Goal: Task Accomplishment & Management: Manage account settings

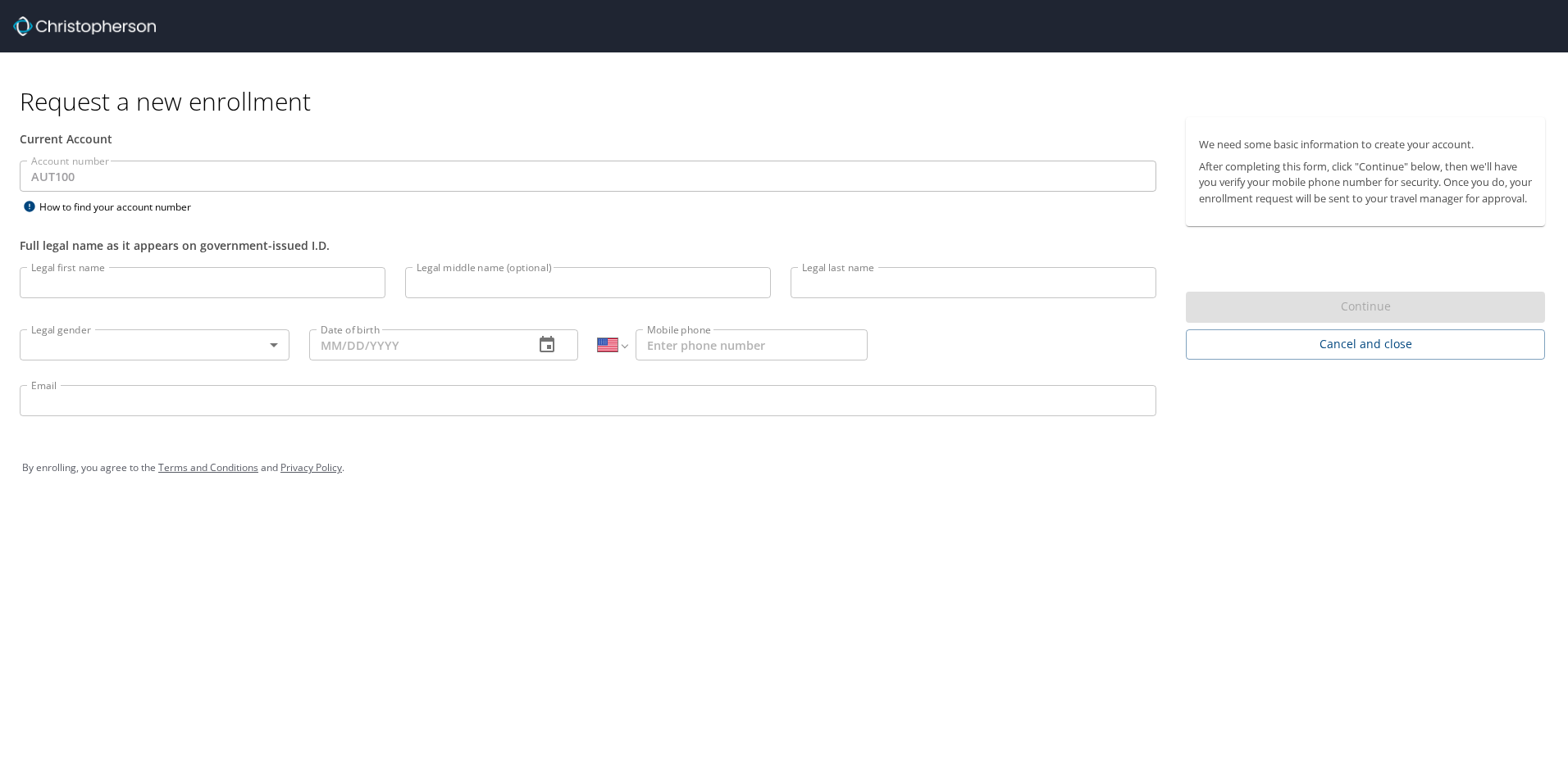
select select "US"
click at [199, 283] on input "Legal first name" at bounding box center [202, 283] width 366 height 31
type input "[PERSON_NAME]"
type input "DE LA [PERSON_NAME]"
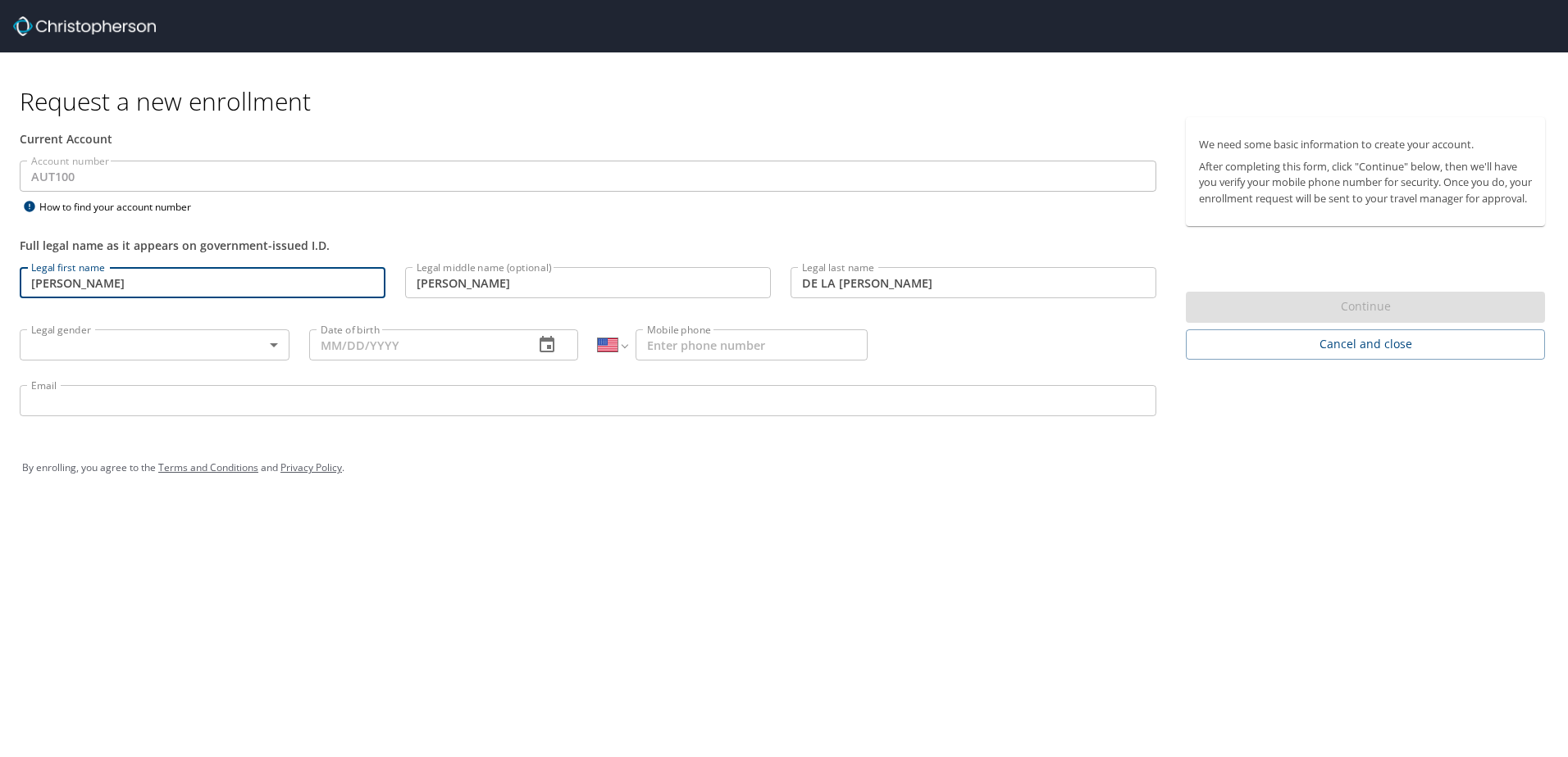
type input "01/20/1972"
select select "MX"
type input "52 442 338 0055"
type input "[PERSON_NAME][EMAIL_ADDRESS][PERSON_NAME][DOMAIN_NAME]"
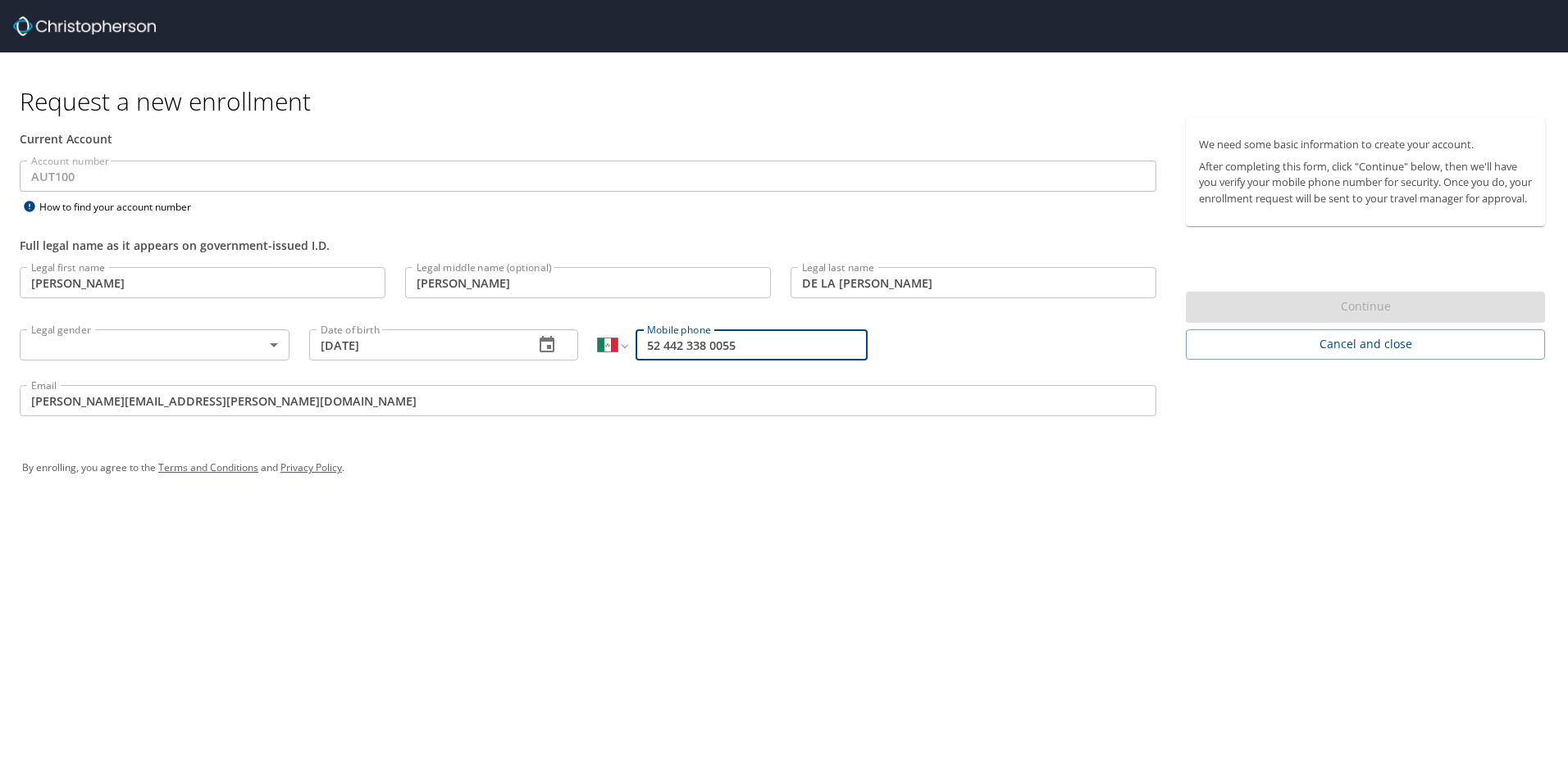
click at [213, 344] on body "Request a new enrollment Current Account Account number AUT100 Account number H…" at bounding box center [784, 378] width 1568 height 757
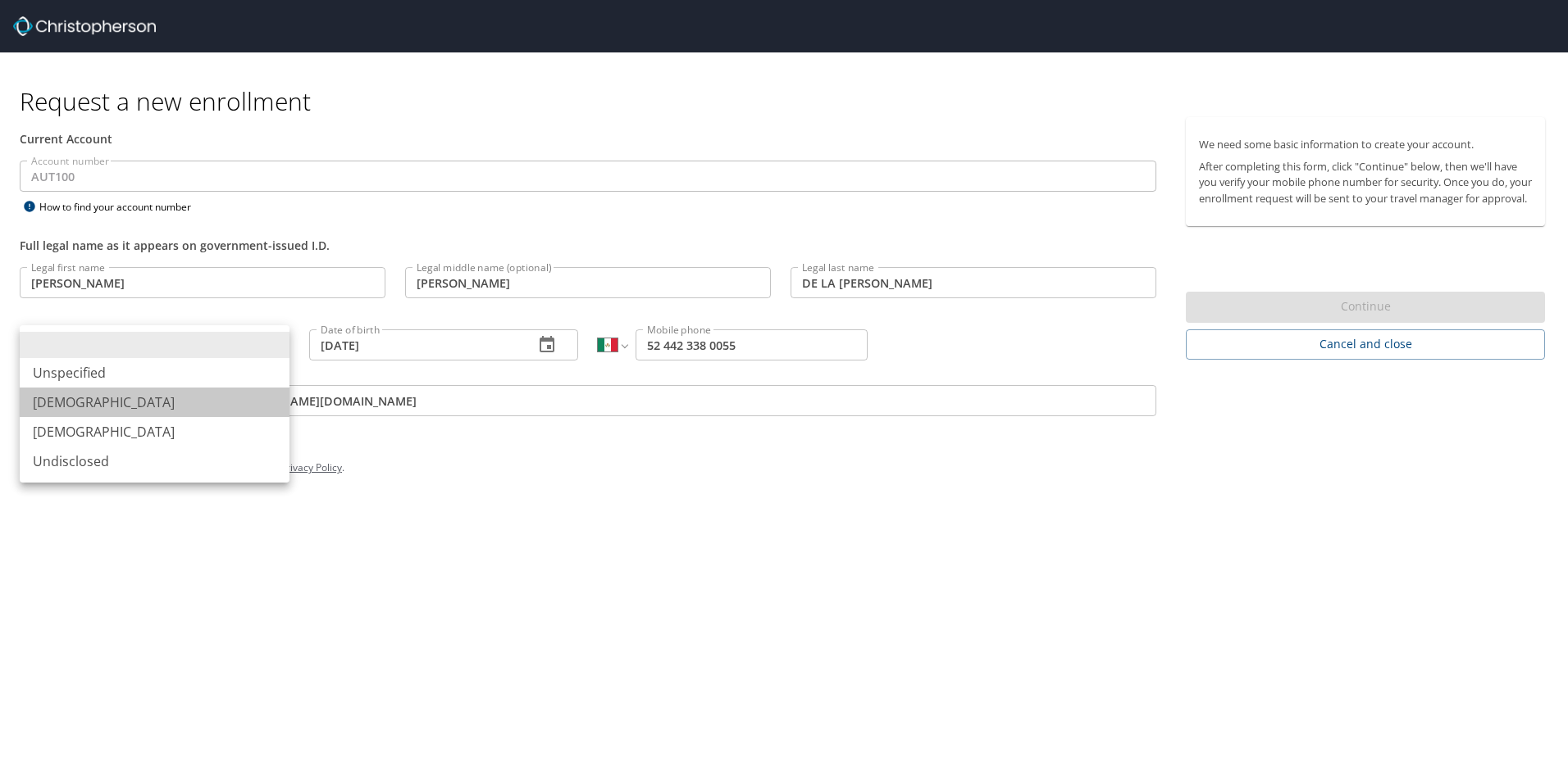
click at [109, 409] on li "Male" at bounding box center [154, 402] width 270 height 29
type input "Male"
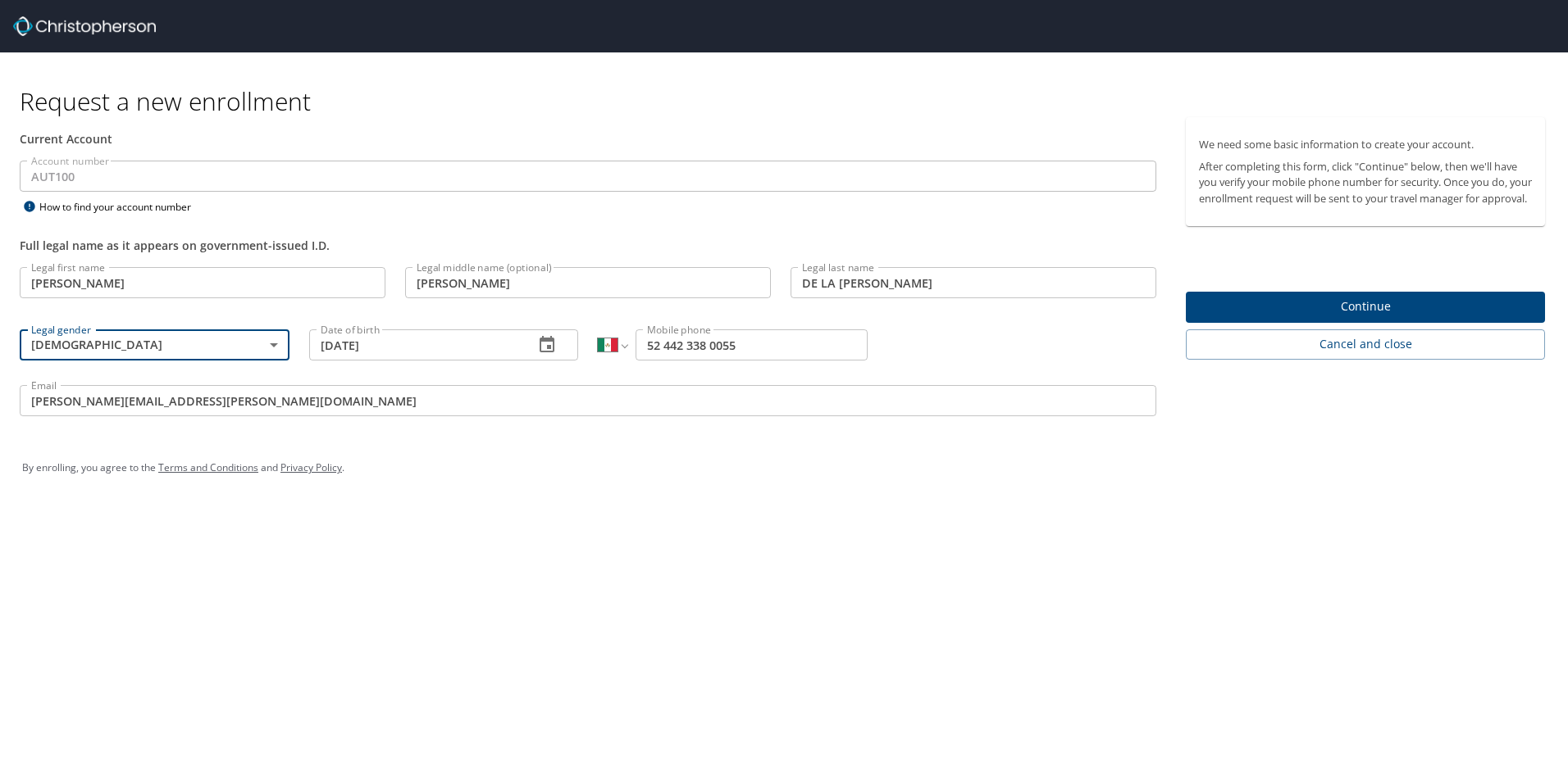
click at [1355, 318] on span "Continue" at bounding box center [1366, 307] width 333 height 20
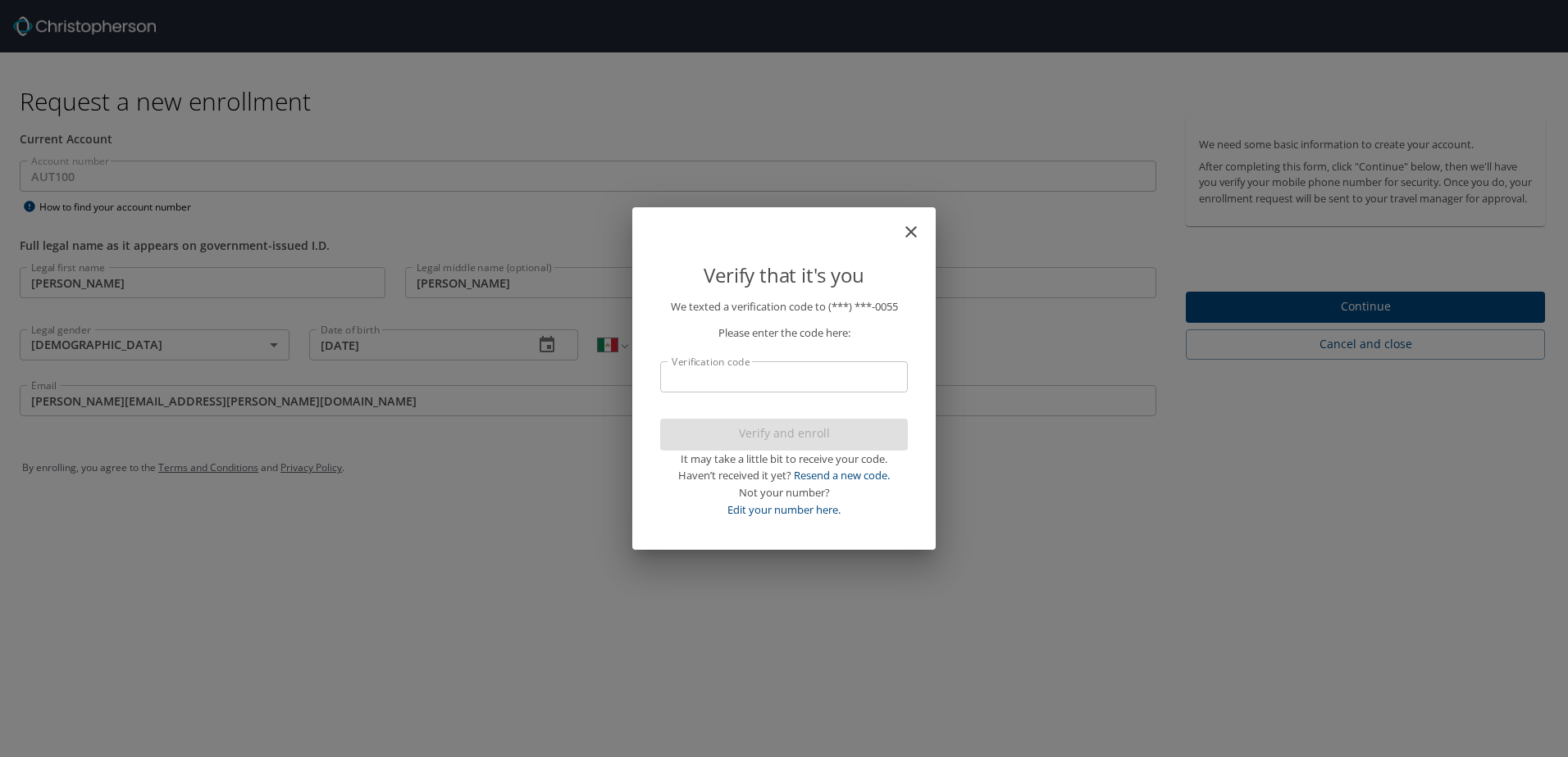
click at [805, 383] on input "Verification code" at bounding box center [784, 377] width 248 height 31
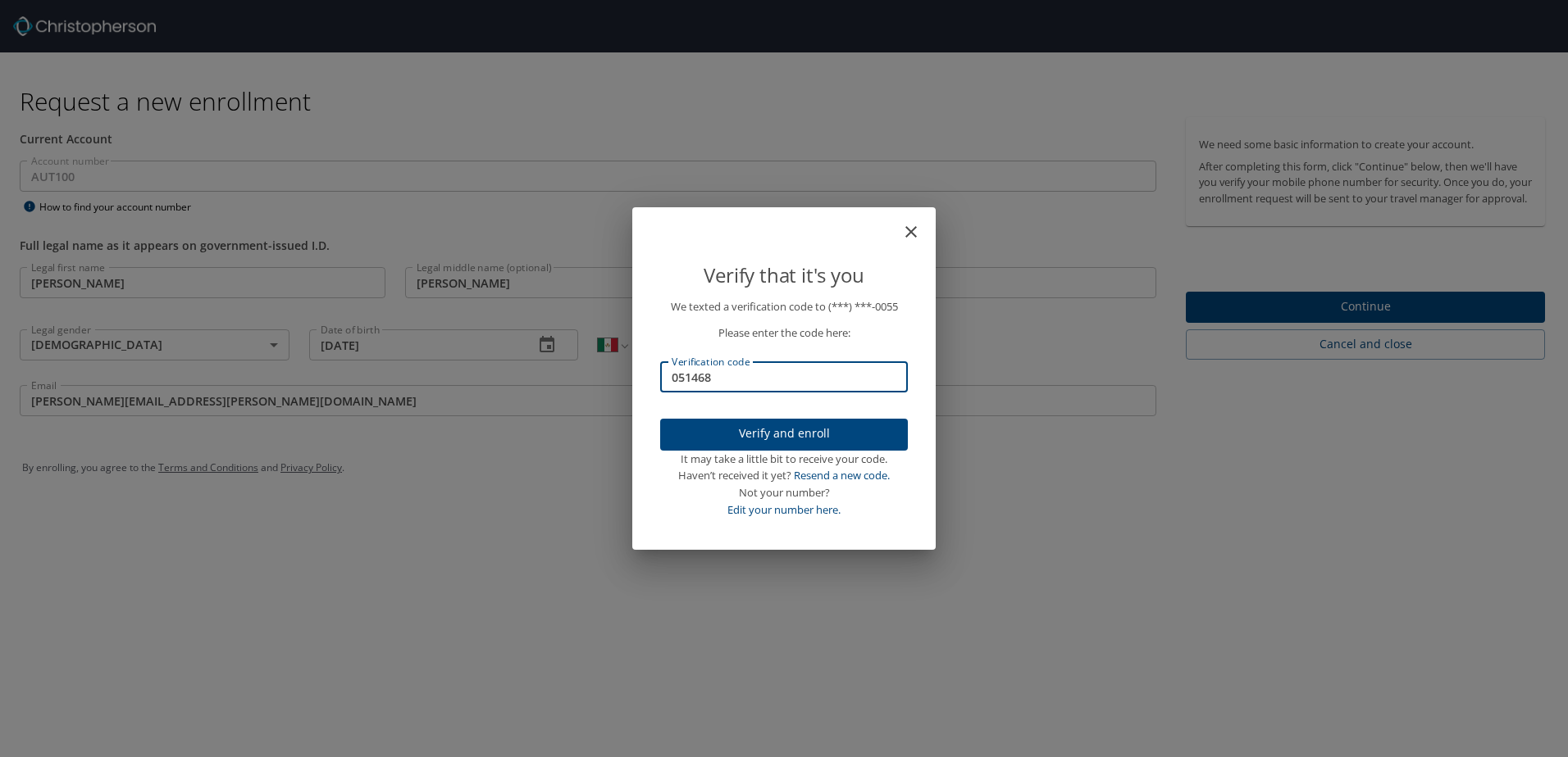
type input "051468"
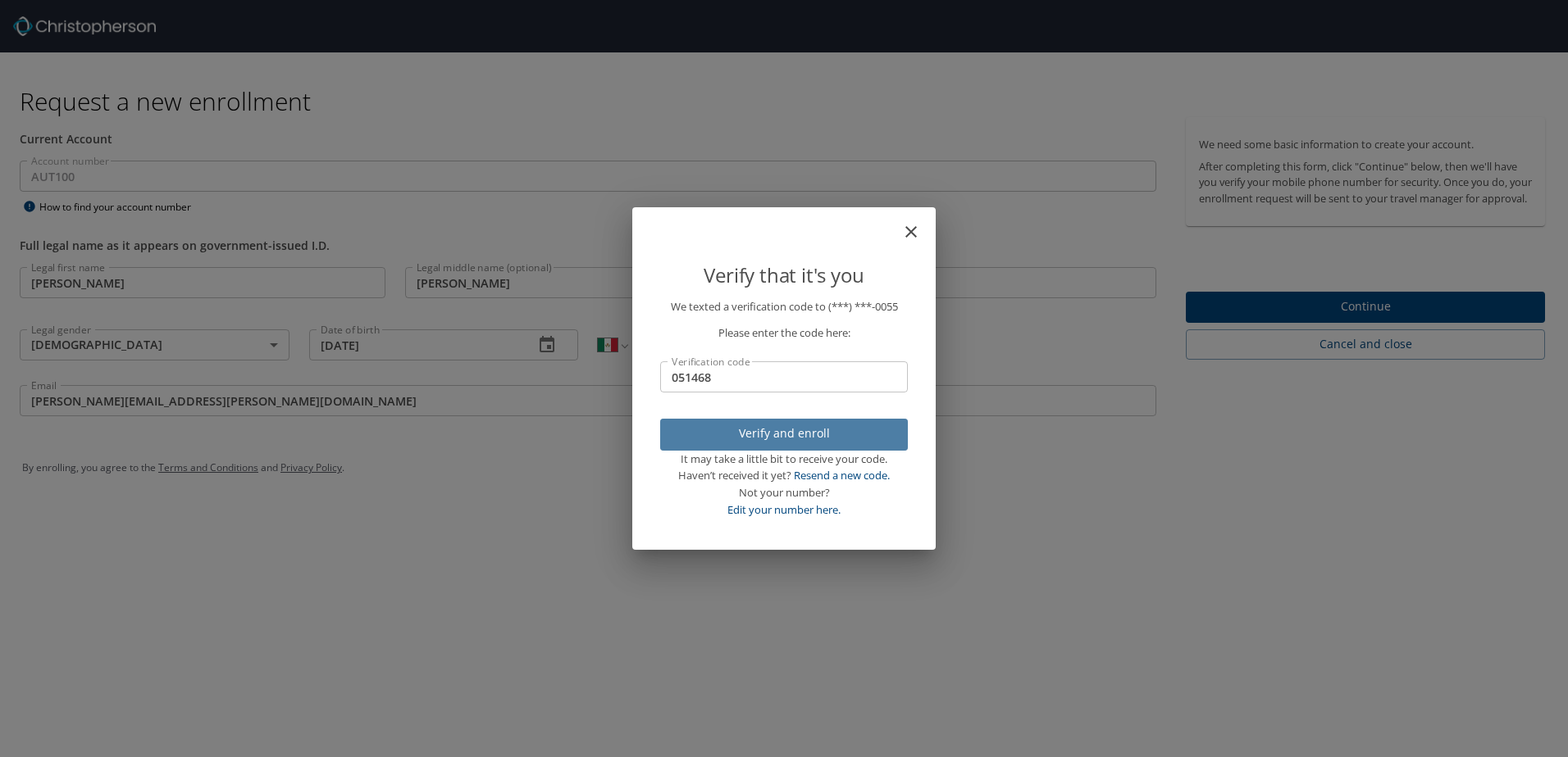
click at [824, 436] on span "Verify and enroll" at bounding box center [784, 434] width 222 height 20
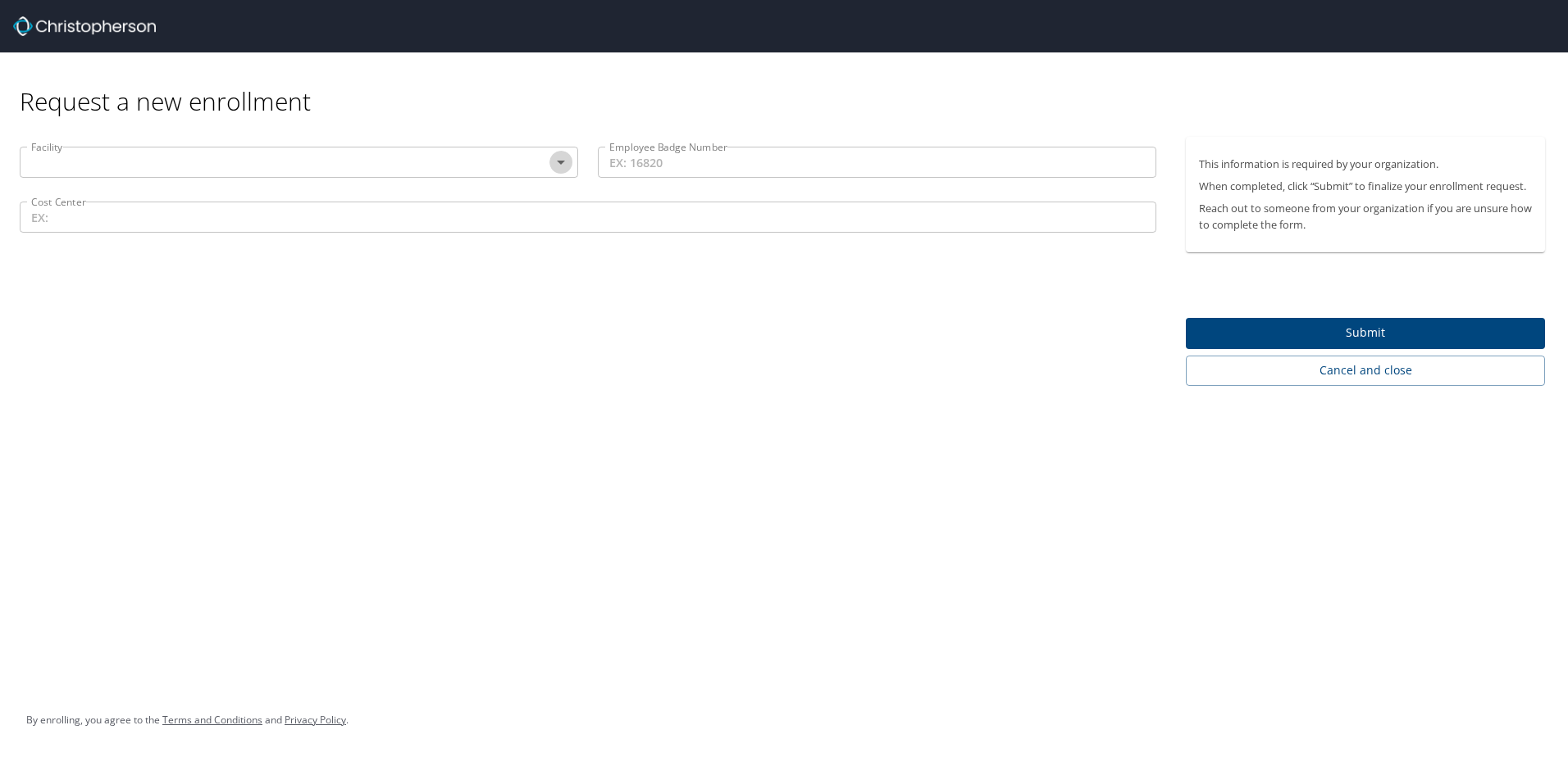
click at [567, 165] on icon "Open" at bounding box center [561, 162] width 19 height 19
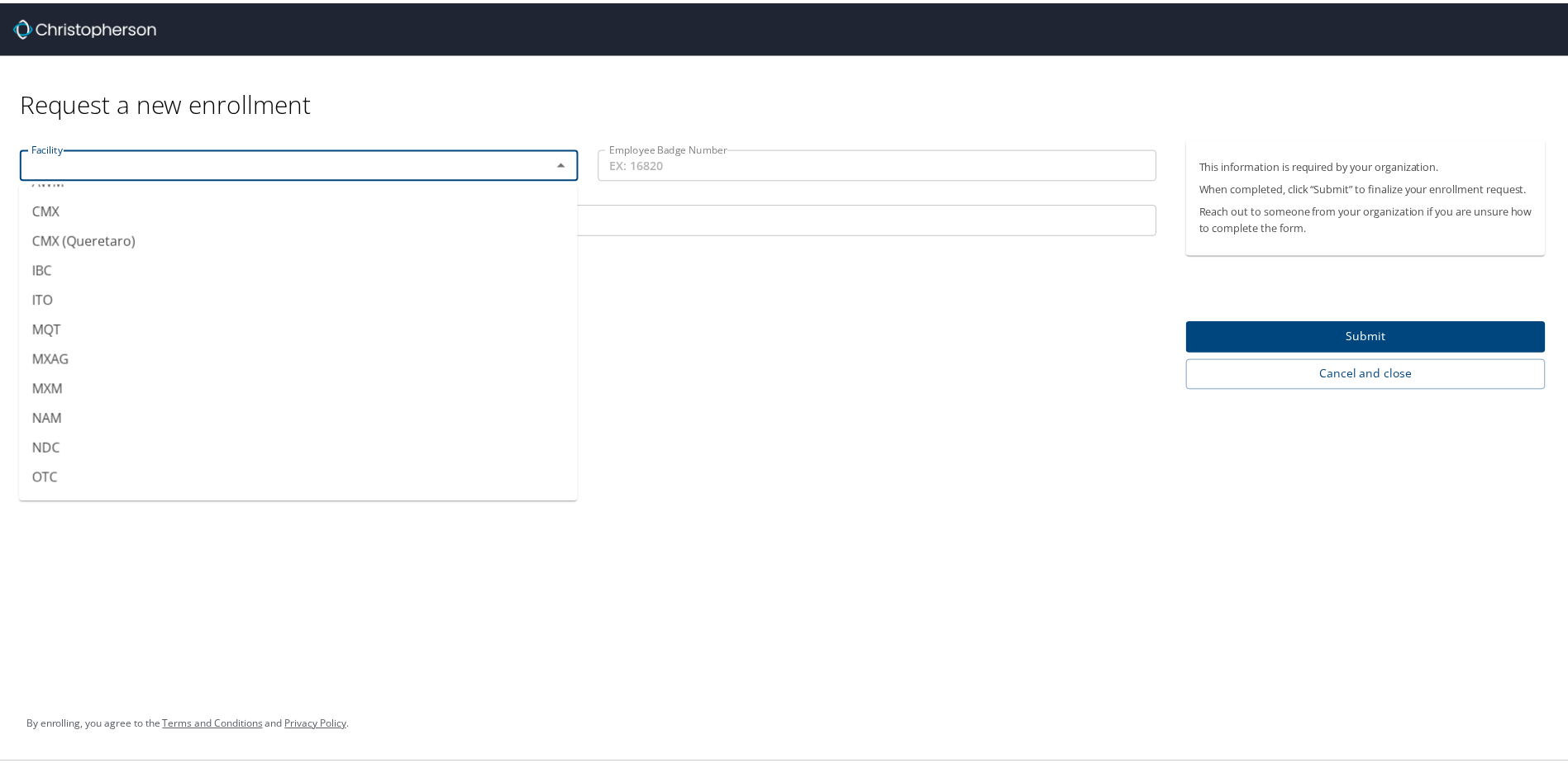
scroll to position [477, 0]
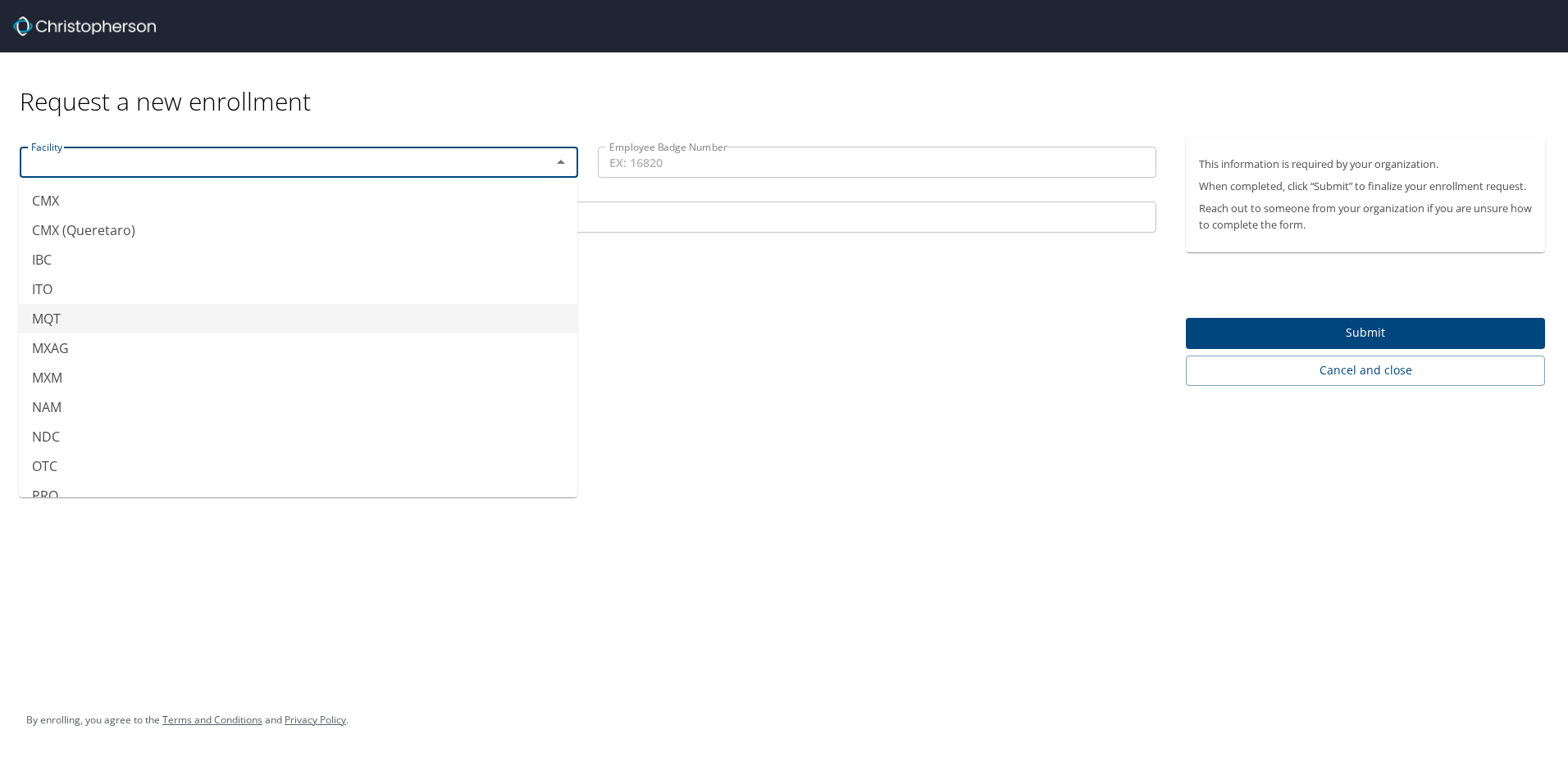
click at [410, 328] on li "MQT" at bounding box center [297, 318] width 559 height 29
type input "MQT"
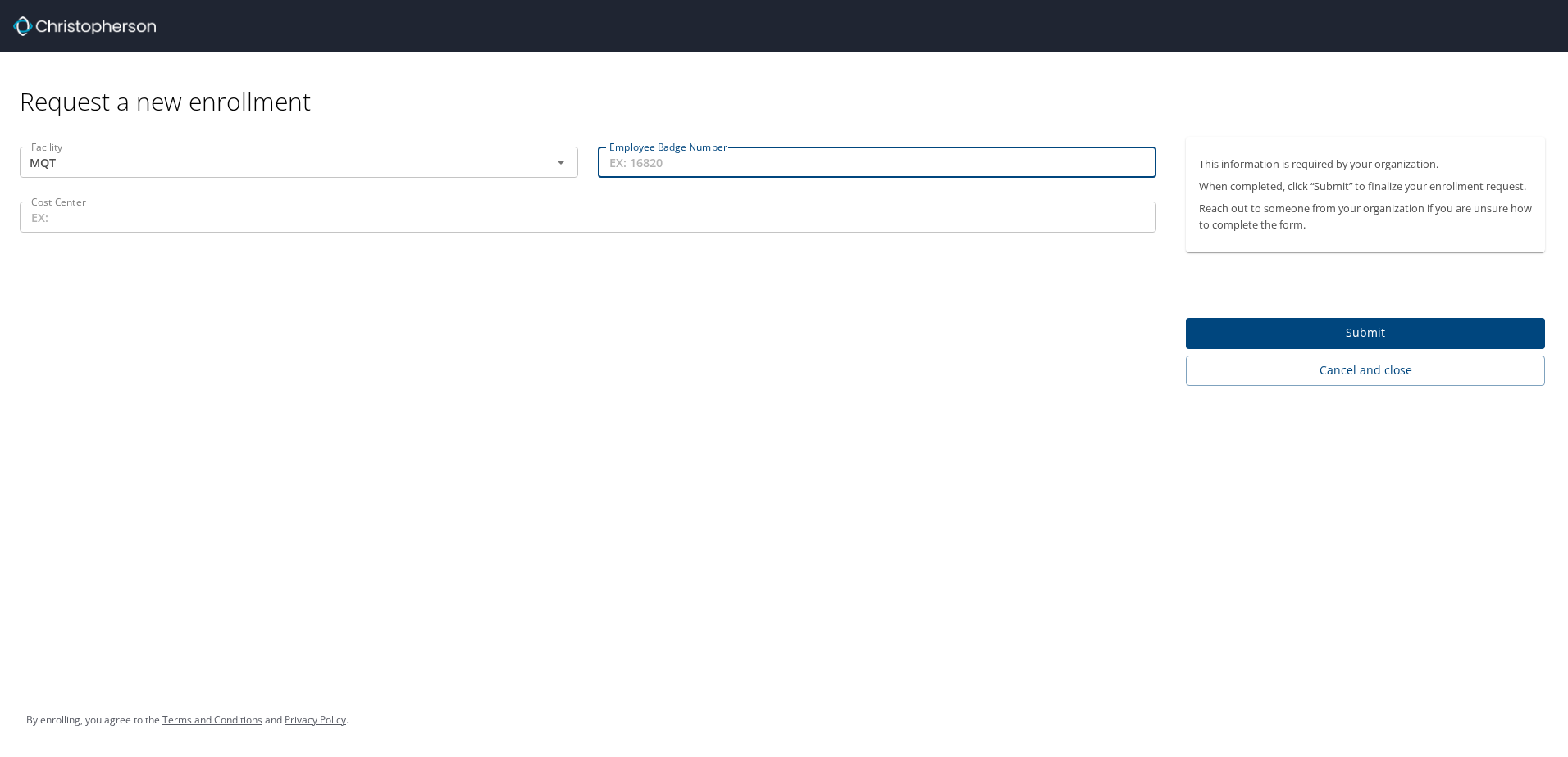
click at [855, 166] on input "Employee Badge Number" at bounding box center [876, 163] width 559 height 31
type input "41970"
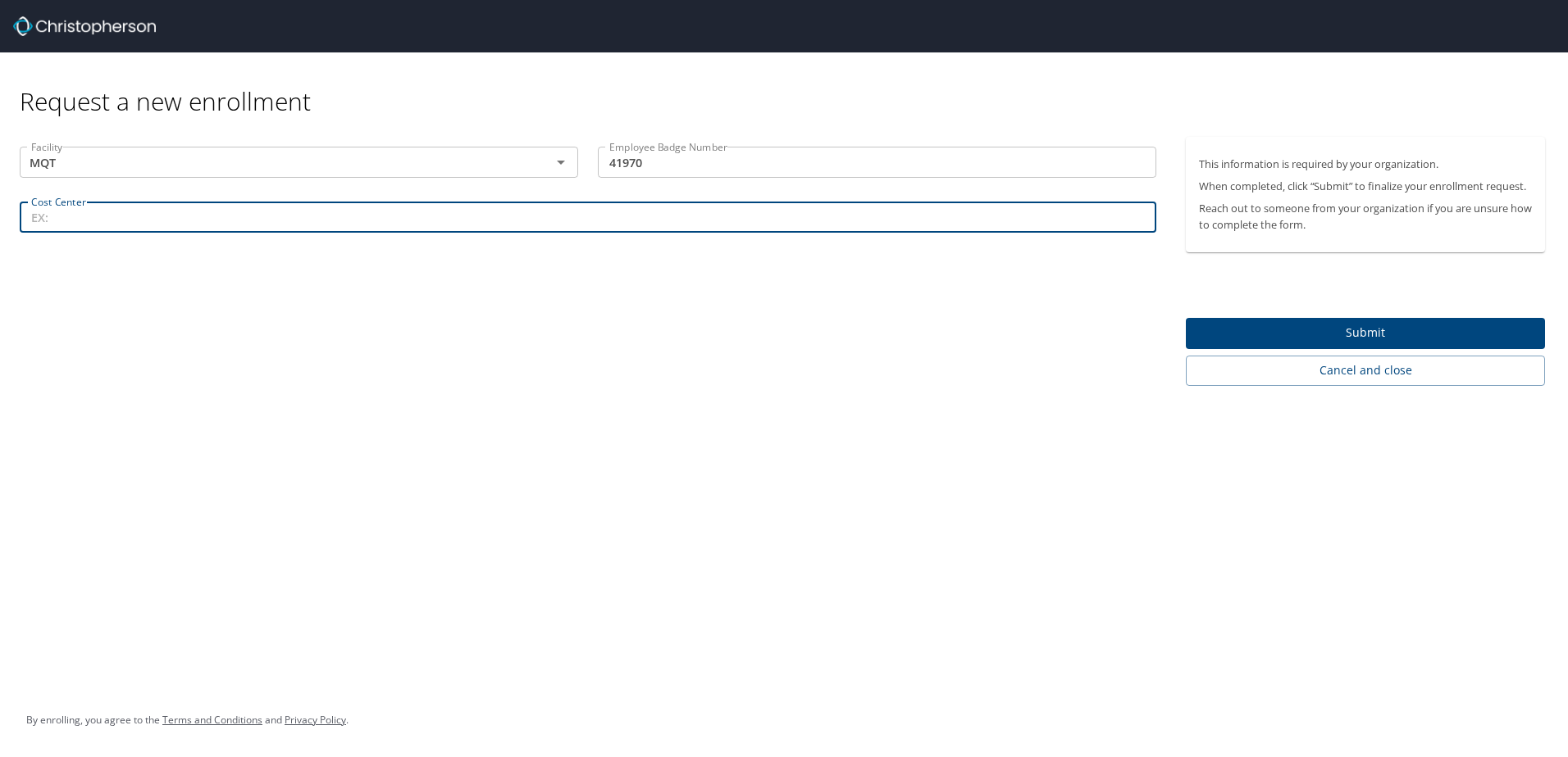
click at [326, 227] on input "Cost Center" at bounding box center [588, 217] width 1137 height 31
type input "16848"
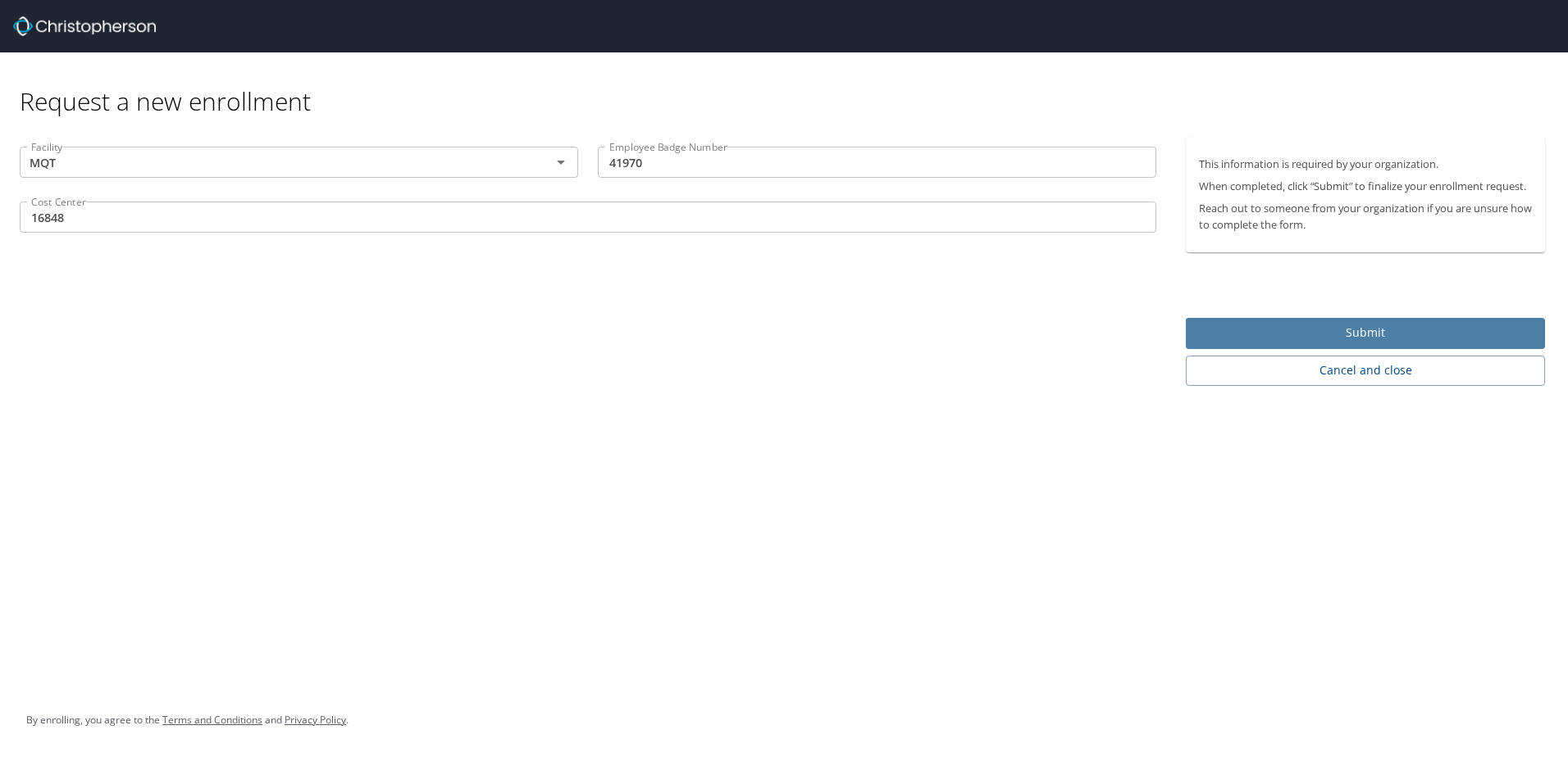
click at [1355, 336] on span "Submit" at bounding box center [1366, 333] width 333 height 20
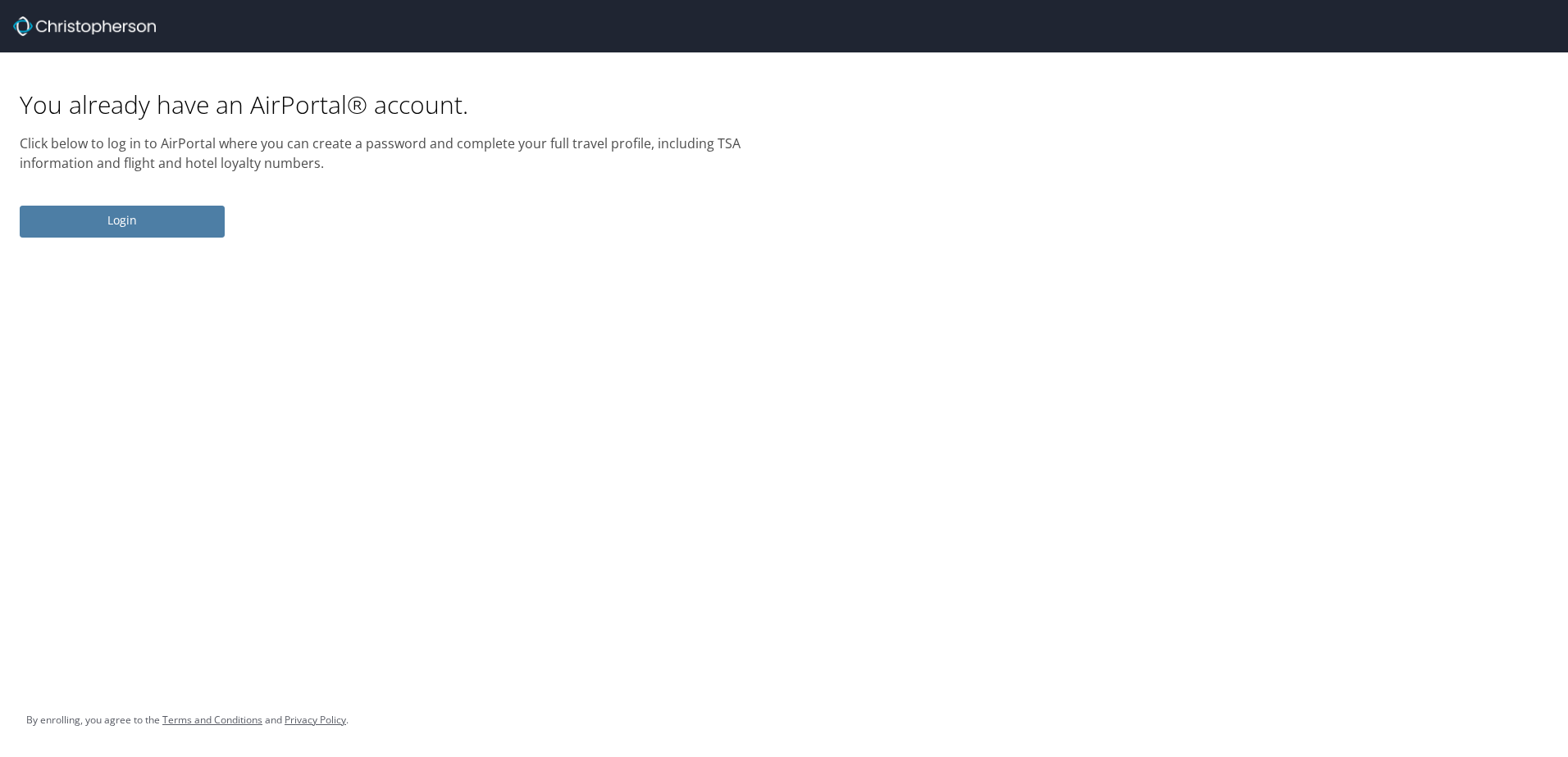
click at [128, 221] on span "Login" at bounding box center [122, 221] width 179 height 20
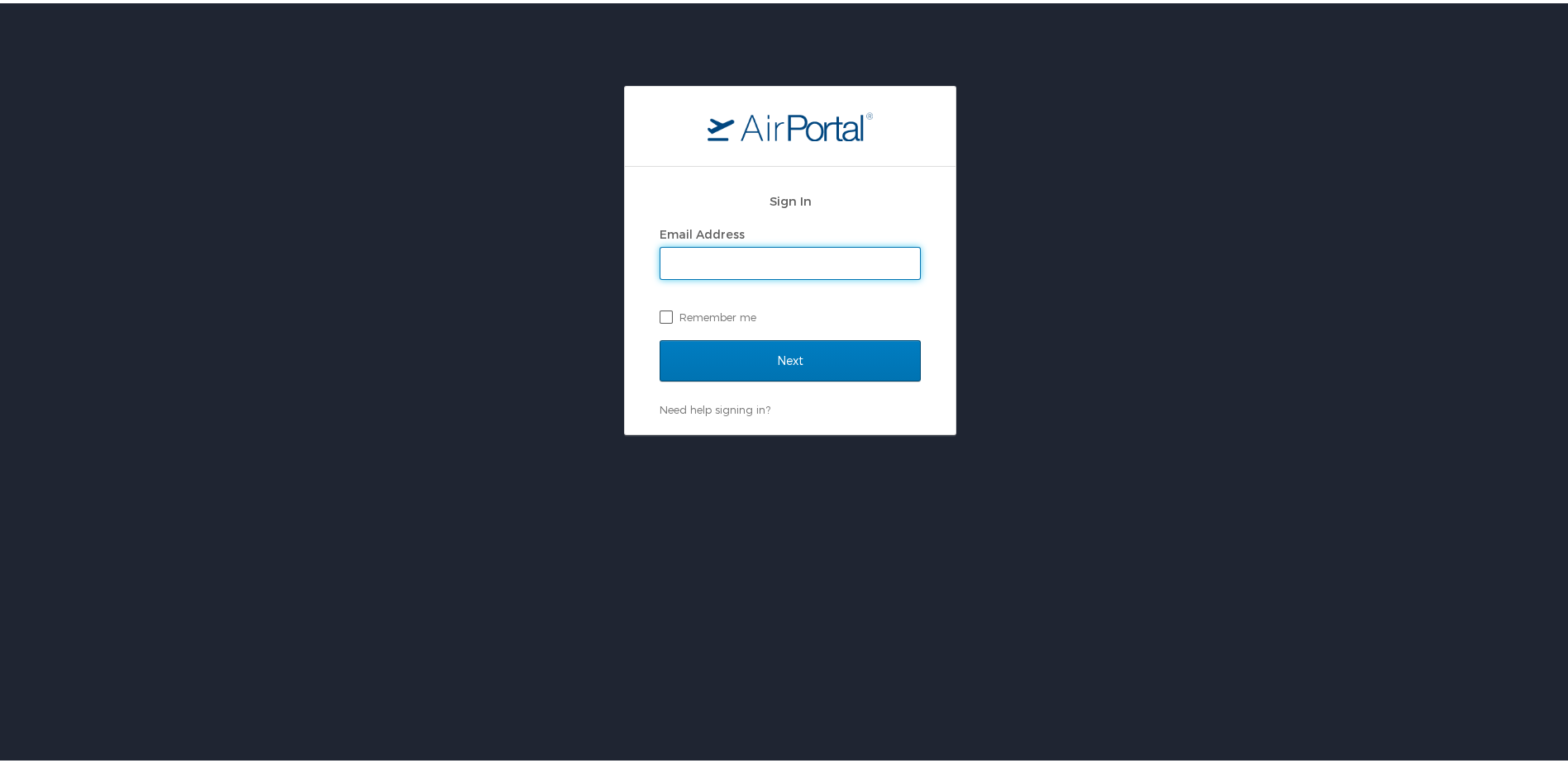
click at [664, 309] on label "Remember me" at bounding box center [791, 313] width 262 height 24
click at [664, 309] on input "Remember me" at bounding box center [665, 312] width 11 height 11
checkbox input "true"
click at [687, 266] on input "Email Address" at bounding box center [791, 261] width 260 height 31
type input "[PERSON_NAME][EMAIL_ADDRESS][PERSON_NAME][DOMAIN_NAME]"
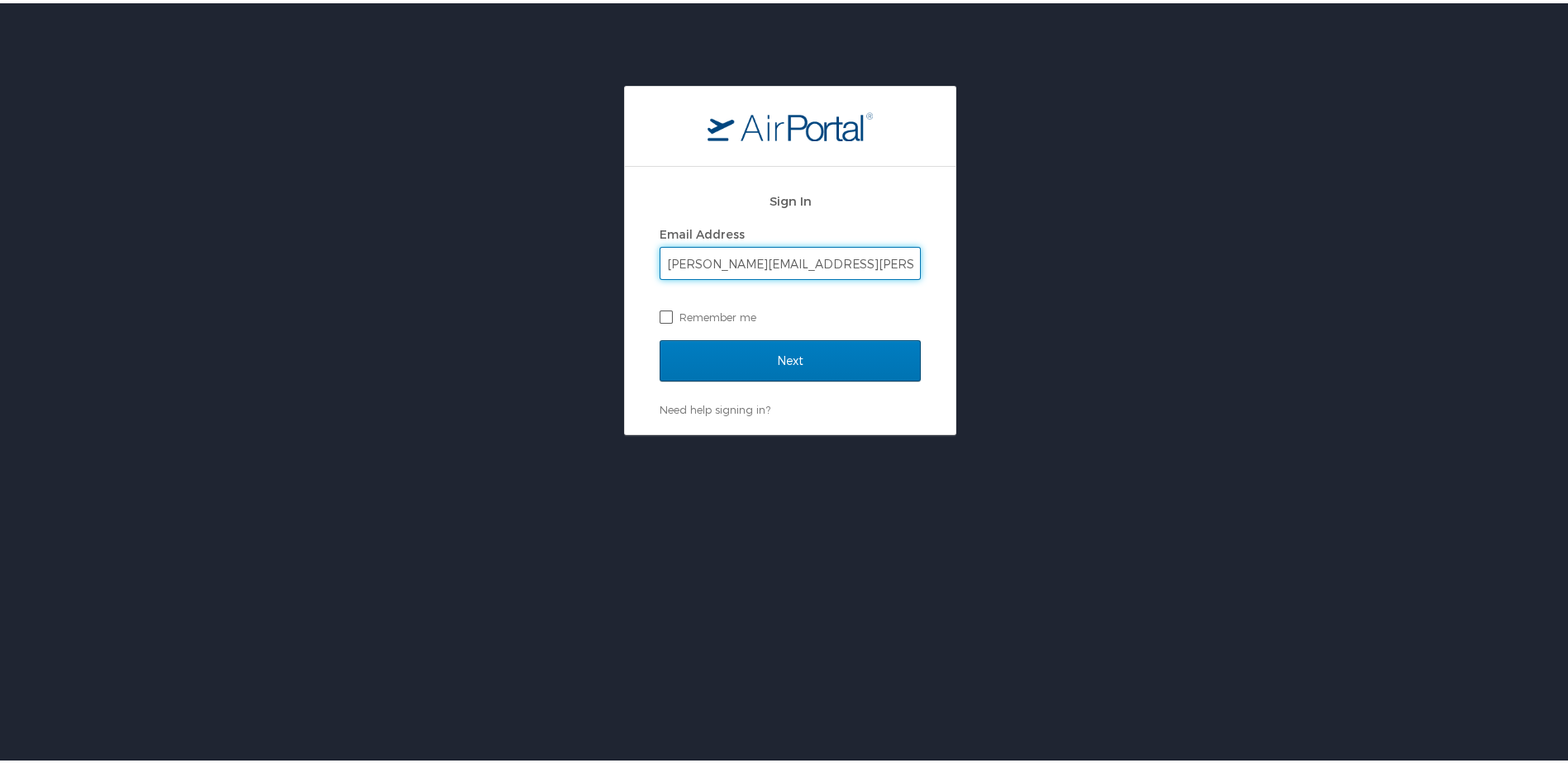
click at [650, 310] on div "Sign In Email Address omar.alferez@autoliv.com Remember me Next Need help signi…" at bounding box center [790, 298] width 331 height 267
click at [668, 314] on label "Remember me" at bounding box center [791, 313] width 262 height 24
click at [668, 314] on input "Remember me" at bounding box center [665, 312] width 11 height 11
checkbox input "true"
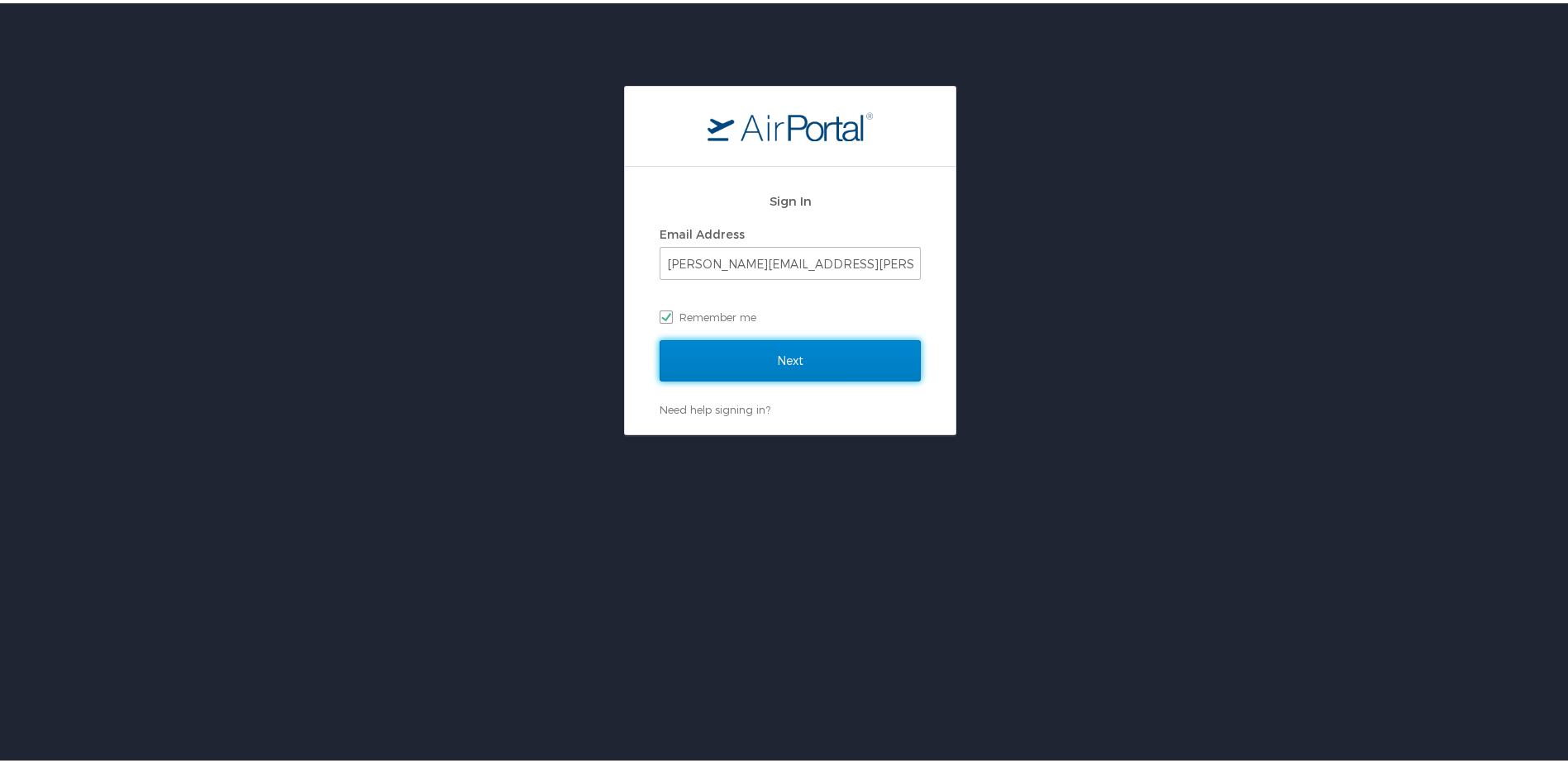
click at [787, 357] on input "Next" at bounding box center [791, 357] width 262 height 41
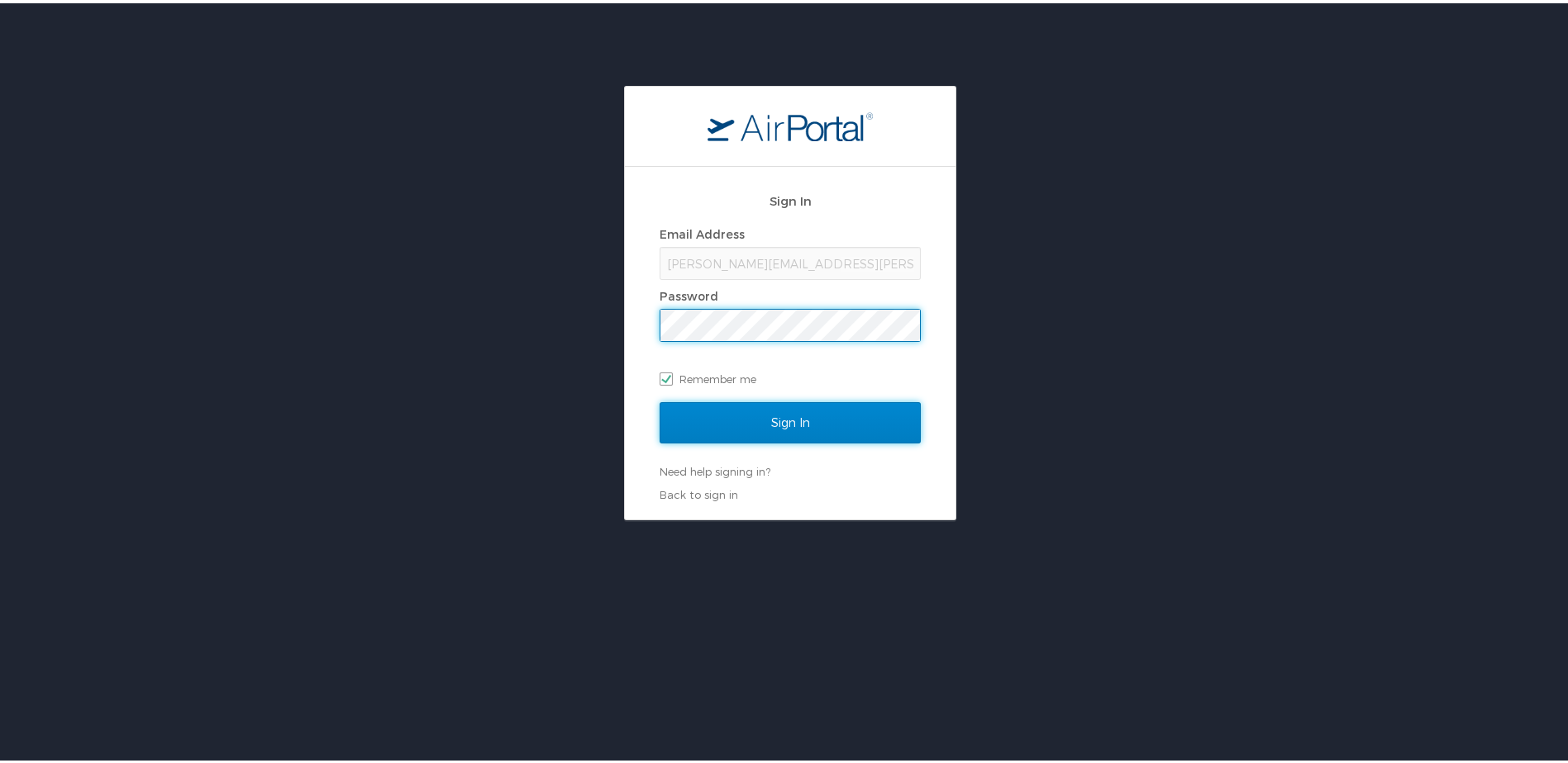
click at [767, 421] on input "Sign In" at bounding box center [791, 420] width 262 height 41
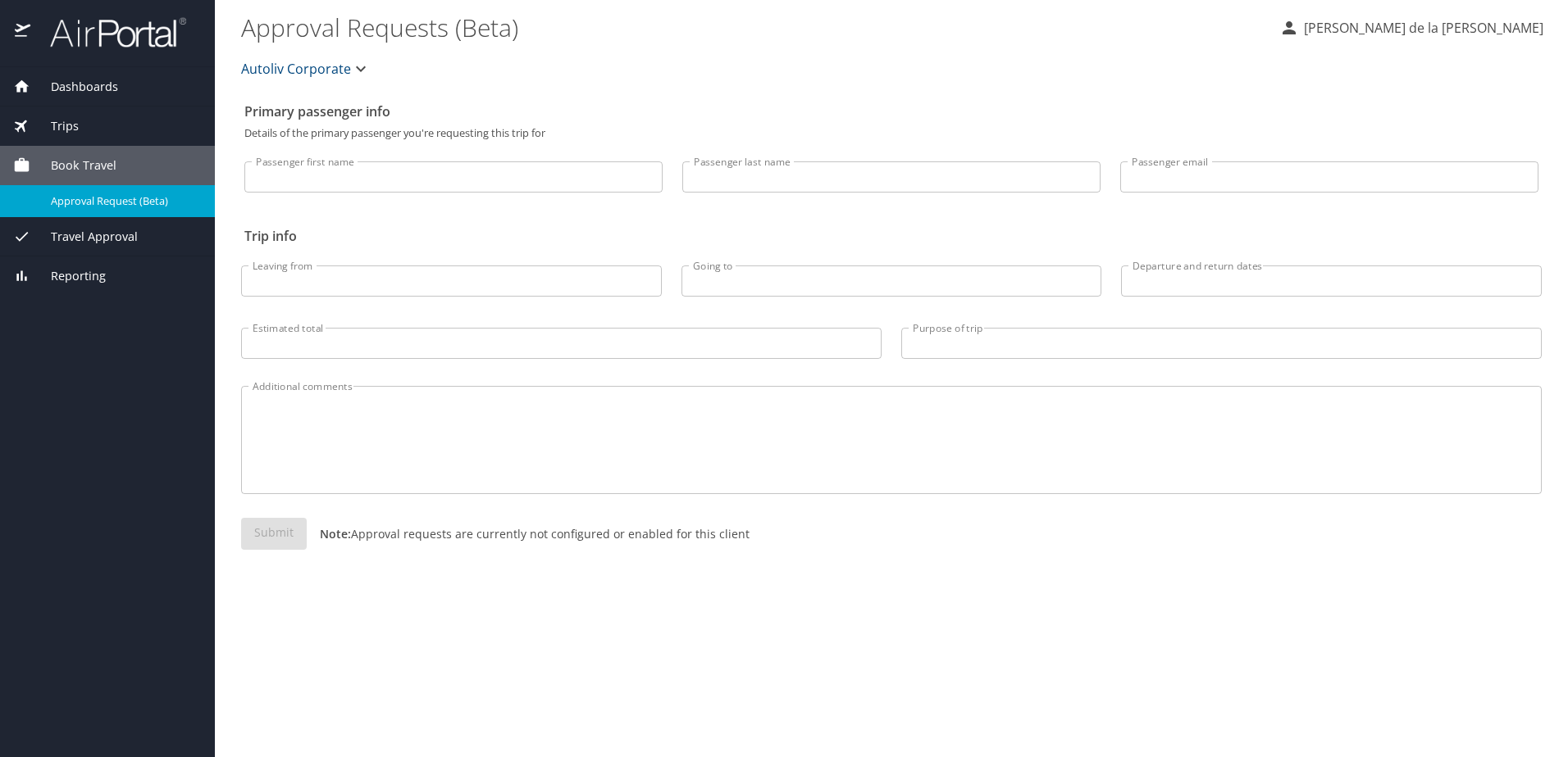
click at [510, 167] on input "Passenger first name" at bounding box center [453, 177] width 418 height 31
click at [375, 178] on input "Passenger first name" at bounding box center [453, 177] width 418 height 31
type input "o"
type input "OMAR OCTAVIO"
click at [710, 185] on input "Passenger last name" at bounding box center [891, 177] width 418 height 31
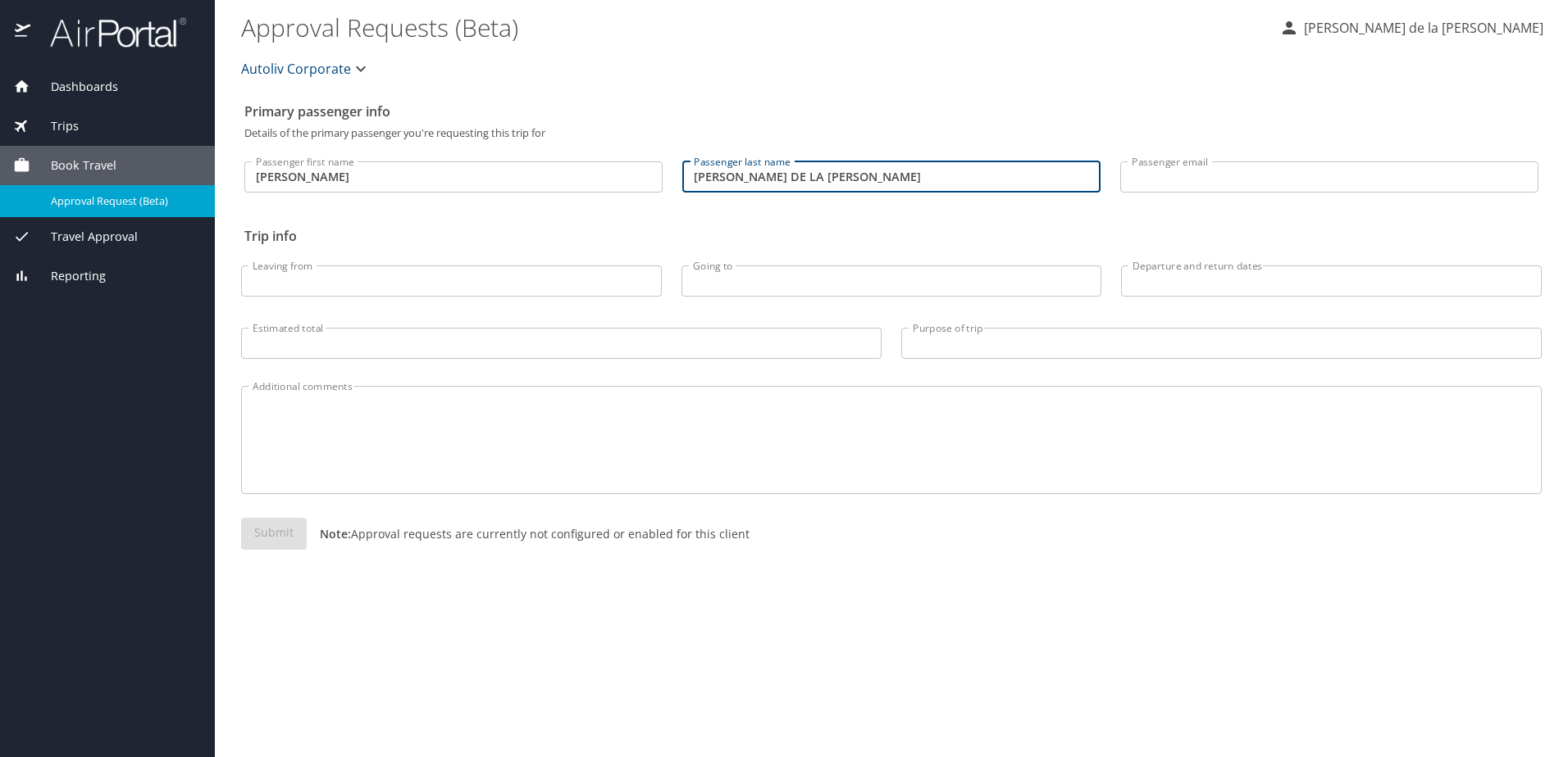
type input "[PERSON_NAME] DE LA [PERSON_NAME]"
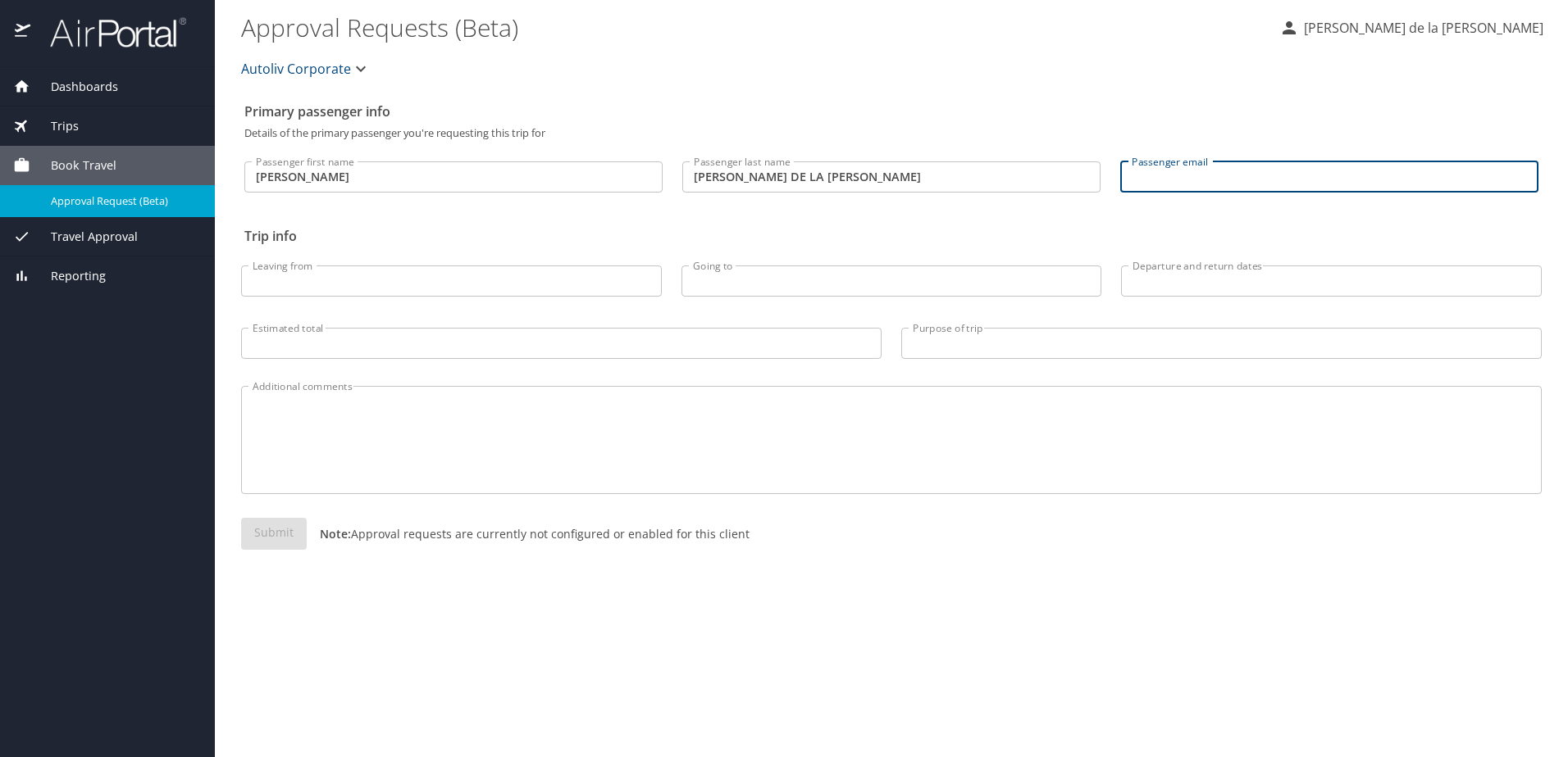
click at [1199, 173] on input "Passenger email" at bounding box center [1330, 177] width 418 height 31
type input "omar.alferez@autoliv.com"
click at [363, 281] on input "Leaving from" at bounding box center [451, 281] width 420 height 31
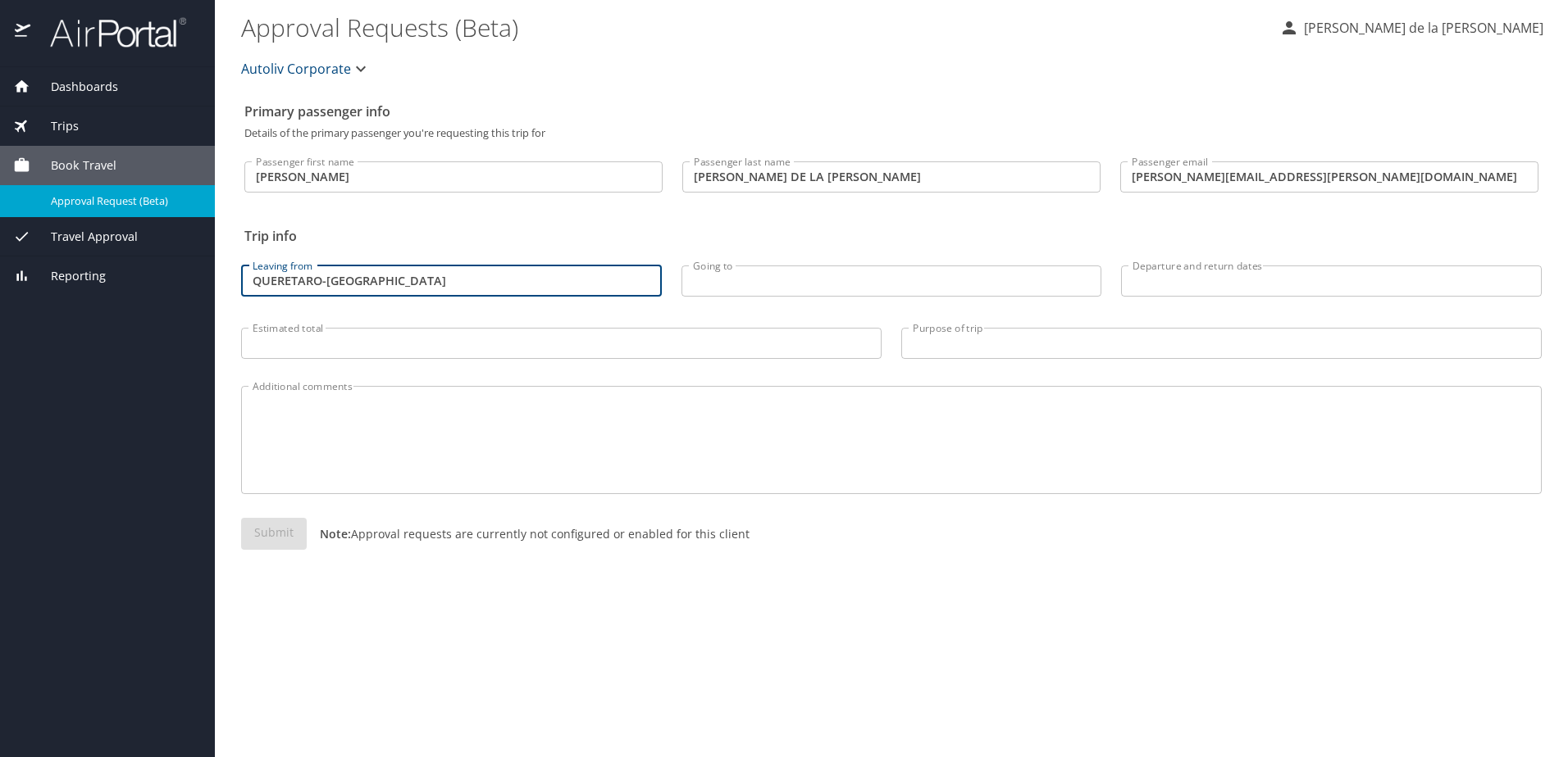
type input "QUERETARO-MEXICO"
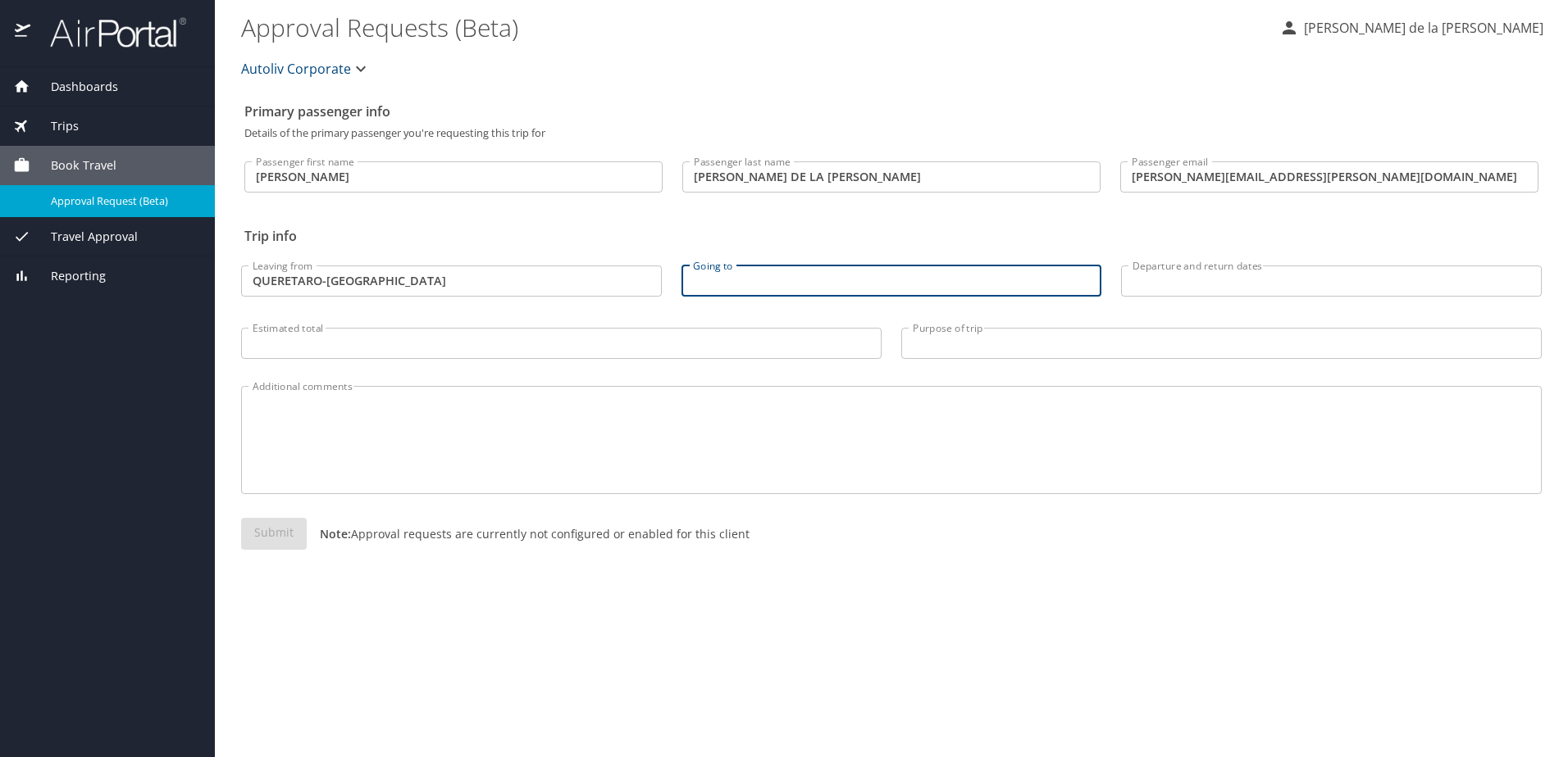
click at [729, 275] on input "Going to" at bounding box center [892, 281] width 420 height 31
type input "JAPAN-NARITA"
click at [1188, 287] on input "Departure and return dates" at bounding box center [1331, 281] width 420 height 31
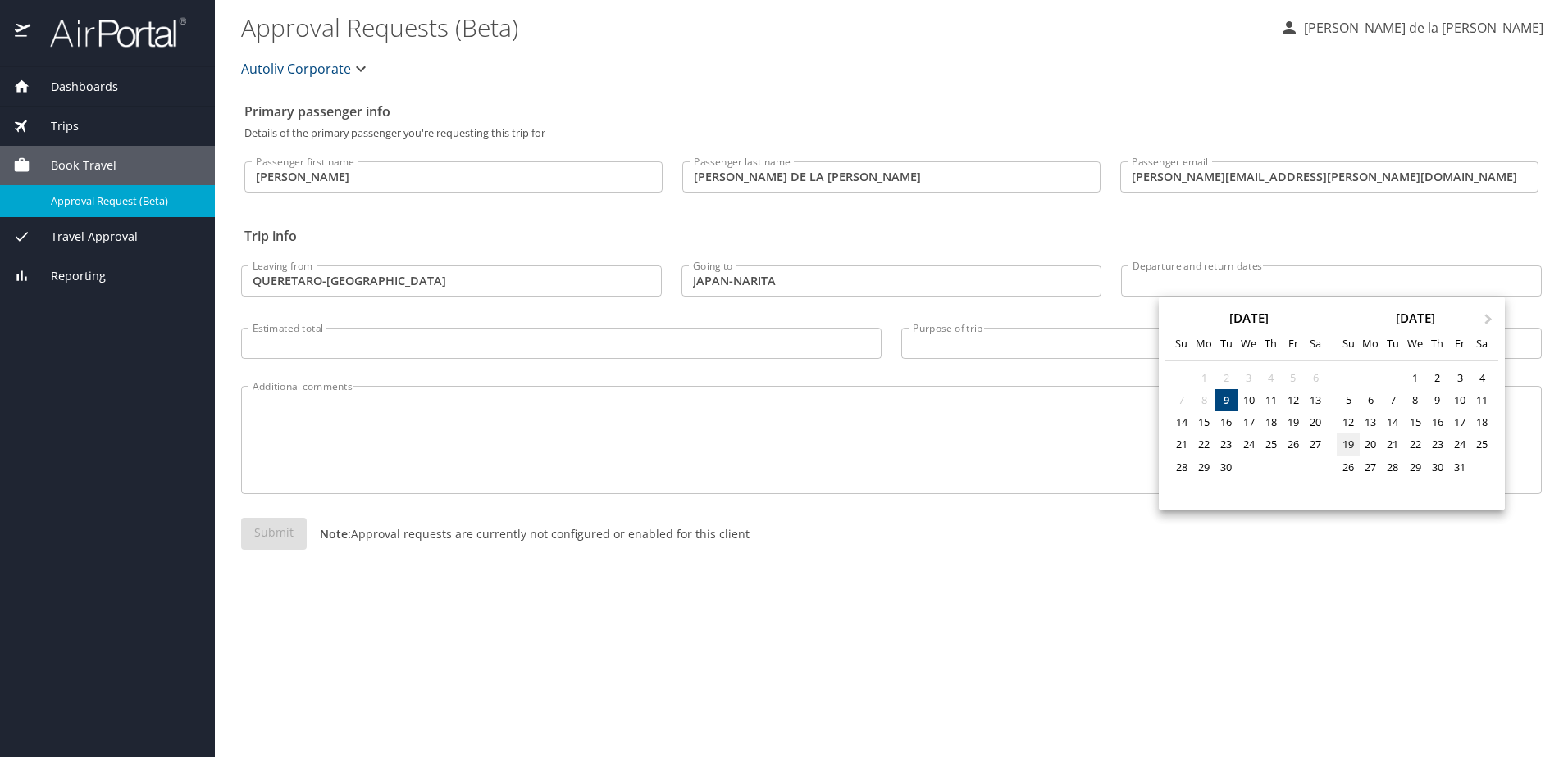
click at [1352, 442] on div "19" at bounding box center [1347, 444] width 22 height 22
click at [1188, 274] on div at bounding box center [784, 378] width 1568 height 757
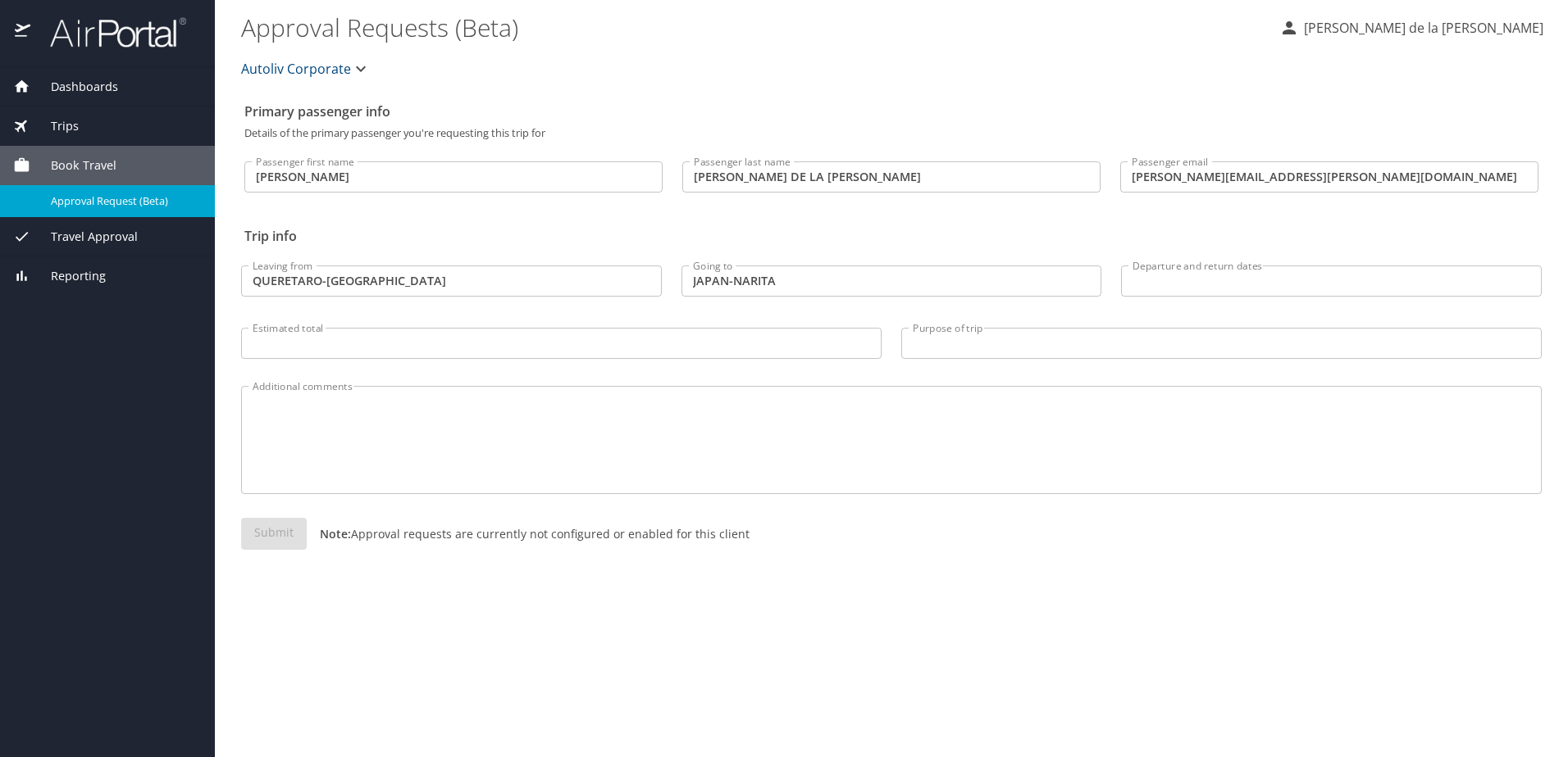
click at [1237, 276] on input "Departure and return dates" at bounding box center [1331, 281] width 420 height 31
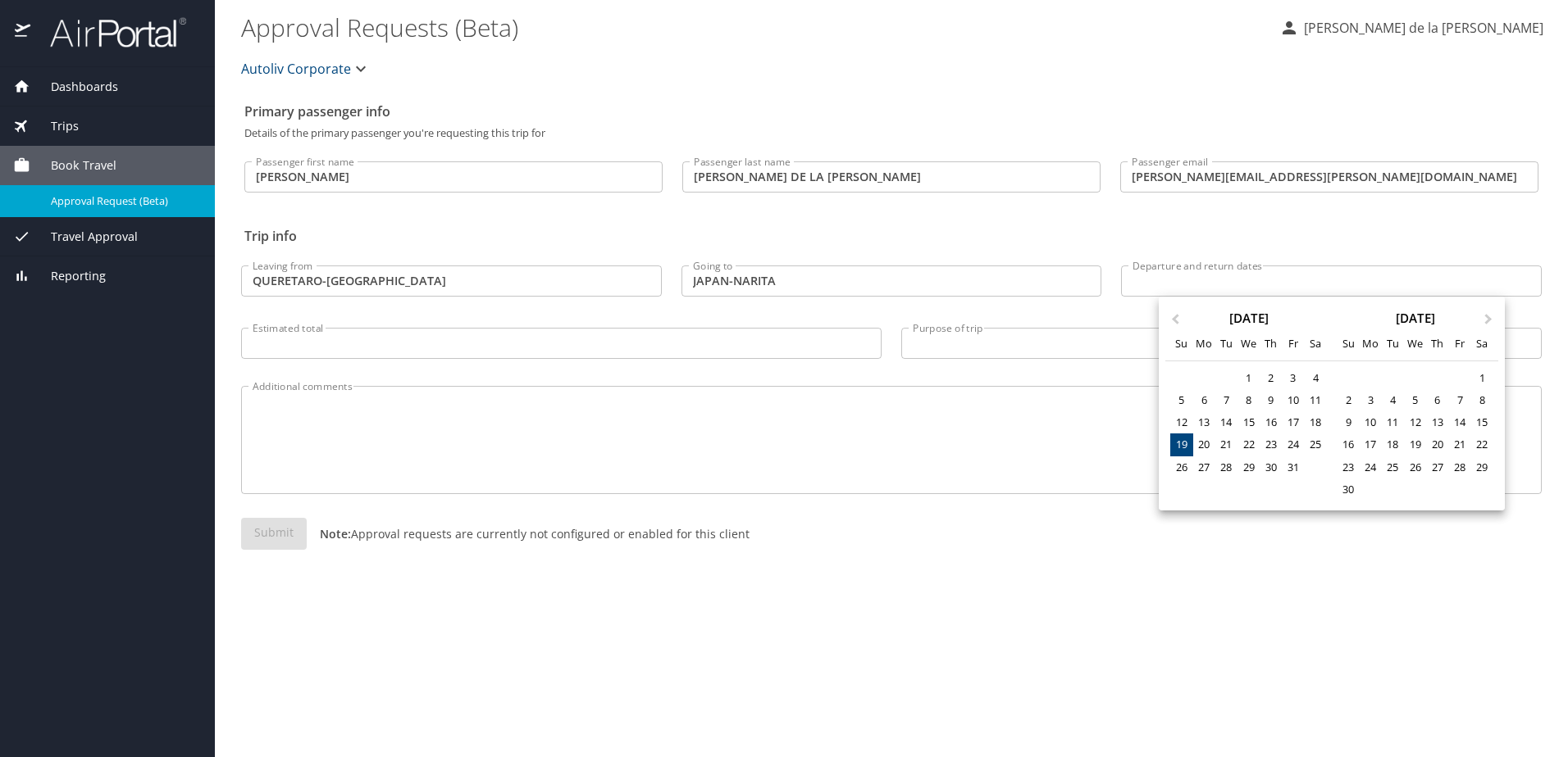
click at [1185, 441] on div "19" at bounding box center [1181, 444] width 22 height 22
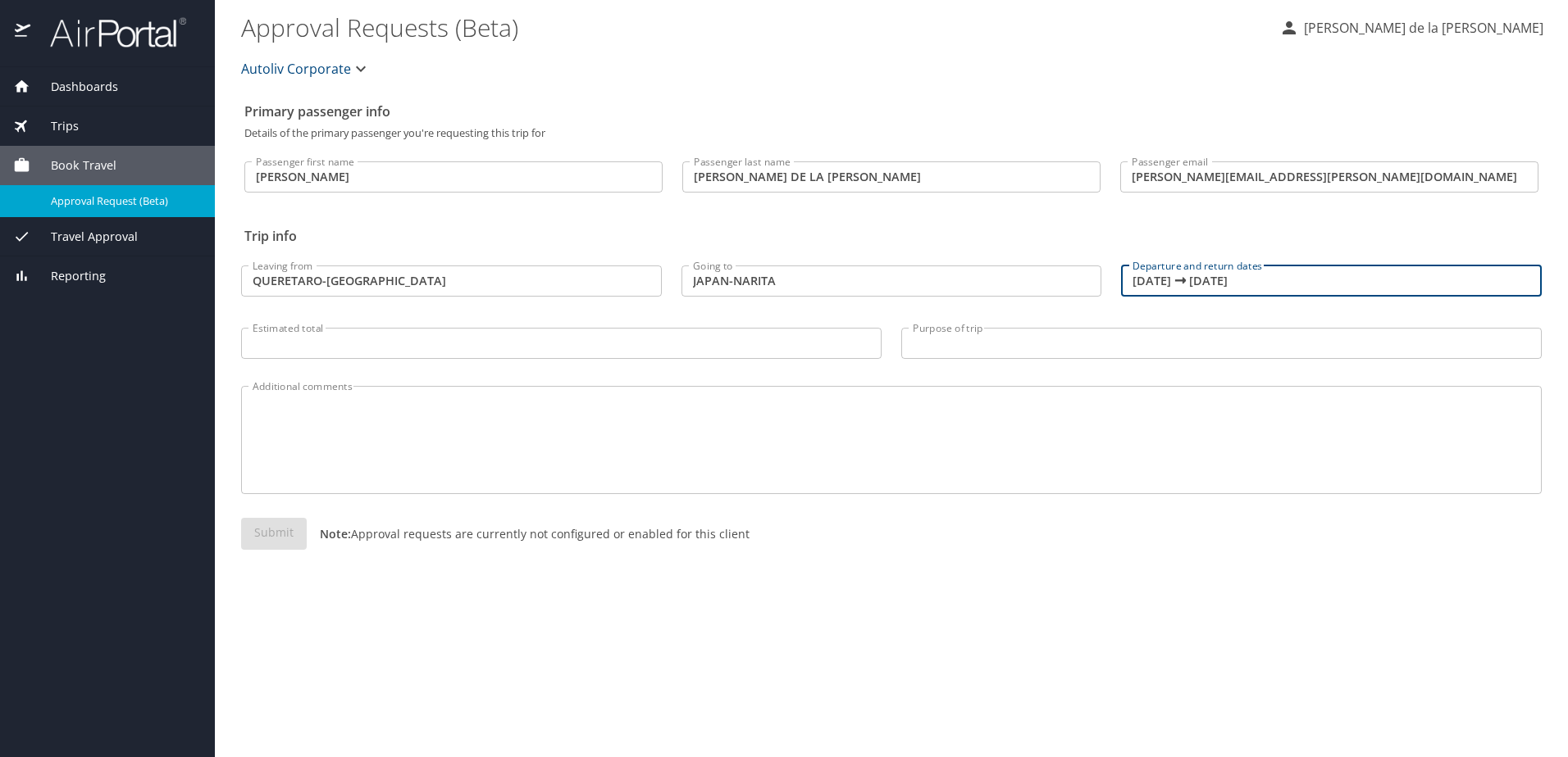
click at [1226, 281] on input "10/19/2025 🠦 10/19/2025" at bounding box center [1331, 281] width 420 height 31
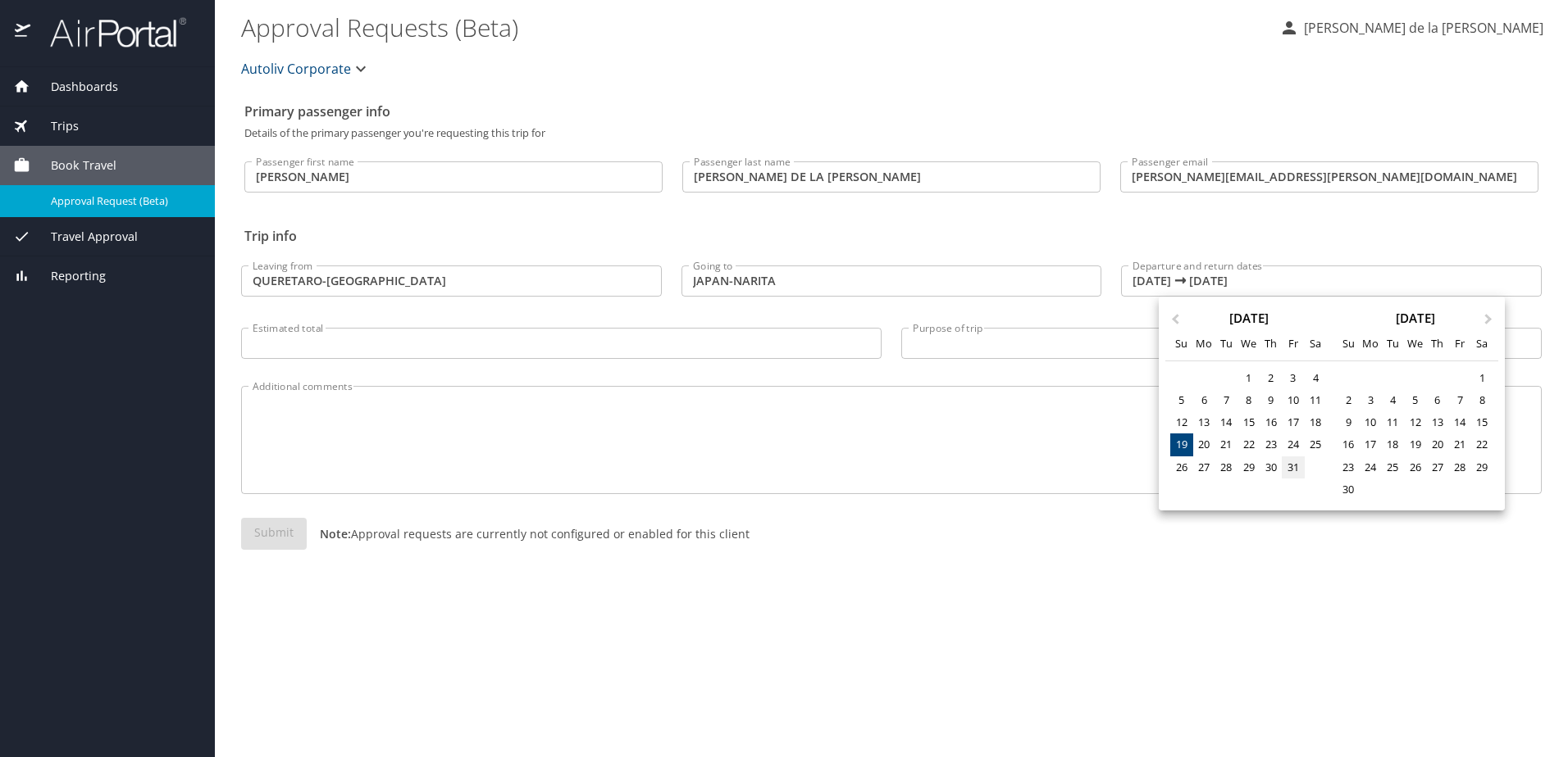
click at [1294, 468] on div "31" at bounding box center [1292, 468] width 22 height 22
click at [1241, 280] on div at bounding box center [784, 378] width 1568 height 757
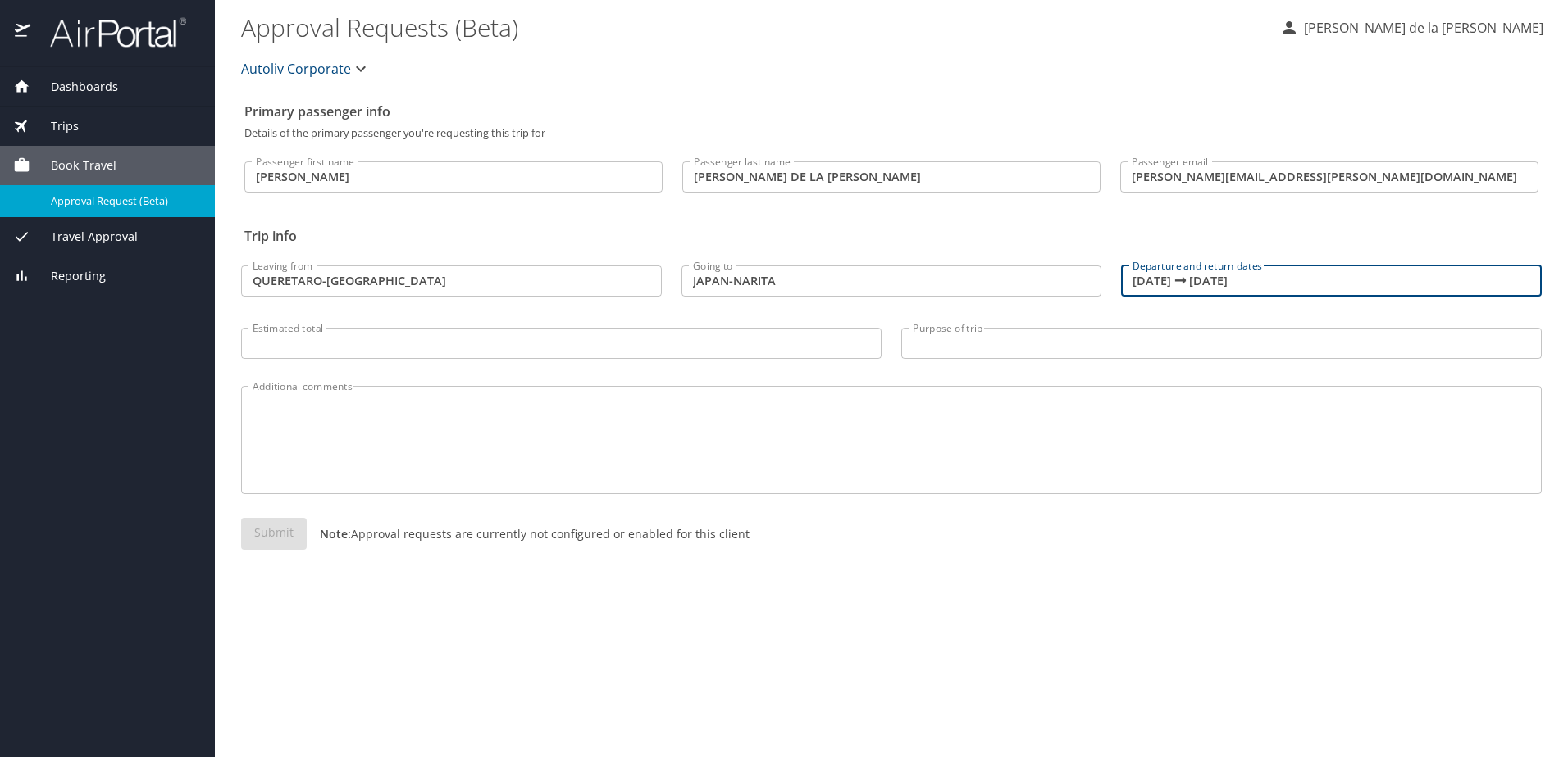
click at [1241, 282] on input "10/19/2025 🠦 10/19/2025" at bounding box center [1331, 281] width 420 height 31
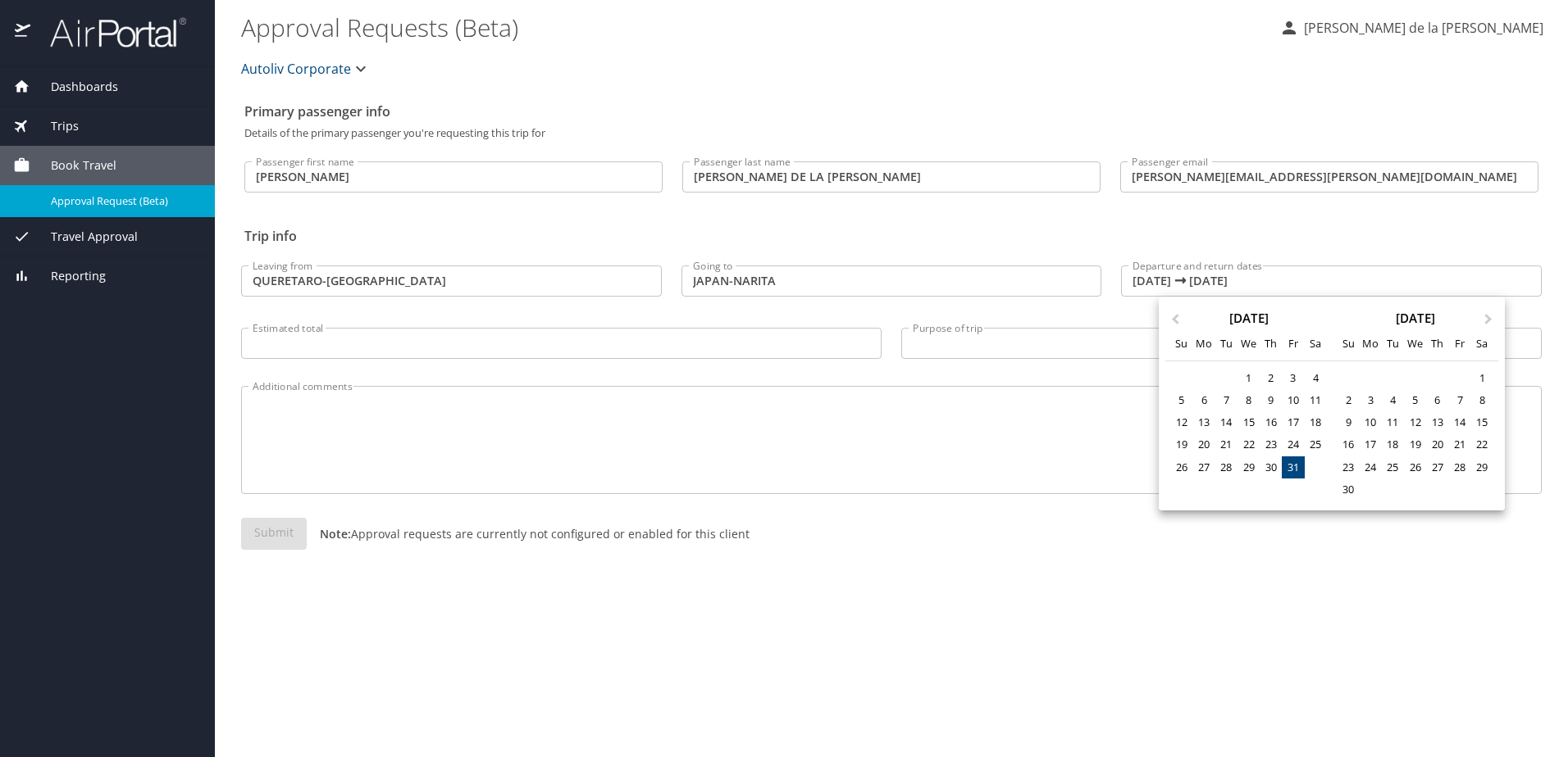
click at [1236, 285] on div at bounding box center [784, 378] width 1568 height 757
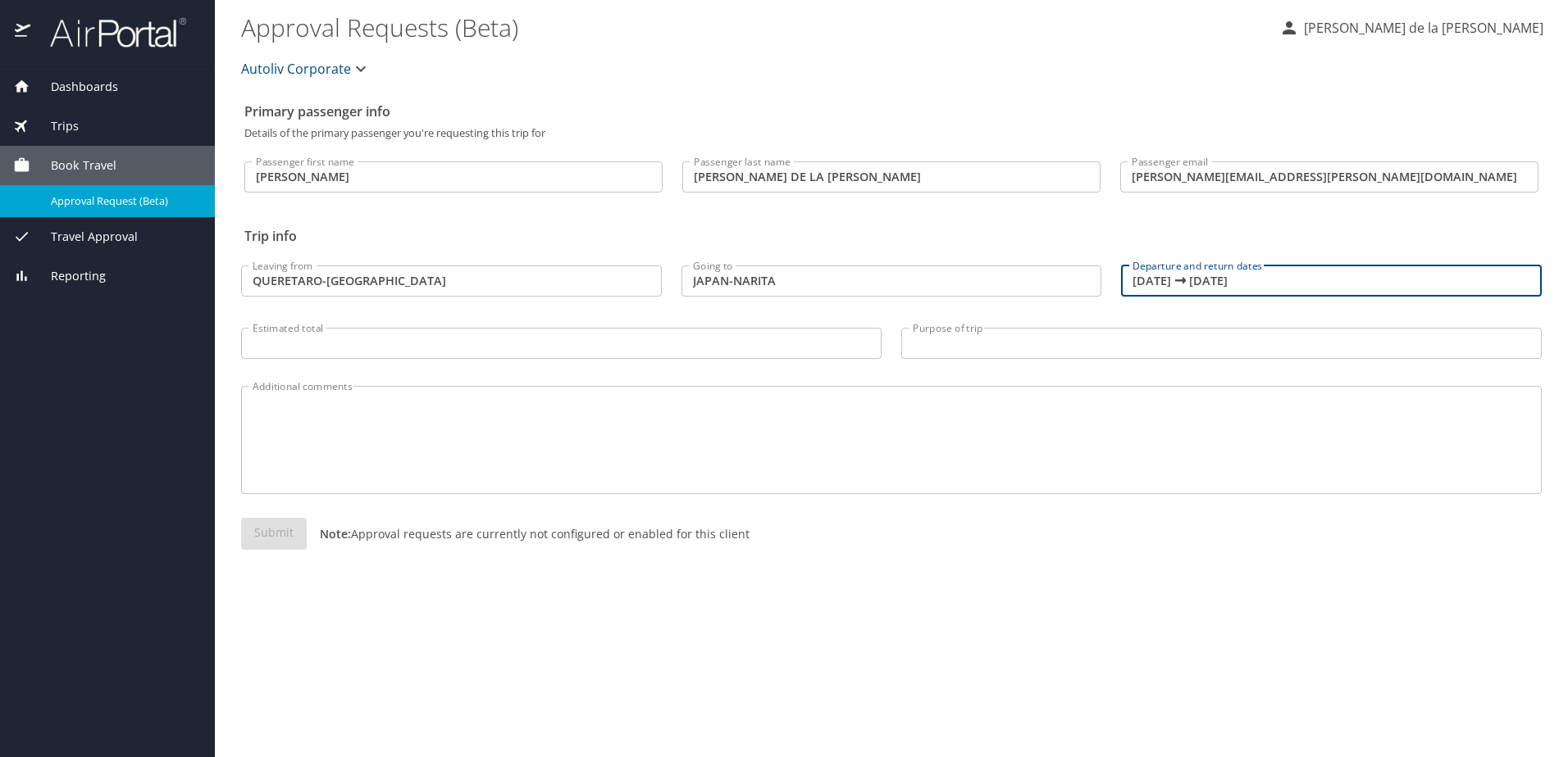
click at [1222, 282] on input "10/19/2025 🠦 10/19/2025" at bounding box center [1331, 281] width 420 height 31
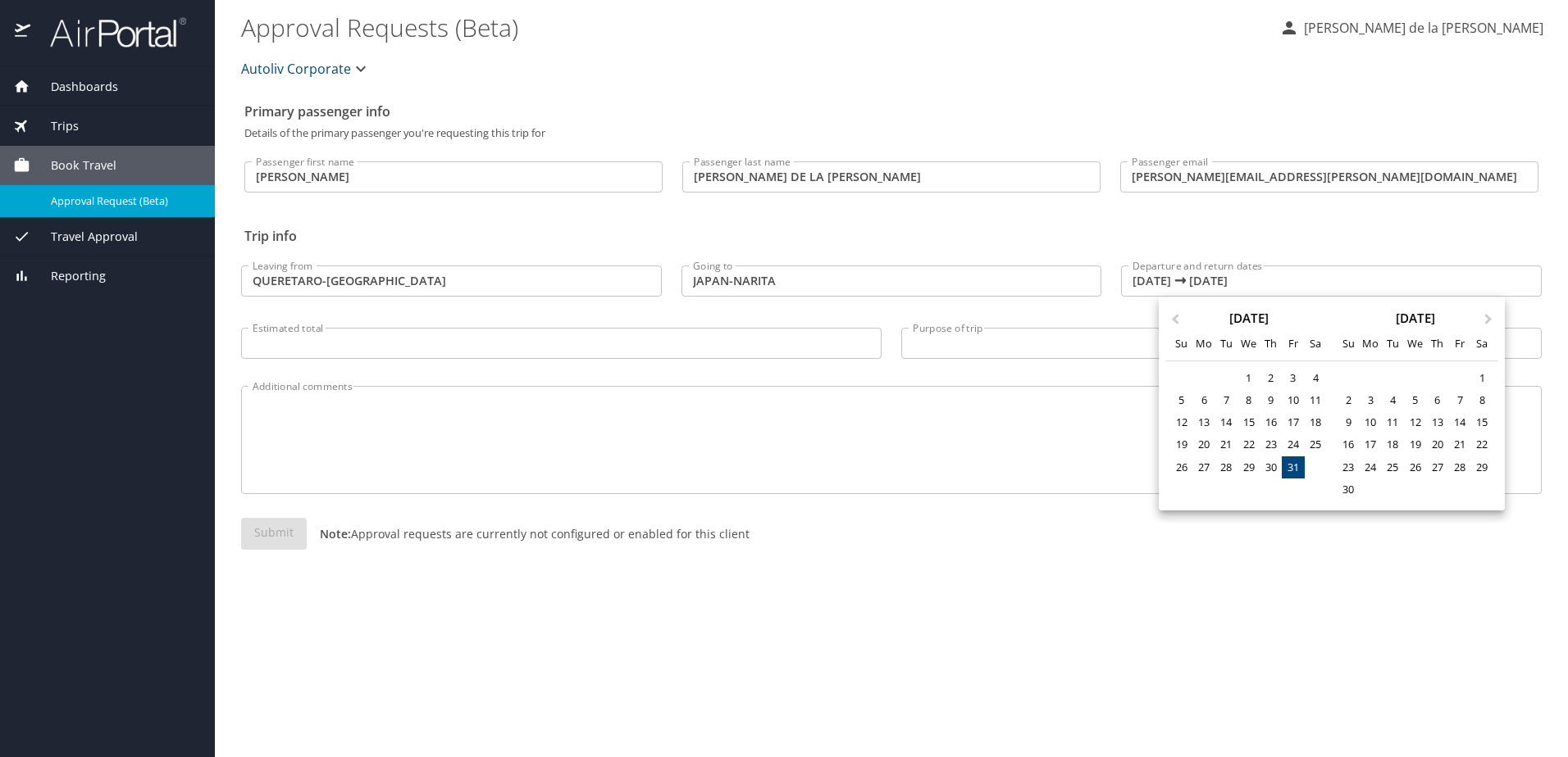
click at [1293, 463] on div "31" at bounding box center [1292, 468] width 22 height 22
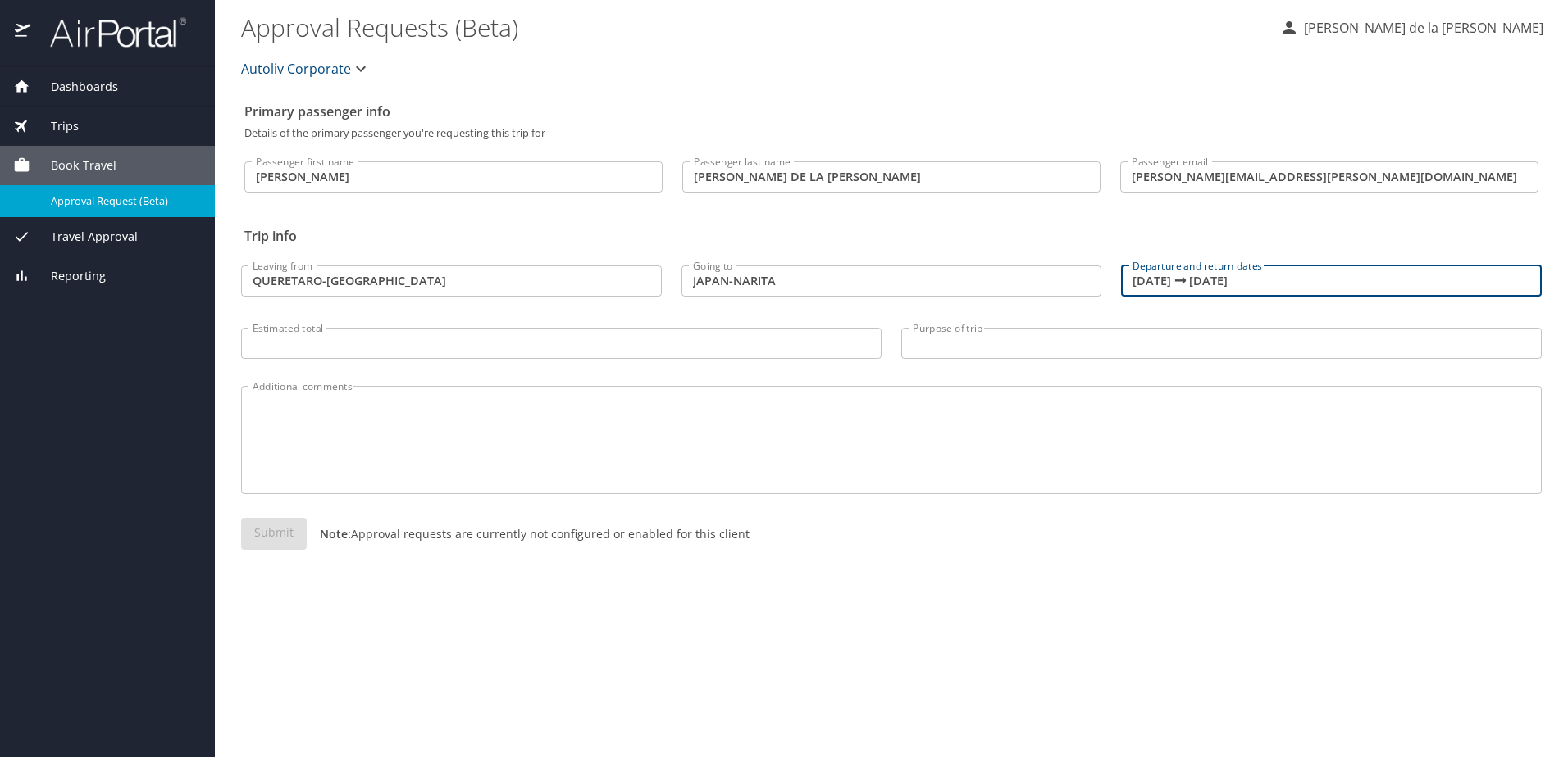
click at [1187, 287] on input "10/31/2025 🠦 10/31/2025" at bounding box center [1331, 281] width 420 height 31
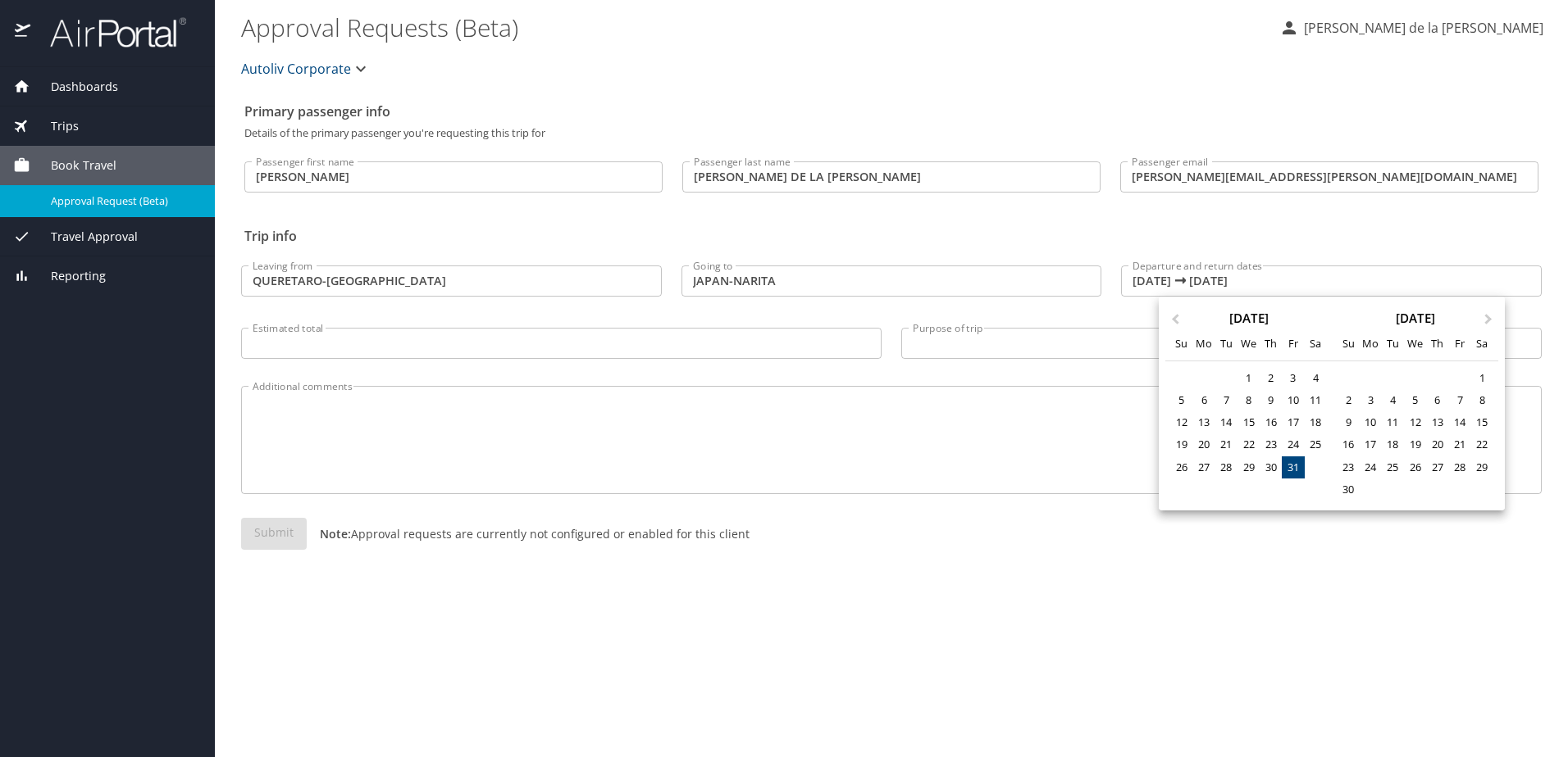
click at [1206, 278] on div at bounding box center [784, 378] width 1568 height 757
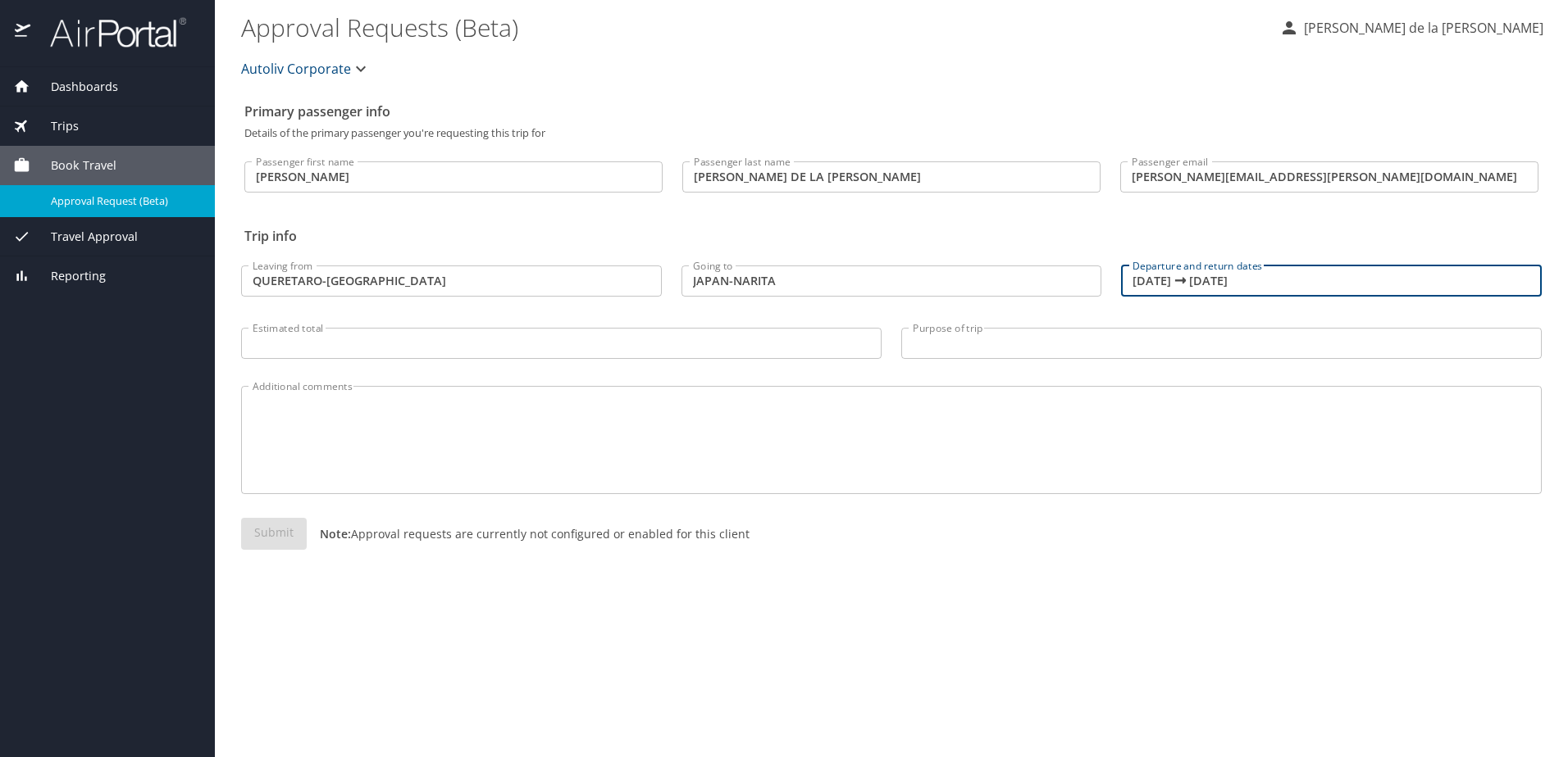
click at [1150, 281] on input "10/31/2025 🠦 10/31/2025" at bounding box center [1331, 281] width 420 height 31
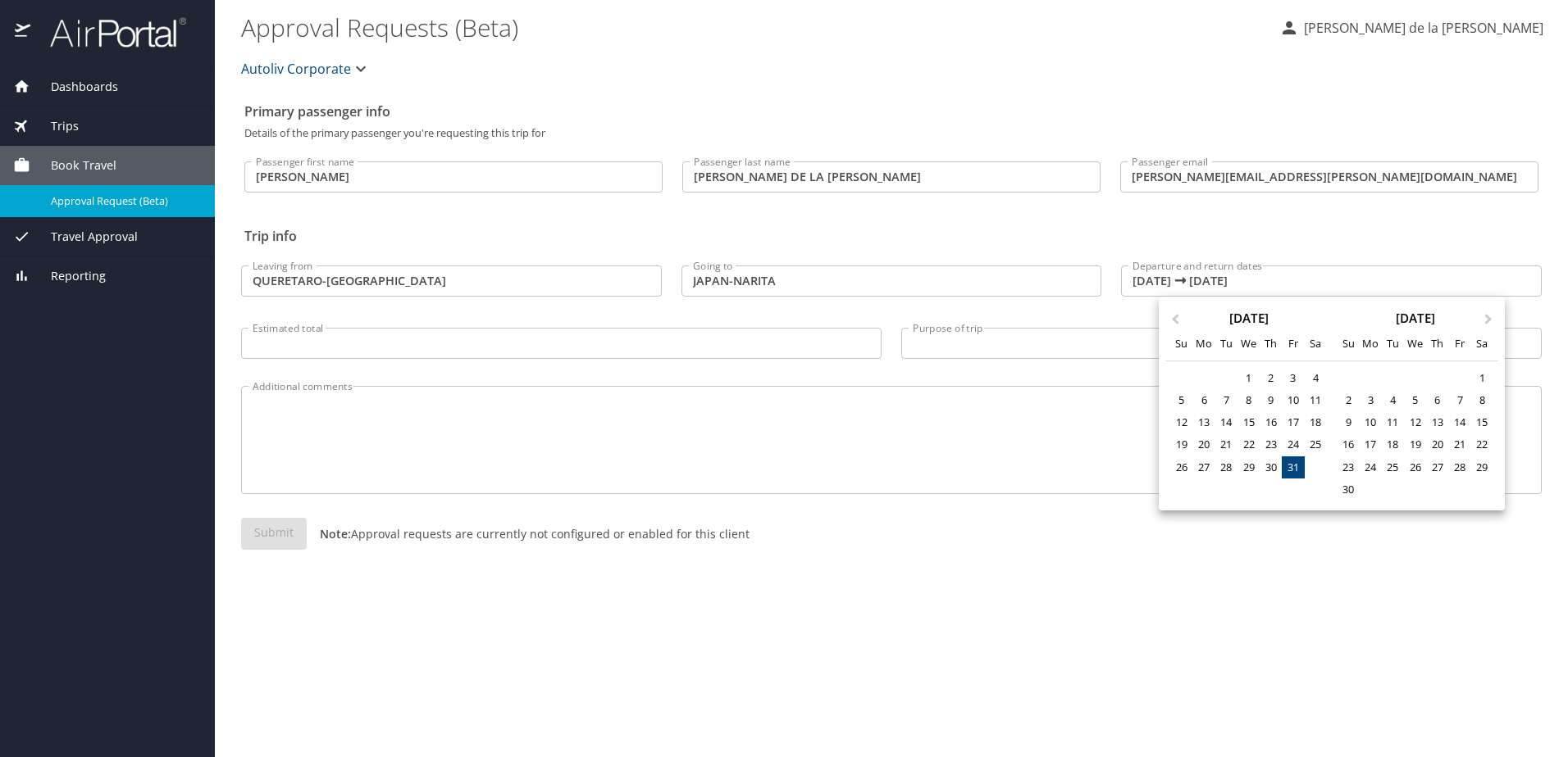
click at [1157, 281] on div at bounding box center [784, 378] width 1568 height 757
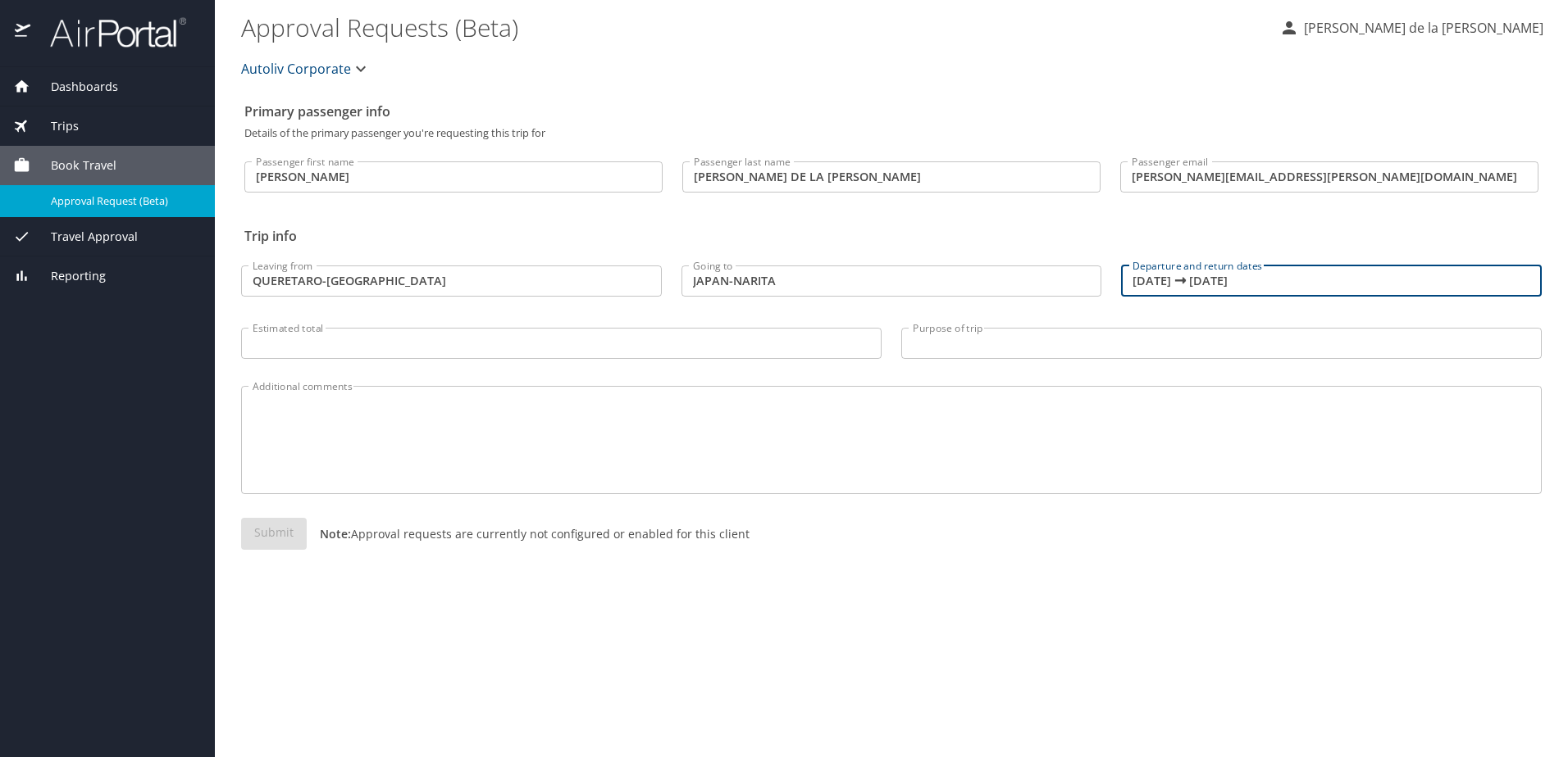
click at [1137, 275] on input "10/31/2025 🠦 10/31/2025" at bounding box center [1331, 281] width 420 height 31
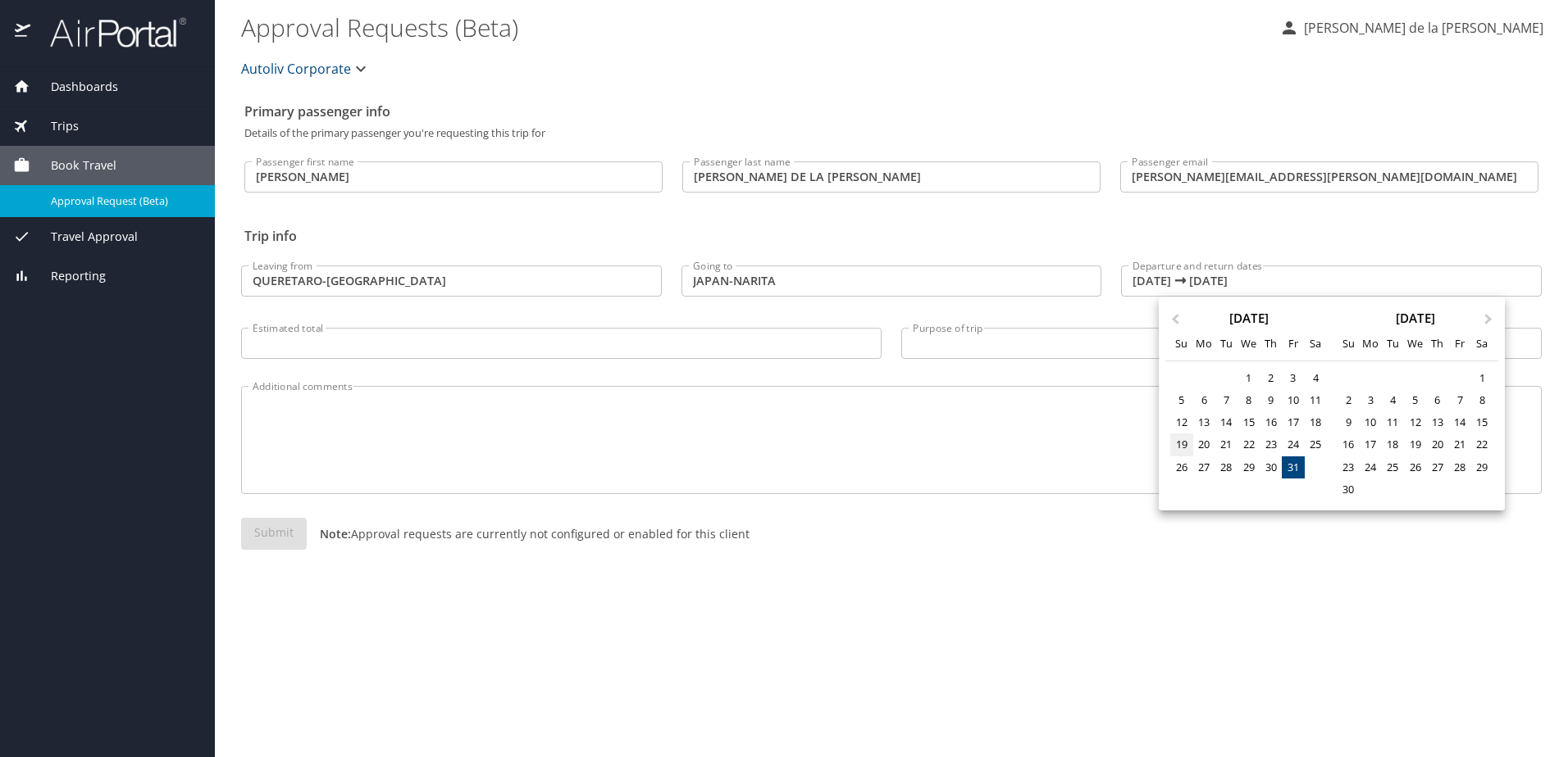
click at [1182, 439] on div "19" at bounding box center [1181, 444] width 22 height 22
click at [1045, 446] on div at bounding box center [784, 378] width 1568 height 757
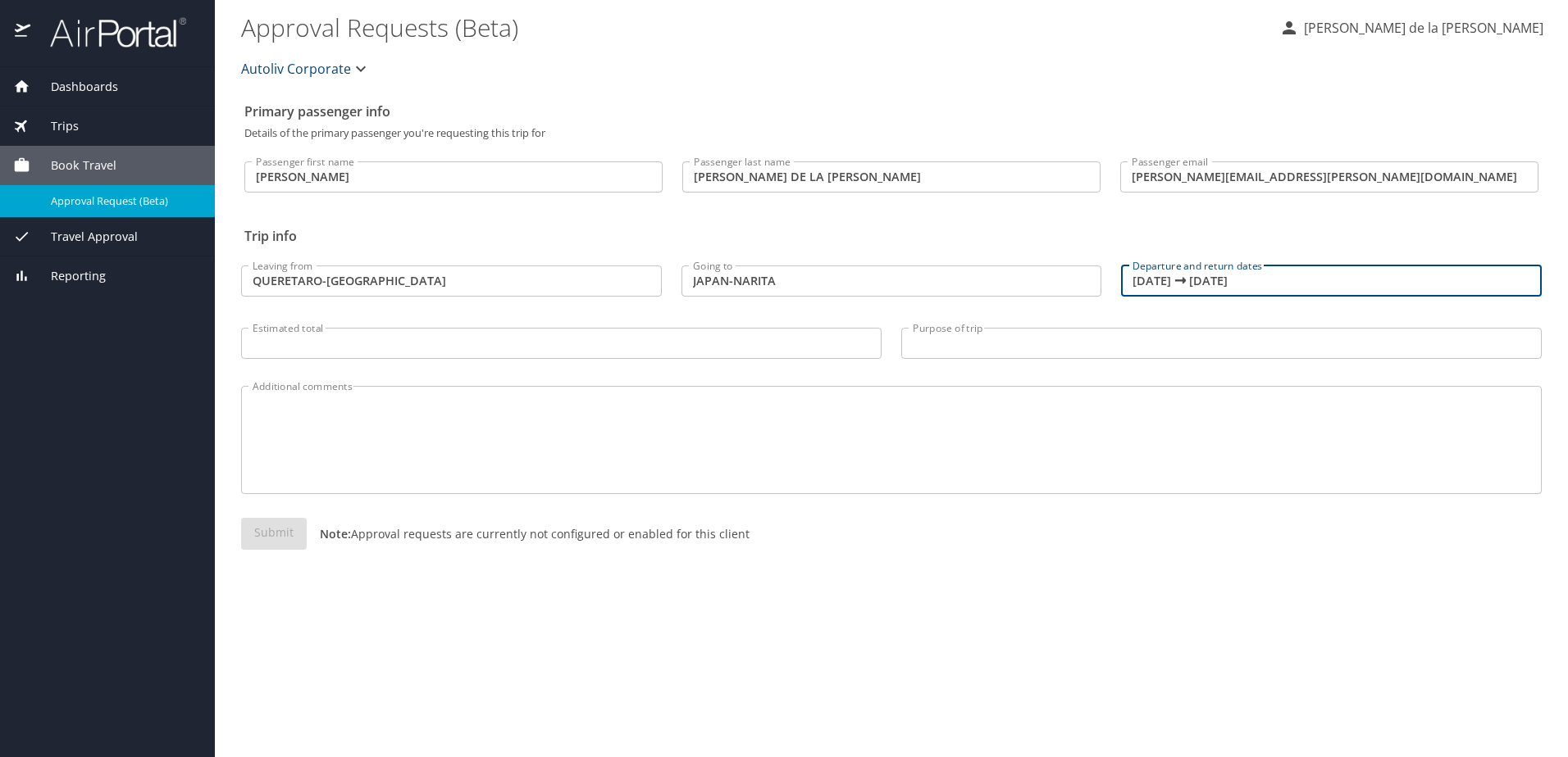
click at [1151, 283] on input "10/31/2025 🠦 10/31/2025" at bounding box center [1331, 281] width 420 height 31
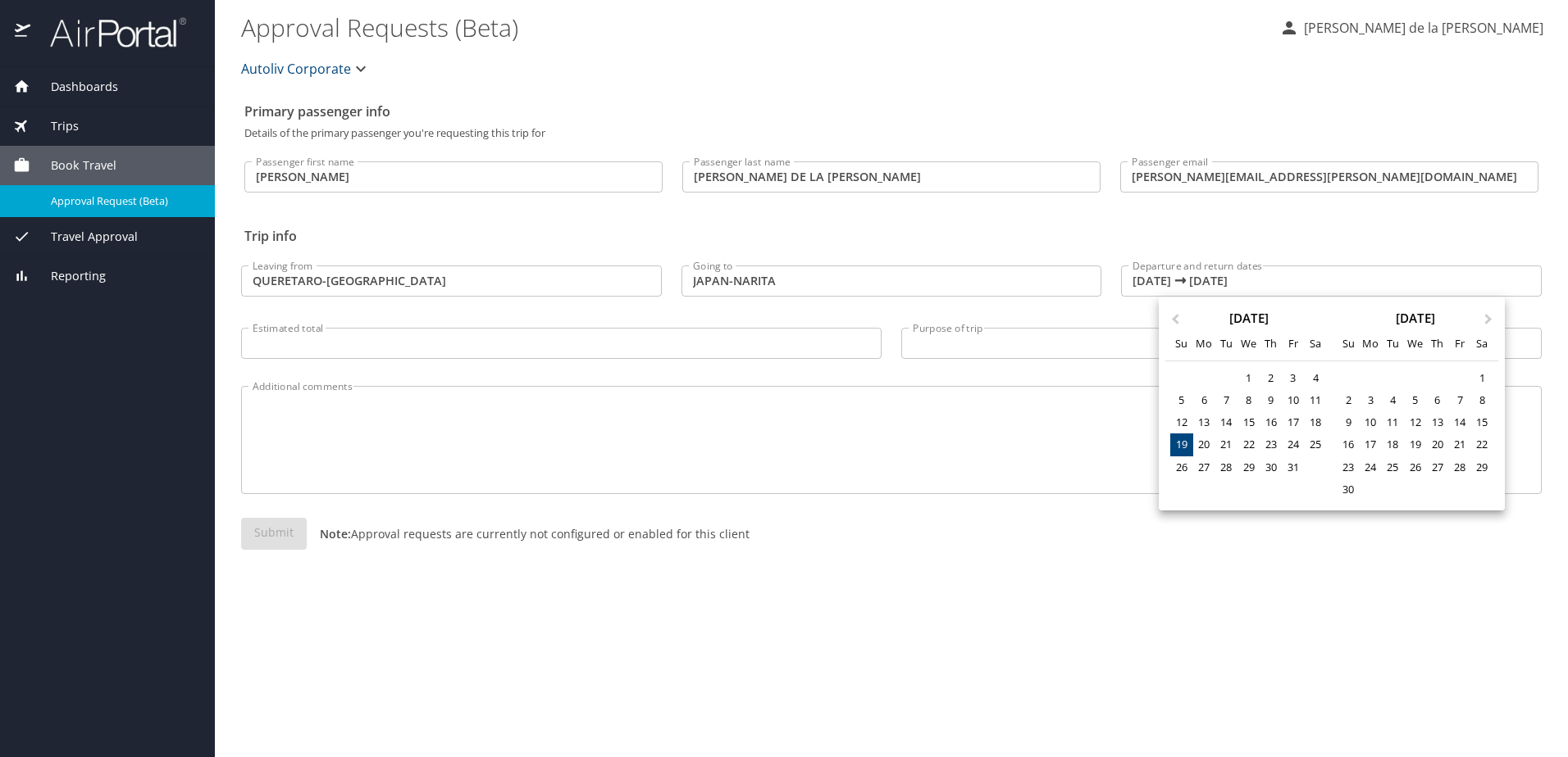
click at [1182, 446] on div "19" at bounding box center [1181, 444] width 22 height 22
type input "10/19/2025 🠦 10/19/2025"
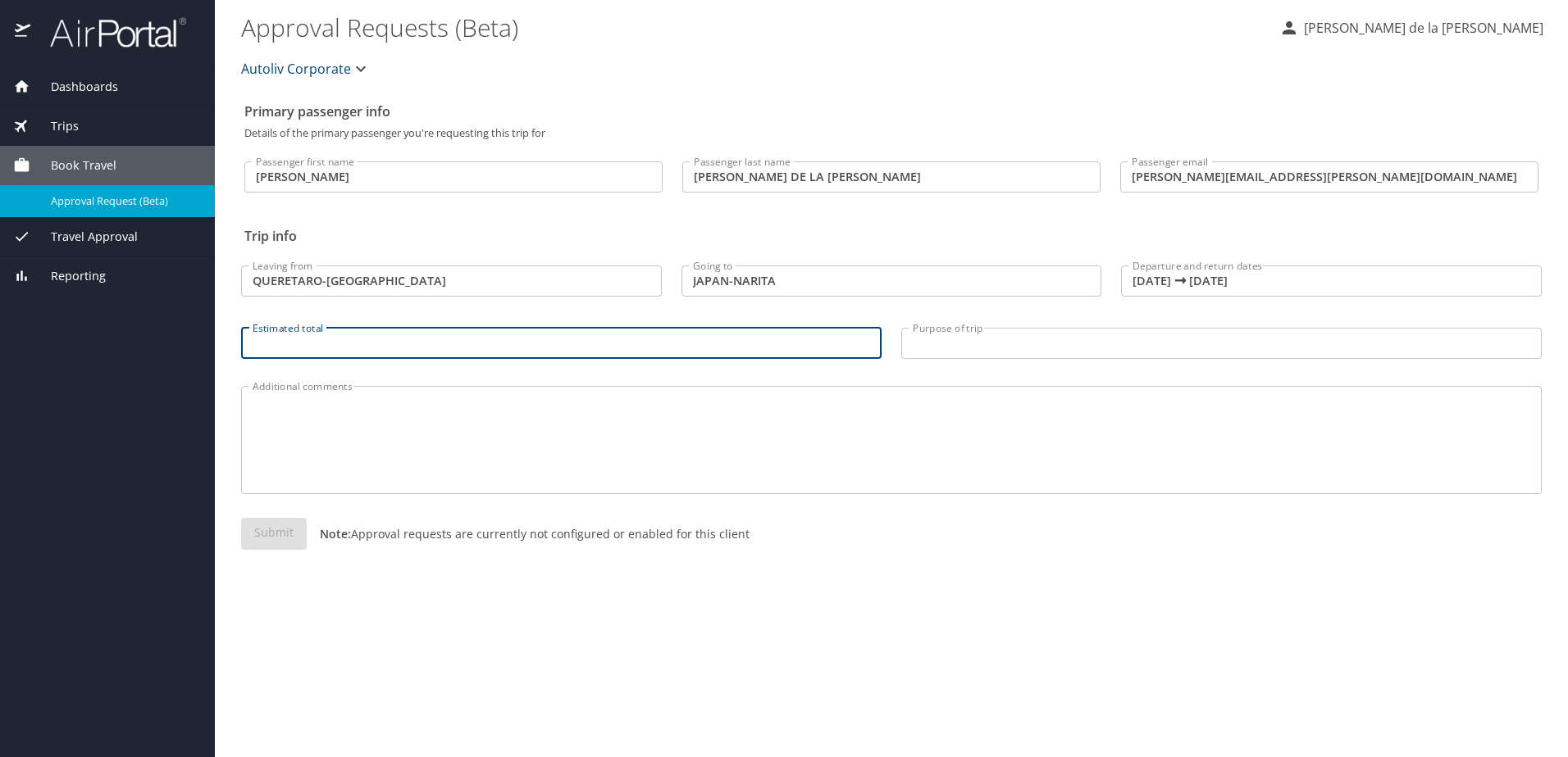
click at [363, 346] on input "Estimated total" at bounding box center [561, 344] width 640 height 31
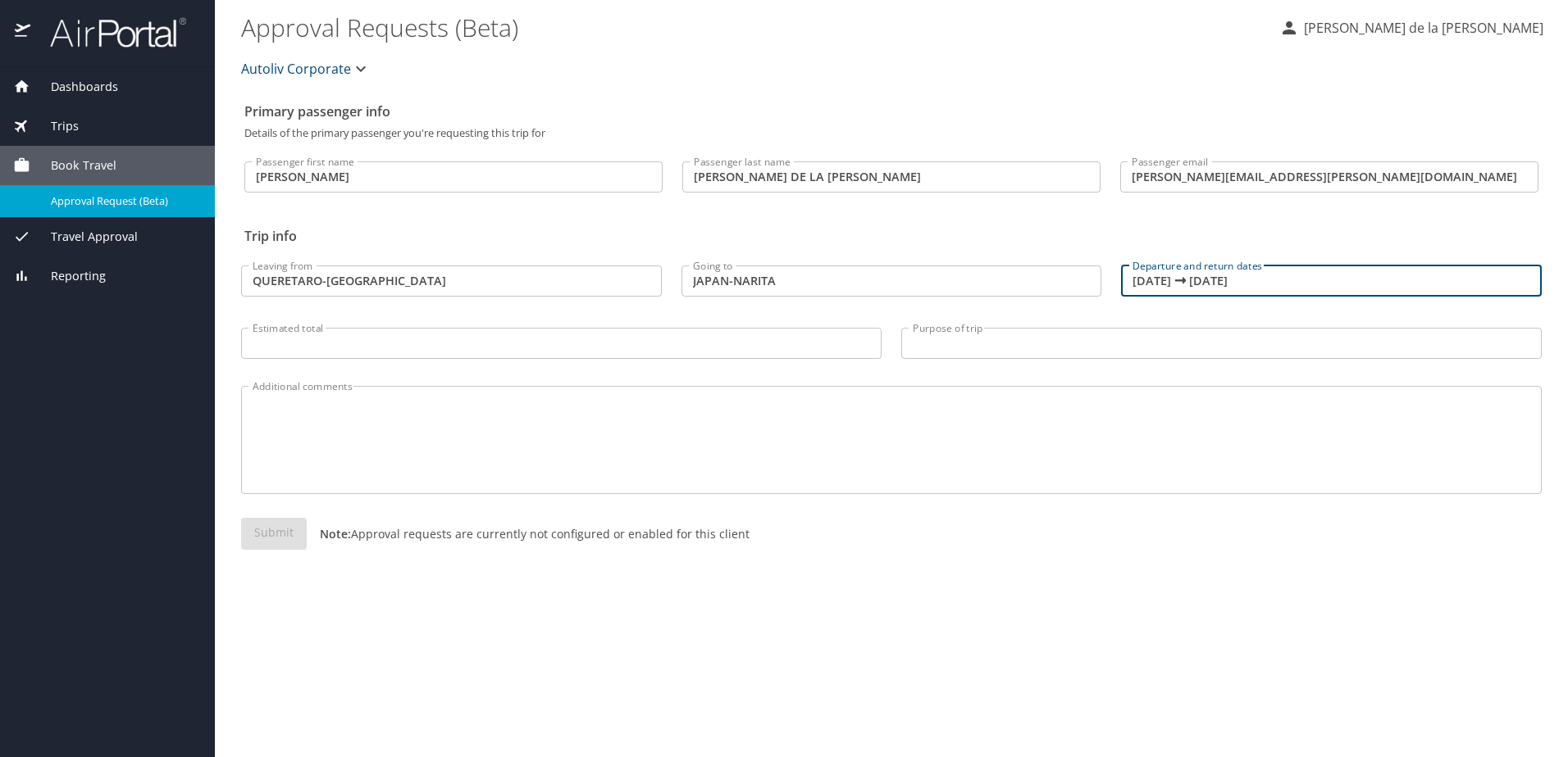
click at [1168, 279] on input "10/19/2025 🠦 10/19/2025" at bounding box center [1331, 281] width 420 height 31
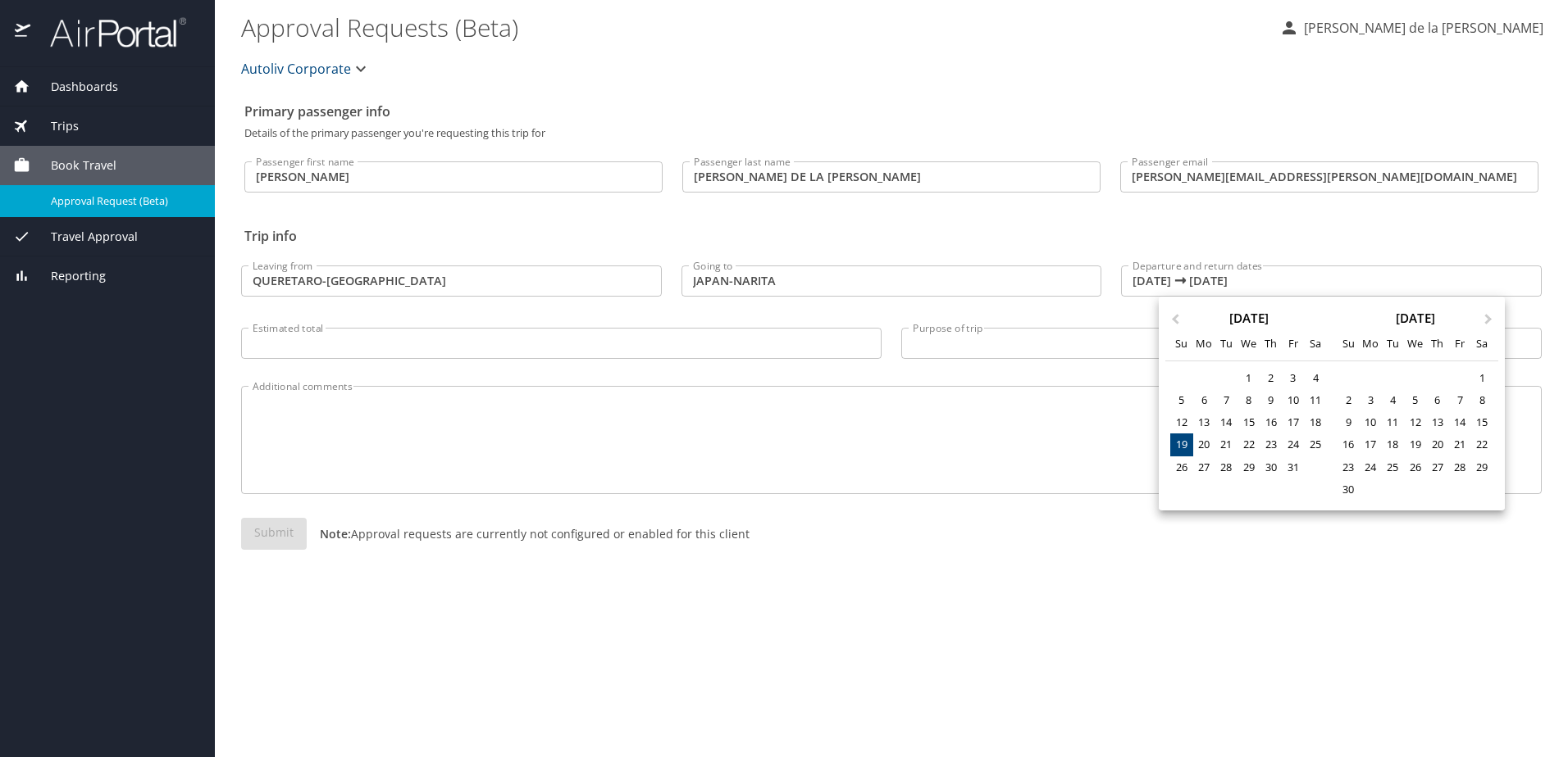
click at [321, 345] on div at bounding box center [784, 378] width 1568 height 757
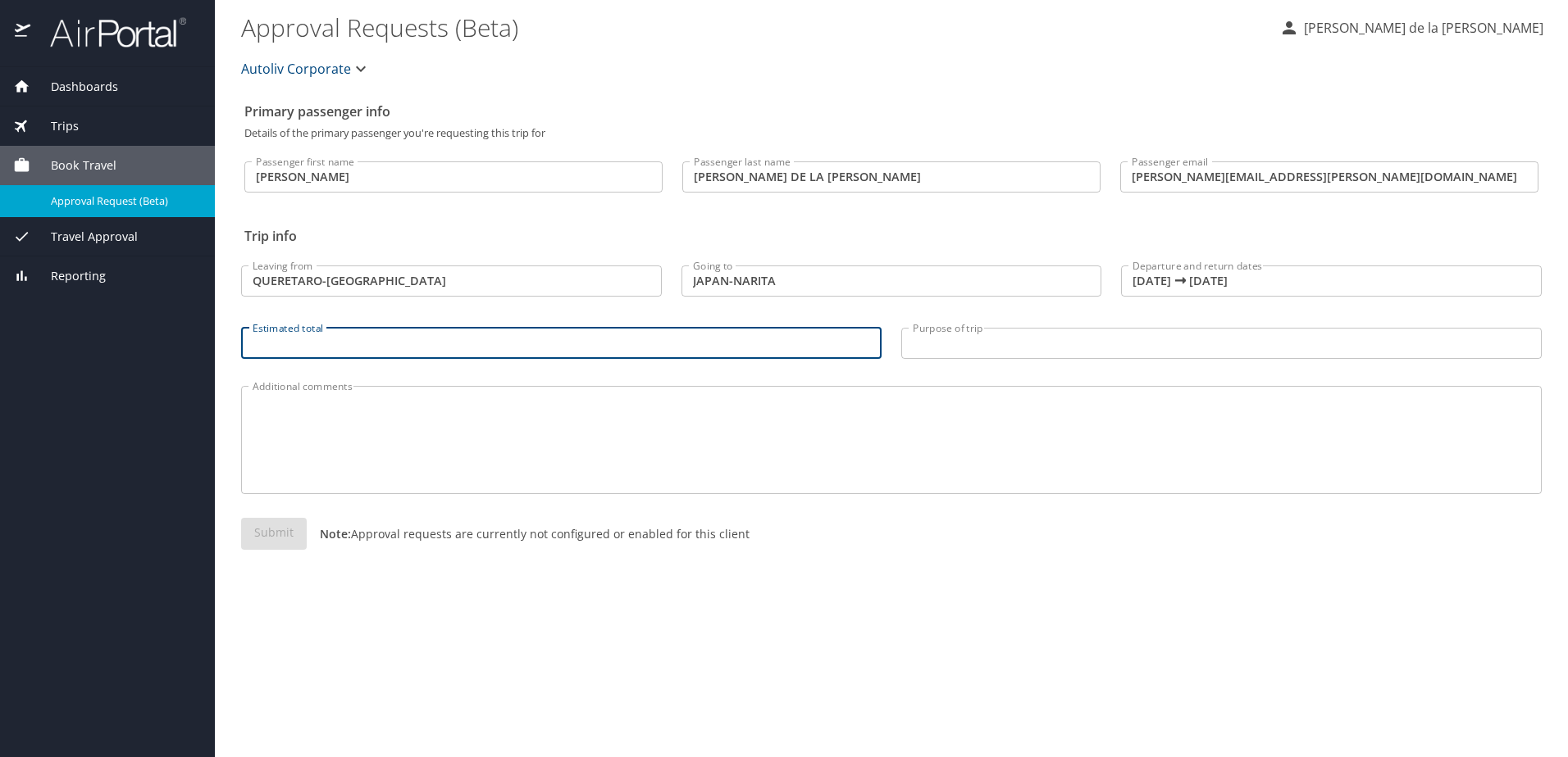
click at [321, 345] on input "Estimated total" at bounding box center [561, 344] width 640 height 31
type input "1"
click at [978, 348] on input "Purpose of trip" at bounding box center [1221, 344] width 640 height 31
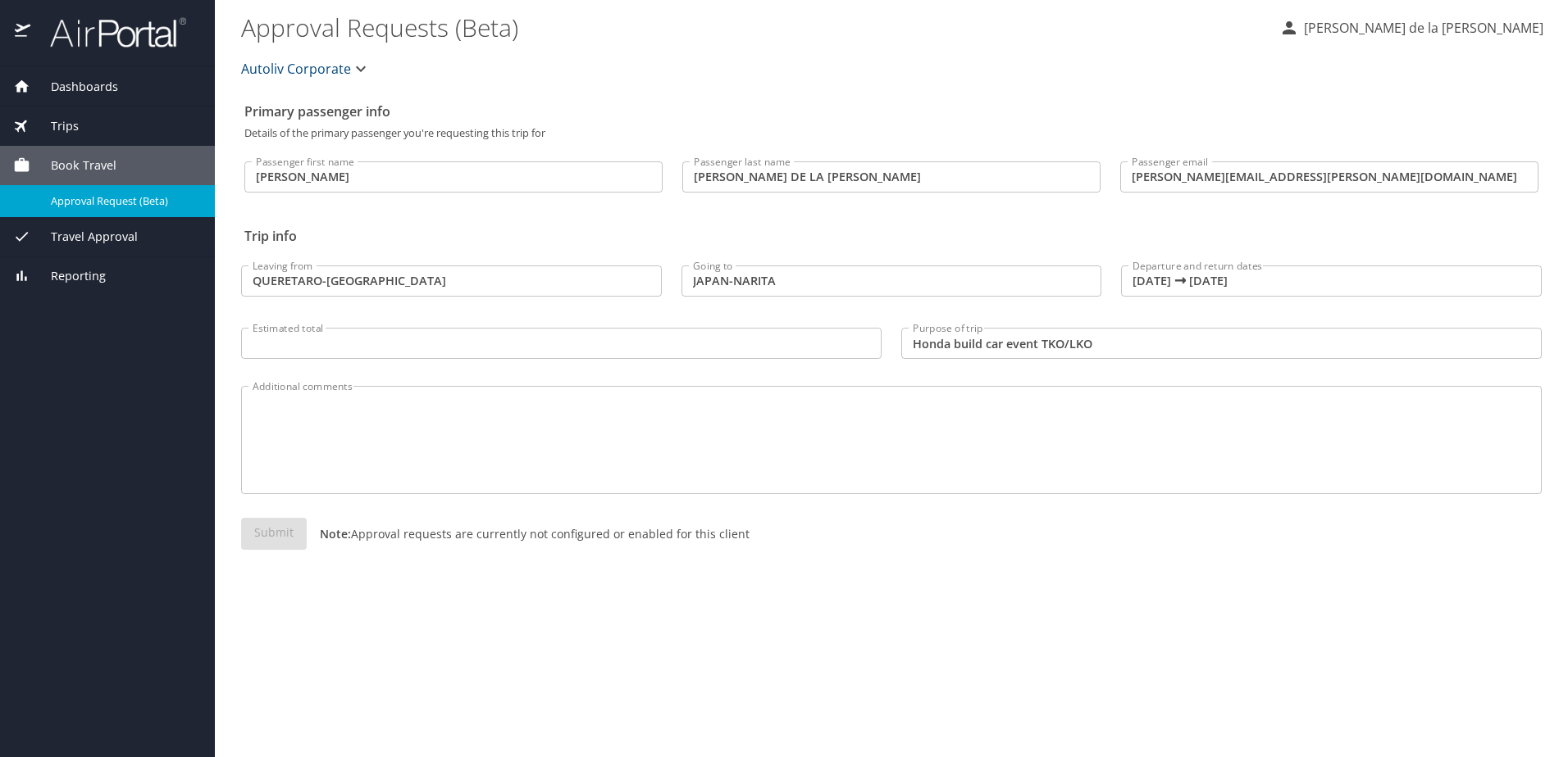
click at [1134, 348] on input "Honda build car event TKO/LKO" at bounding box center [1221, 344] width 640 height 31
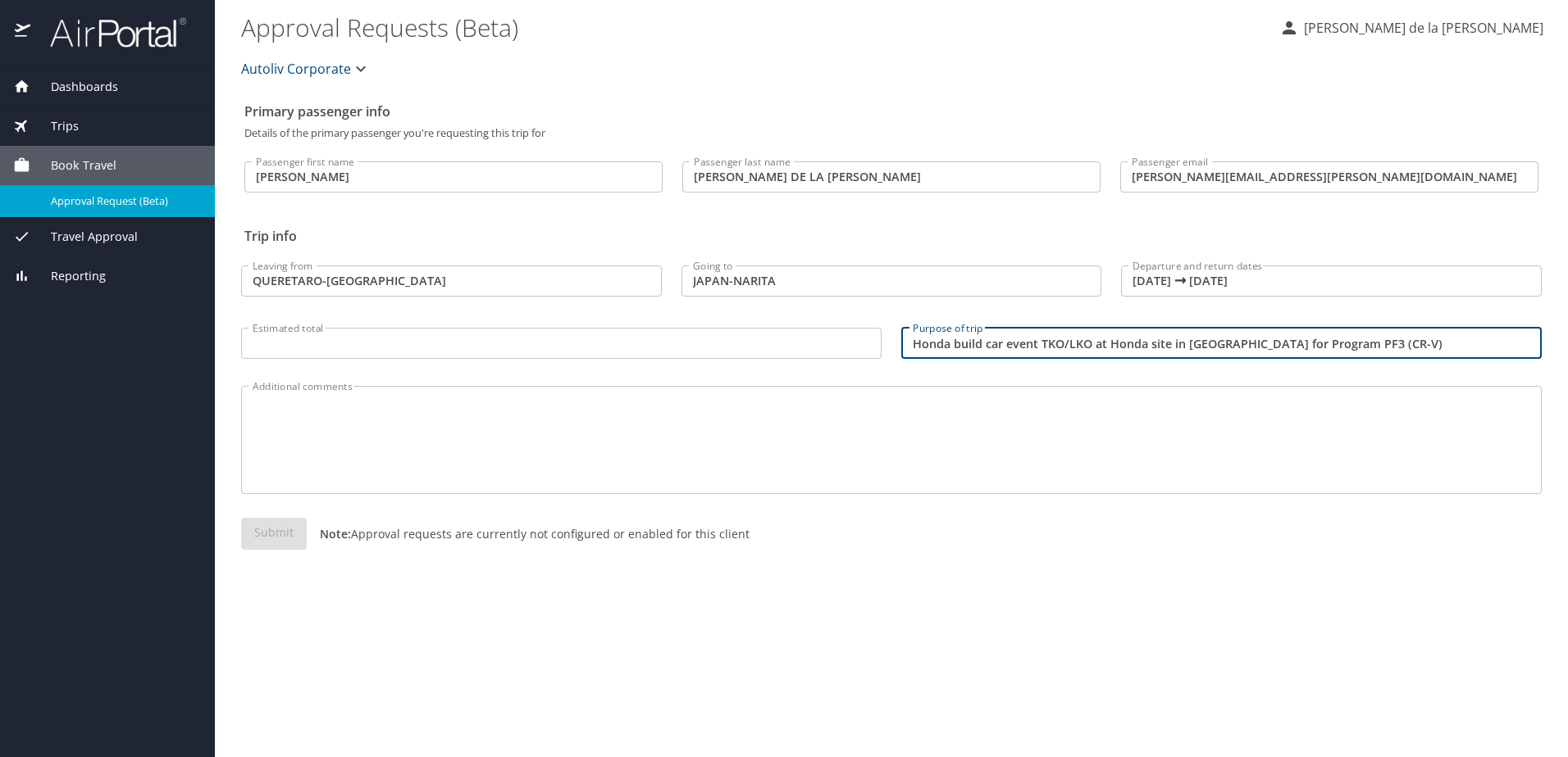
type input "Honda build car event TKO/LKO at Honda site in Japan for Program PF3 (CR-V)"
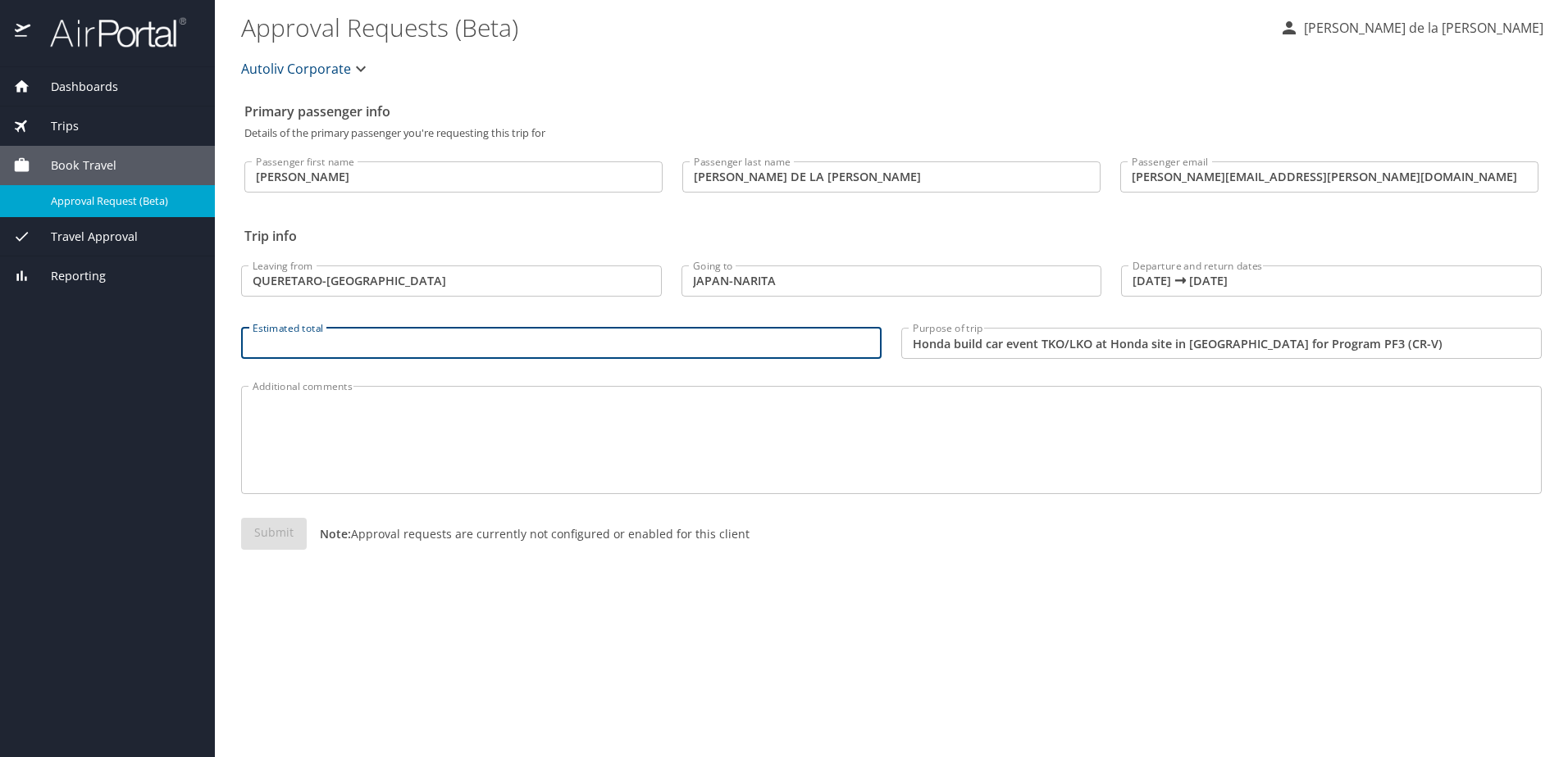
click at [404, 342] on input "Estimated total" at bounding box center [561, 344] width 640 height 31
click at [400, 409] on textarea "Additional comments" at bounding box center [891, 440] width 1277 height 77
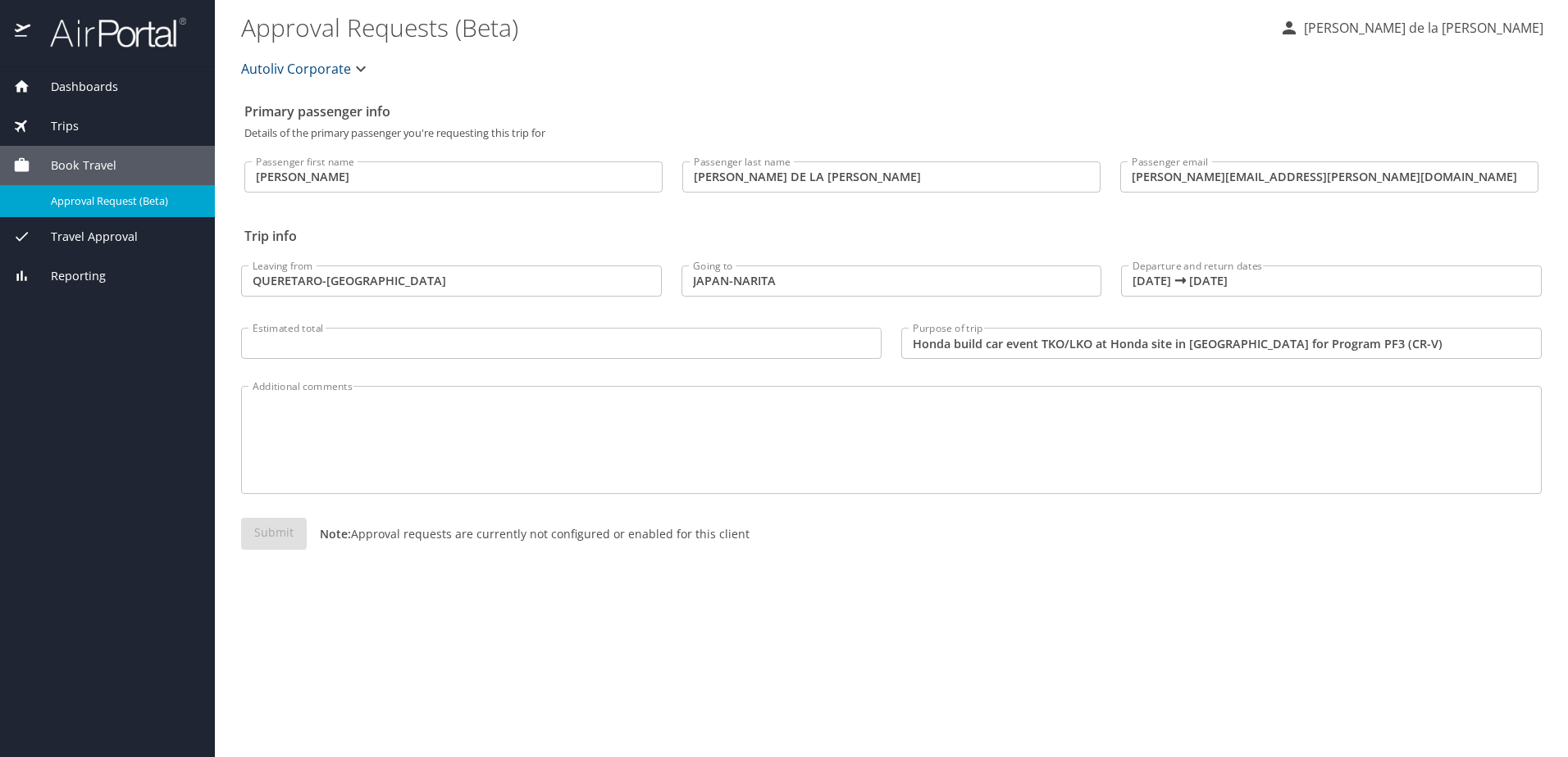
click at [100, 86] on span "Dashboards" at bounding box center [74, 86] width 88 height 18
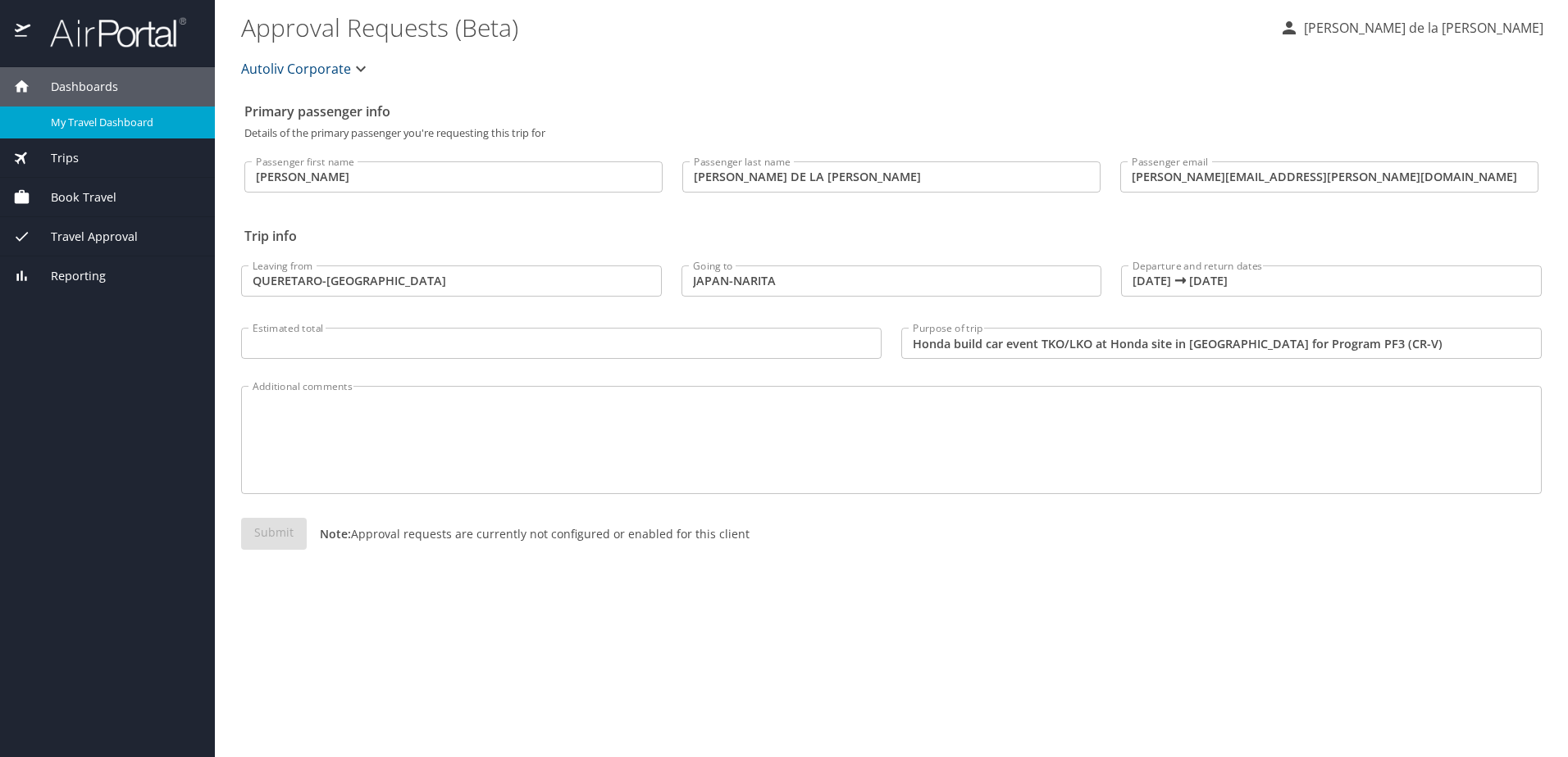
click at [99, 116] on span "My Travel Dashboard" at bounding box center [122, 123] width 144 height 15
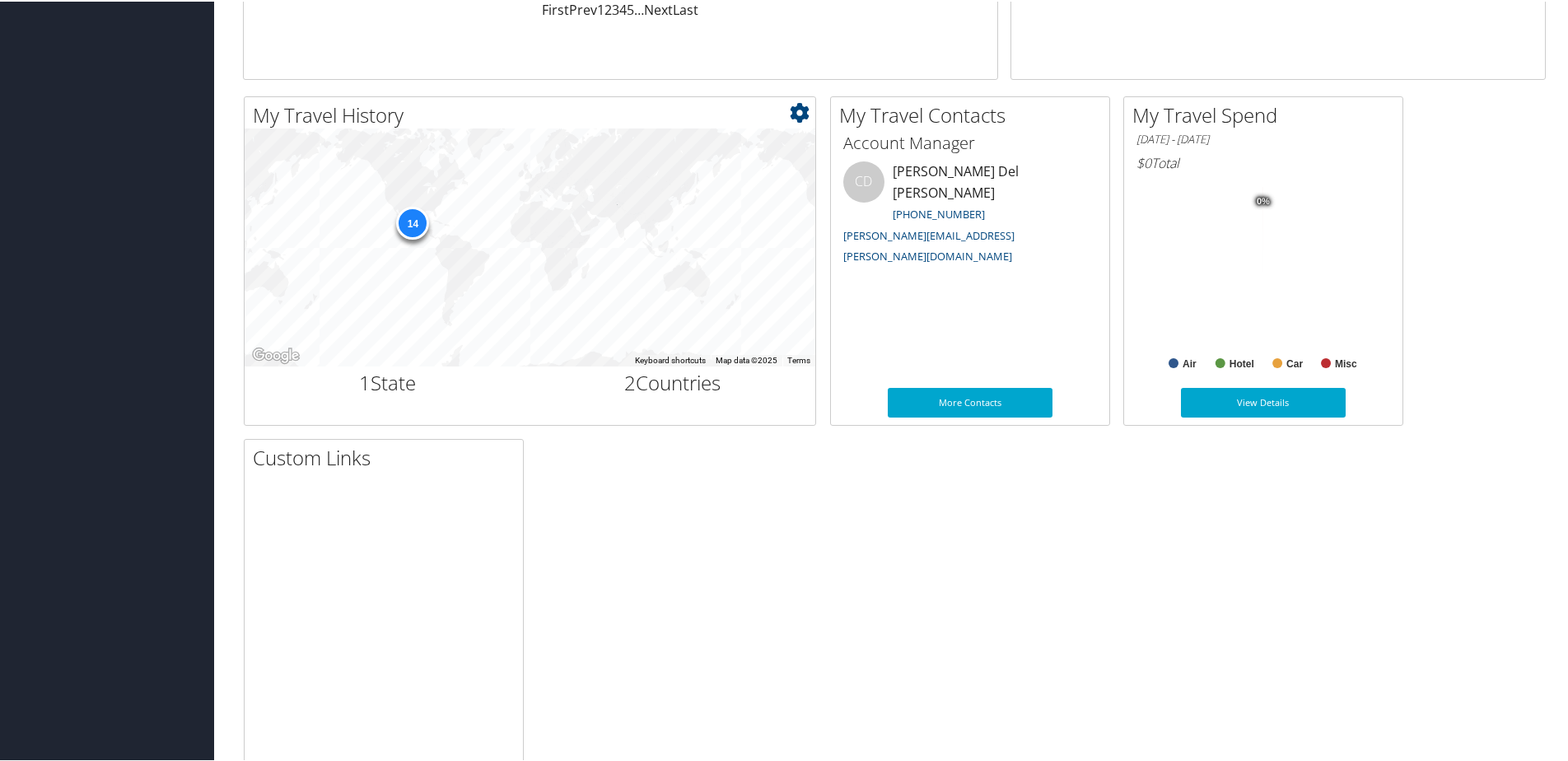
scroll to position [500, 0]
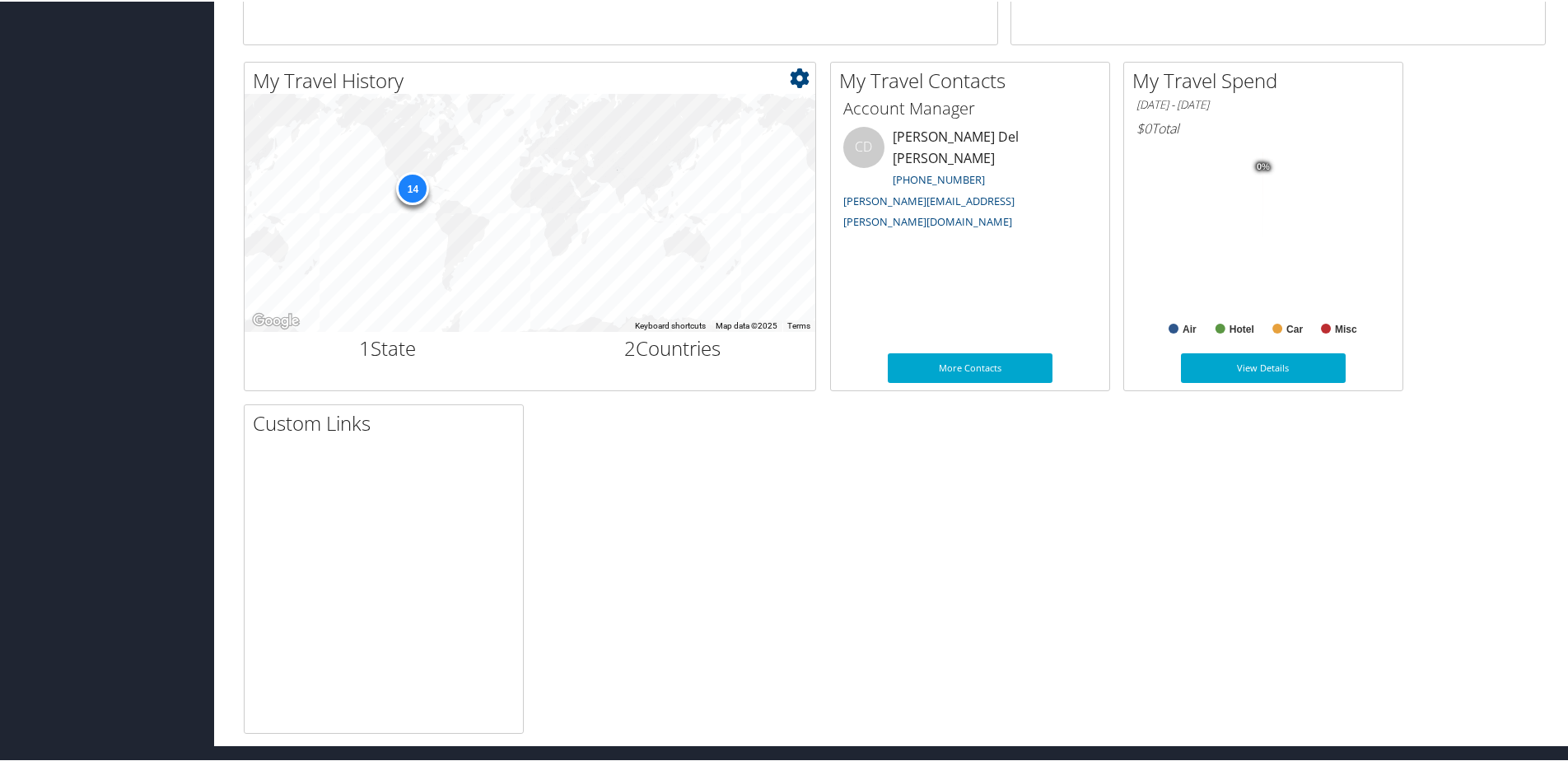
click at [411, 191] on div "14" at bounding box center [412, 187] width 33 height 33
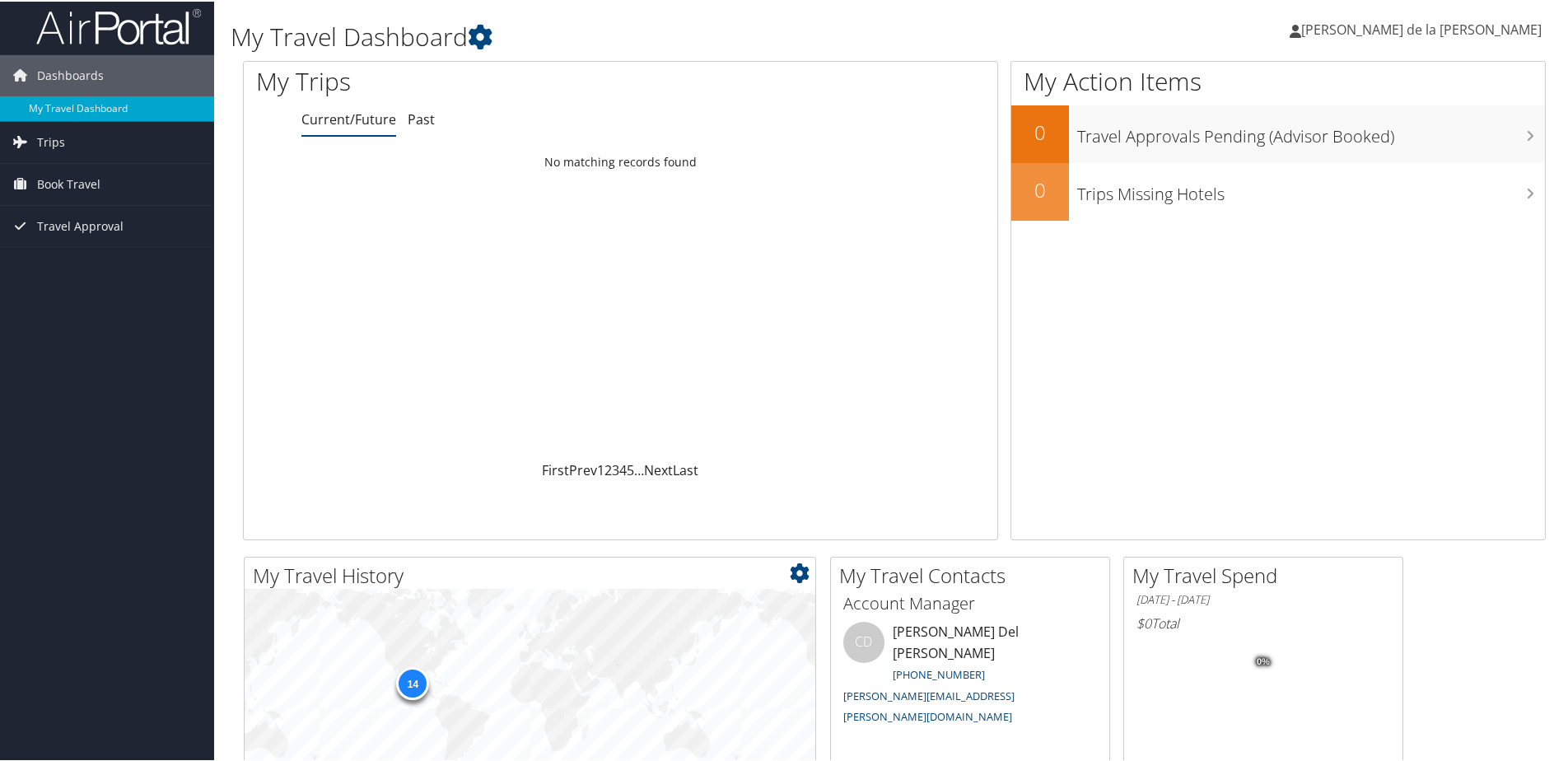
scroll to position [0, 0]
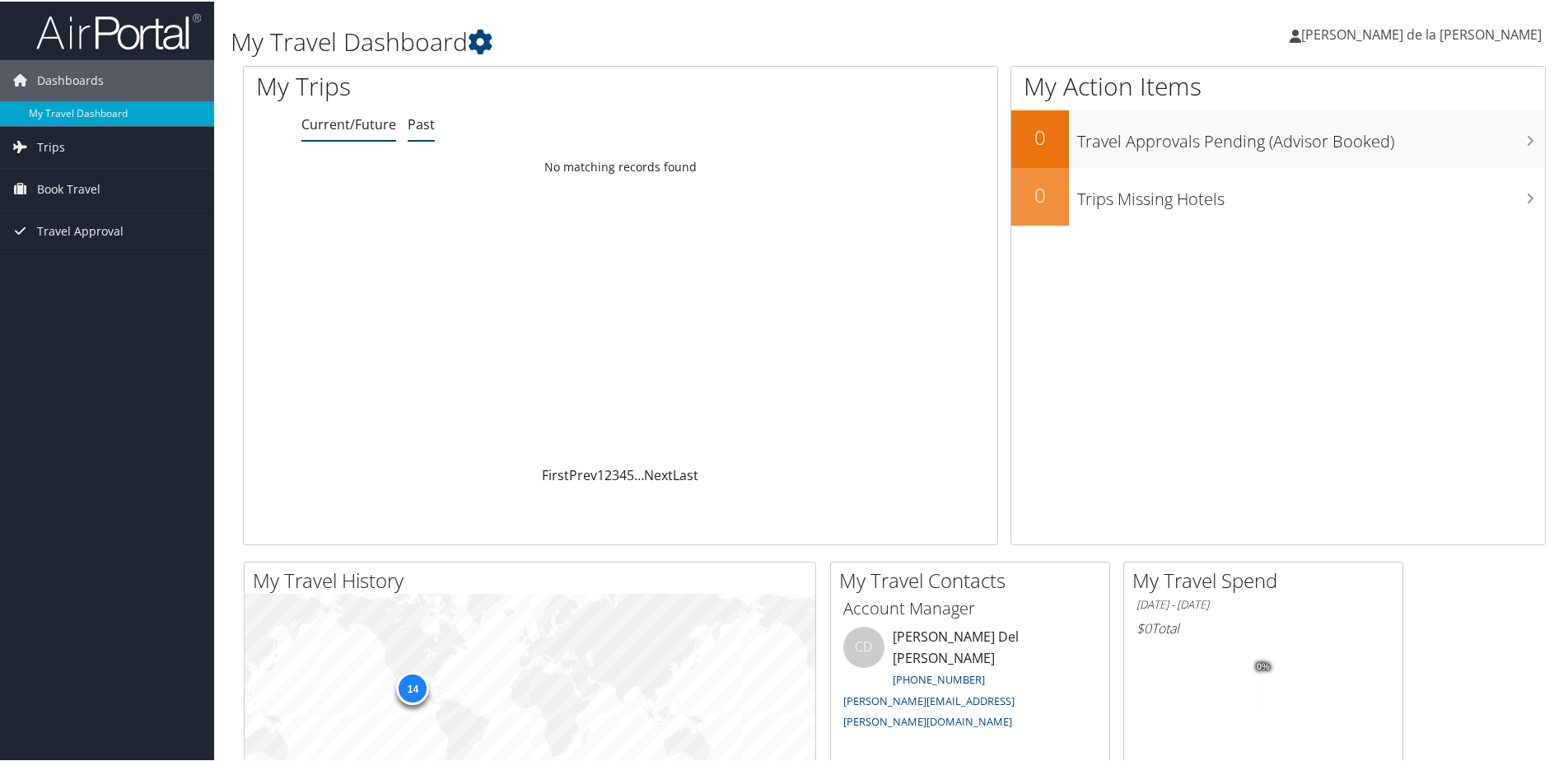
click at [420, 127] on link "Past" at bounding box center [421, 123] width 27 height 18
click at [358, 127] on link "Current/Future" at bounding box center [348, 123] width 94 height 18
click at [82, 75] on span "Dashboards" at bounding box center [70, 79] width 67 height 41
click at [77, 197] on span "Travel Approval" at bounding box center [80, 205] width 87 height 41
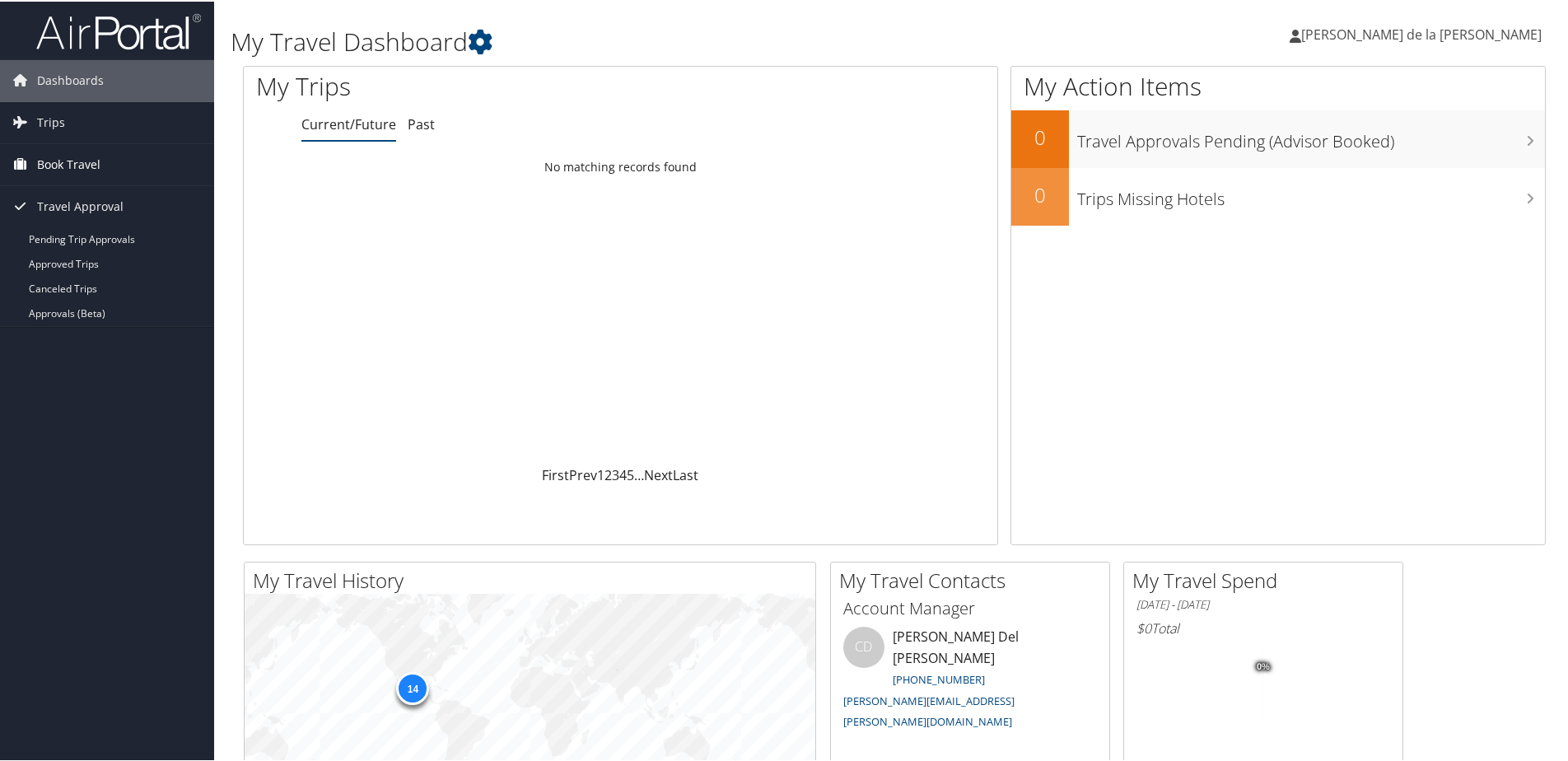
click at [67, 166] on span "Book Travel" at bounding box center [68, 163] width 63 height 41
click at [52, 120] on span "Trips" at bounding box center [51, 121] width 28 height 41
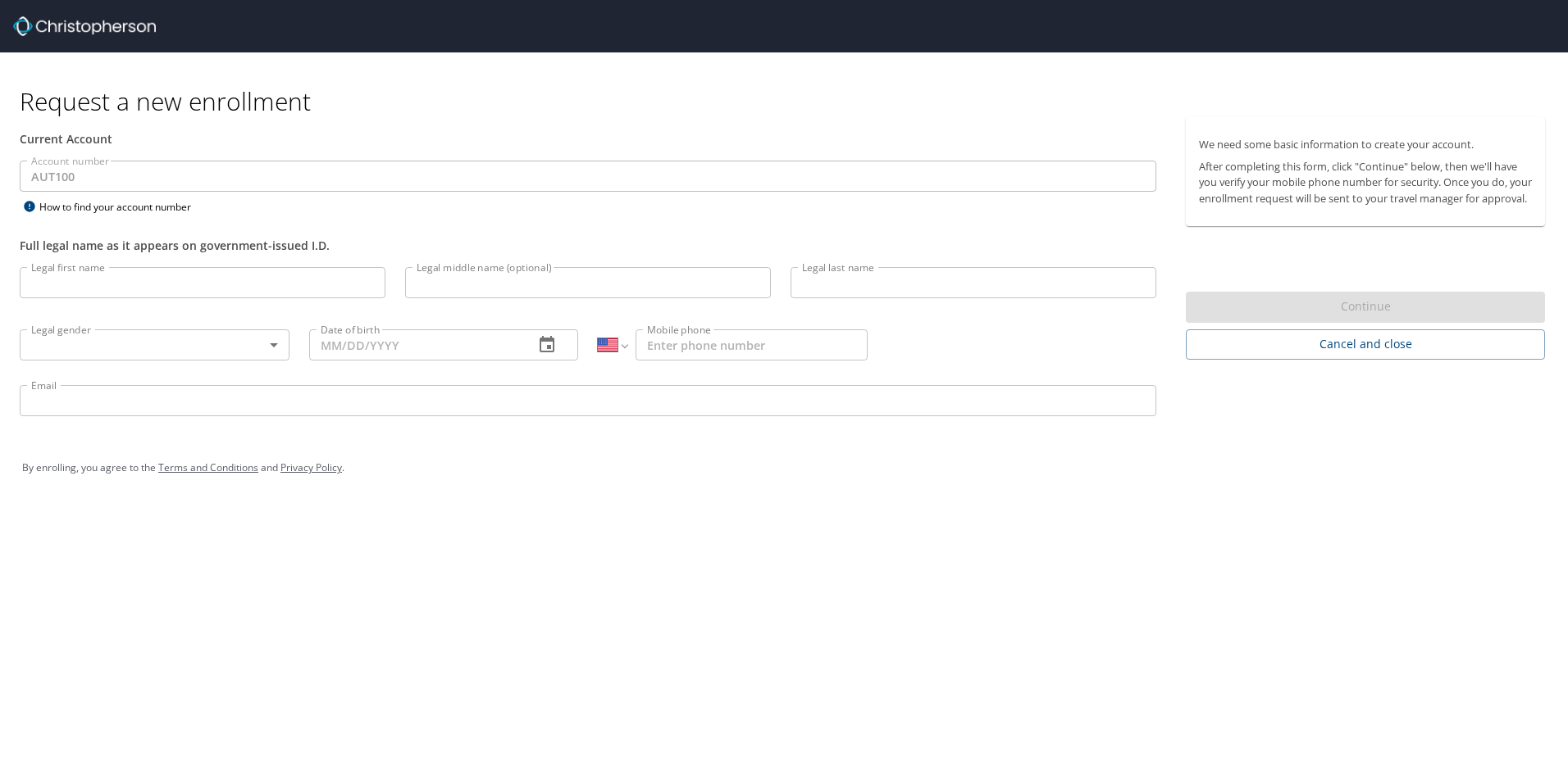
select select "US"
click at [150, 292] on input "Legal first name" at bounding box center [202, 283] width 366 height 31
type input "OMAR OCTAVIO"
type input "ALFEREZ"
type input "DE LA ROSA"
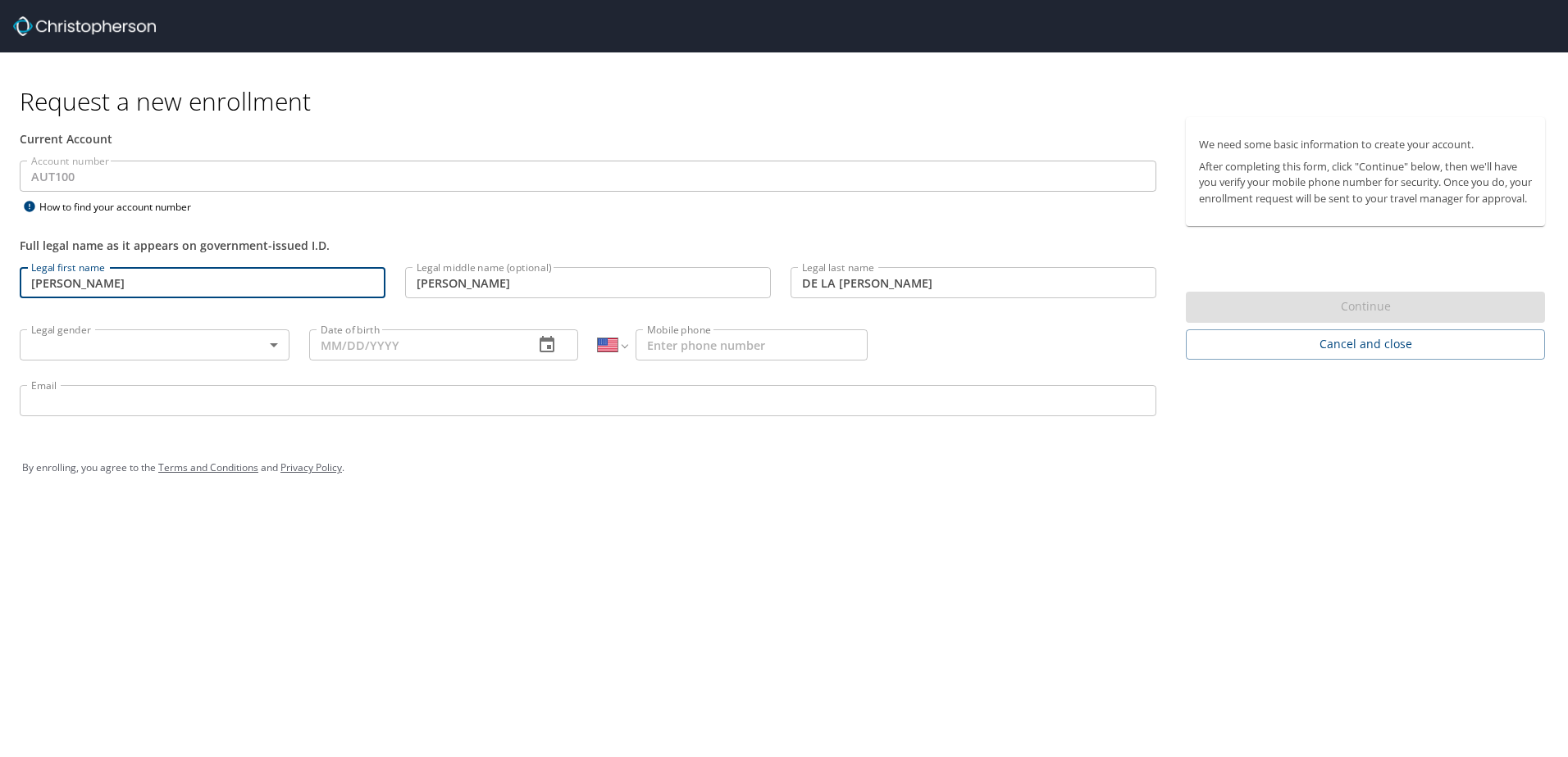
type input "01/20/1972"
select select "MX"
type input "52 442 338 0055"
type input "omar.alferez@autoliv.com"
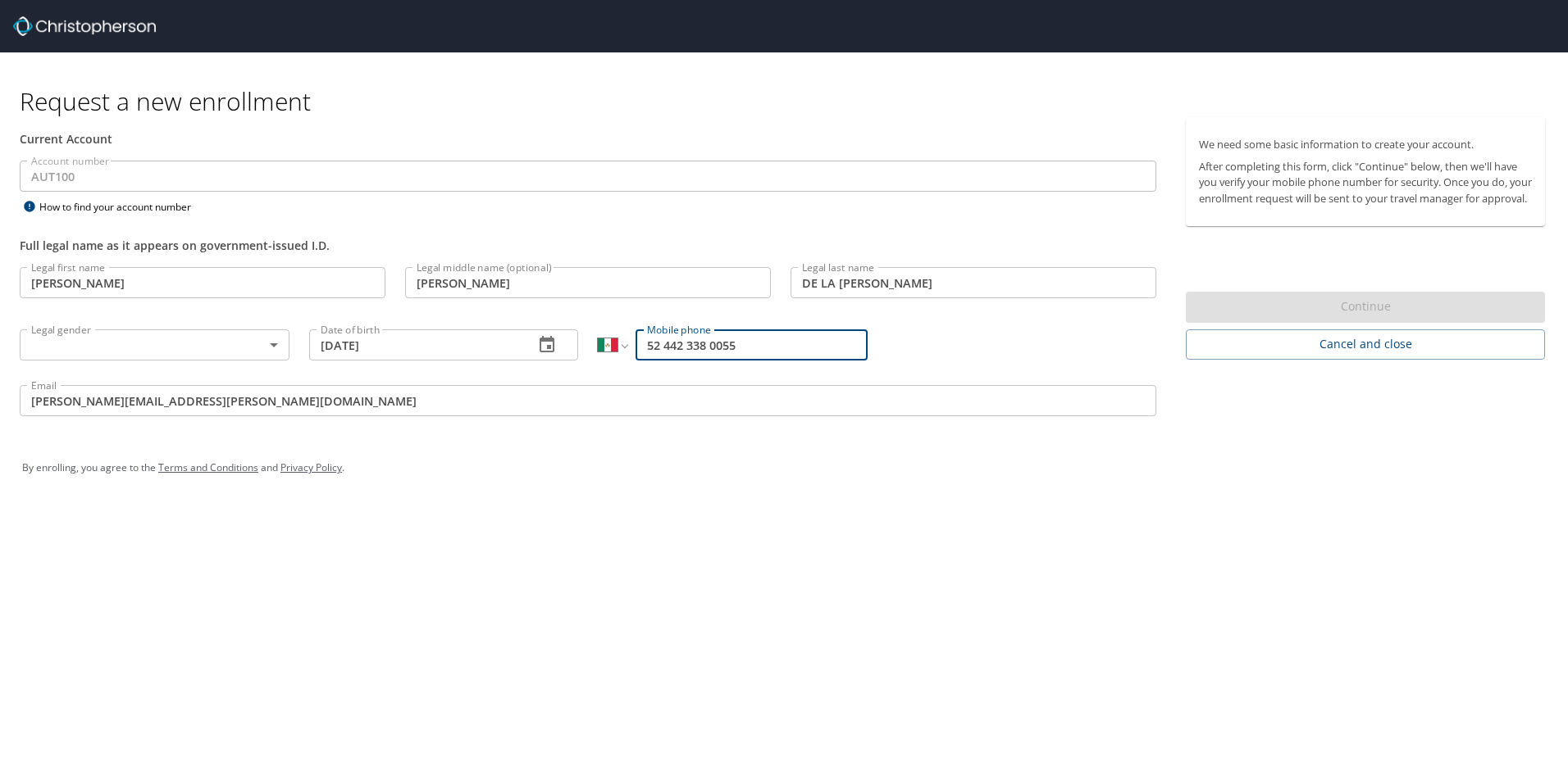
click at [267, 346] on body "Request a new enrollment Current Account Account number AUT100 Account number H…" at bounding box center [784, 378] width 1568 height 757
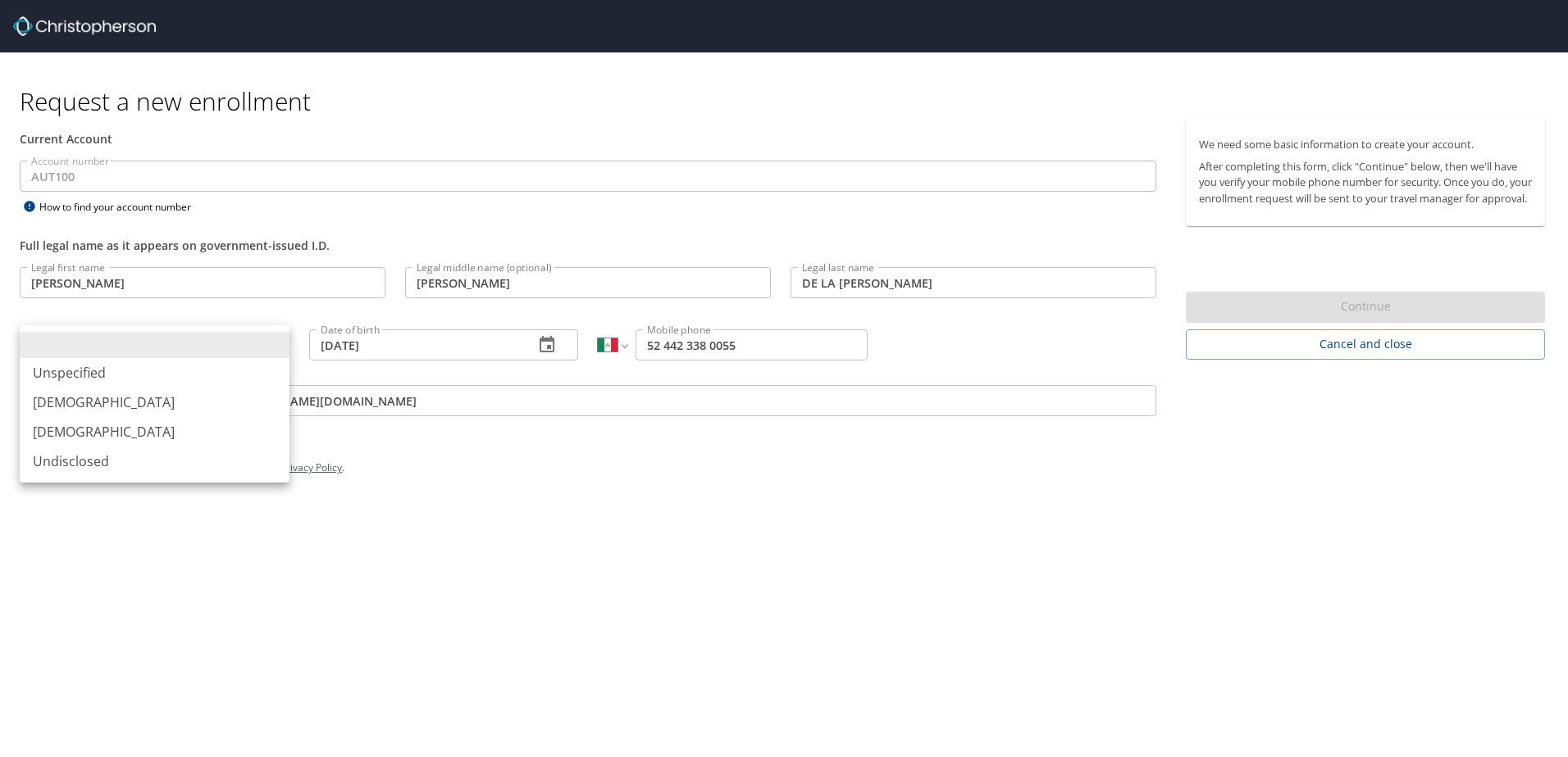
click at [153, 409] on li "[DEMOGRAPHIC_DATA]" at bounding box center [154, 402] width 270 height 29
type input "[DEMOGRAPHIC_DATA]"
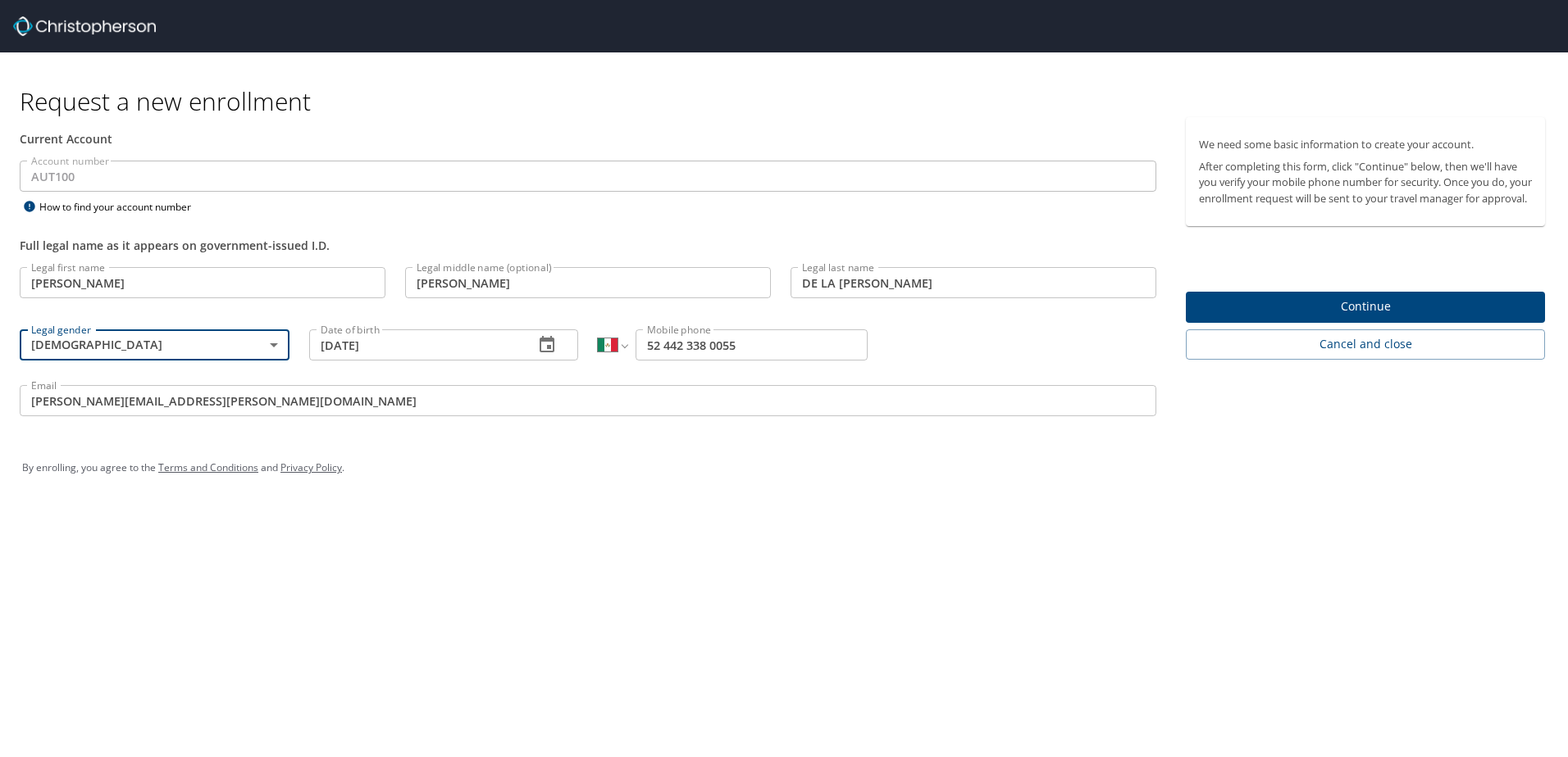
click at [1370, 318] on span "Continue" at bounding box center [1366, 307] width 333 height 20
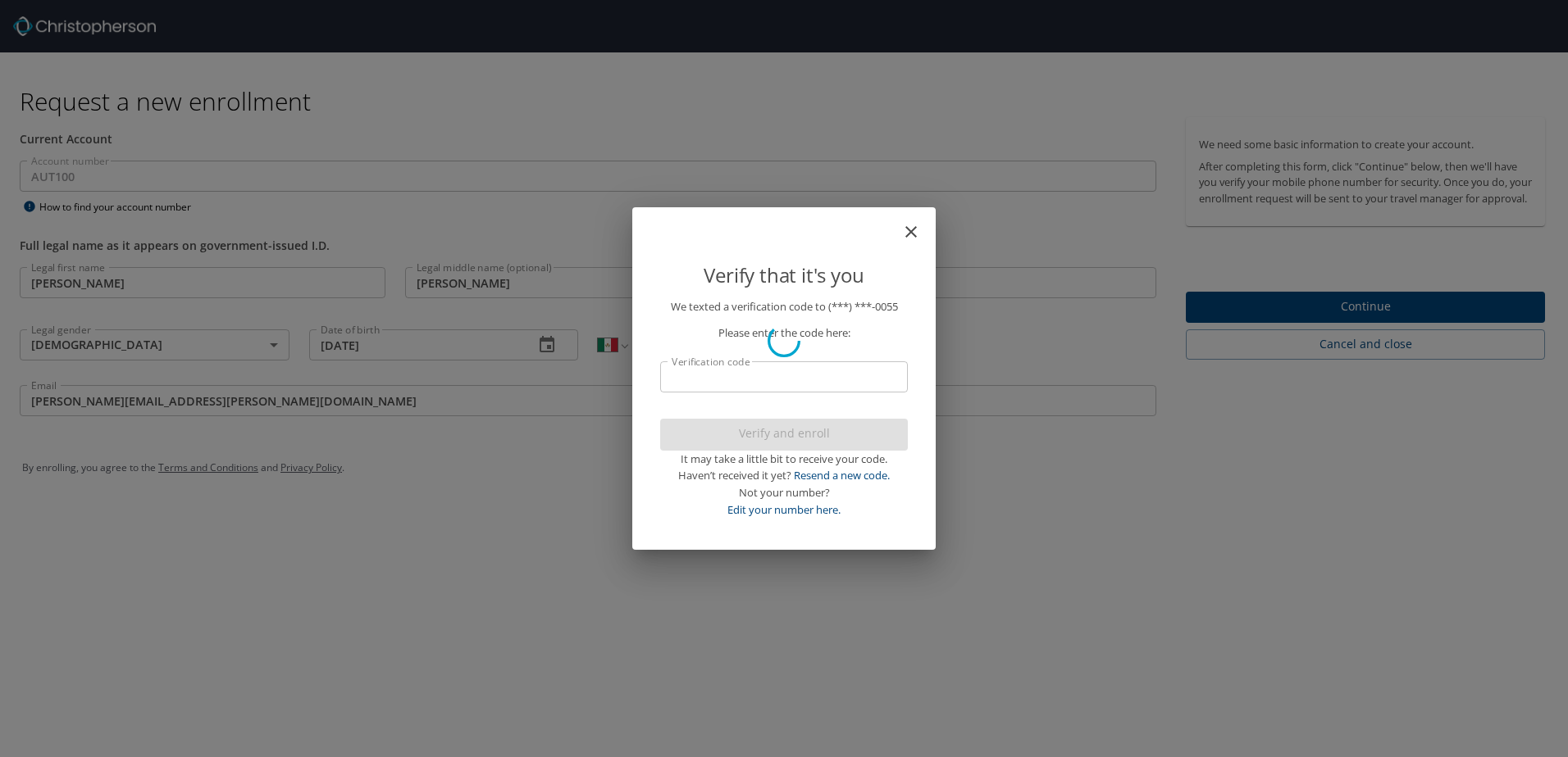
click at [1370, 319] on div at bounding box center [784, 341] width 1568 height 833
click at [797, 384] on input "Verification code" at bounding box center [784, 377] width 248 height 31
click at [798, 380] on input "Verification code" at bounding box center [784, 377] width 248 height 31
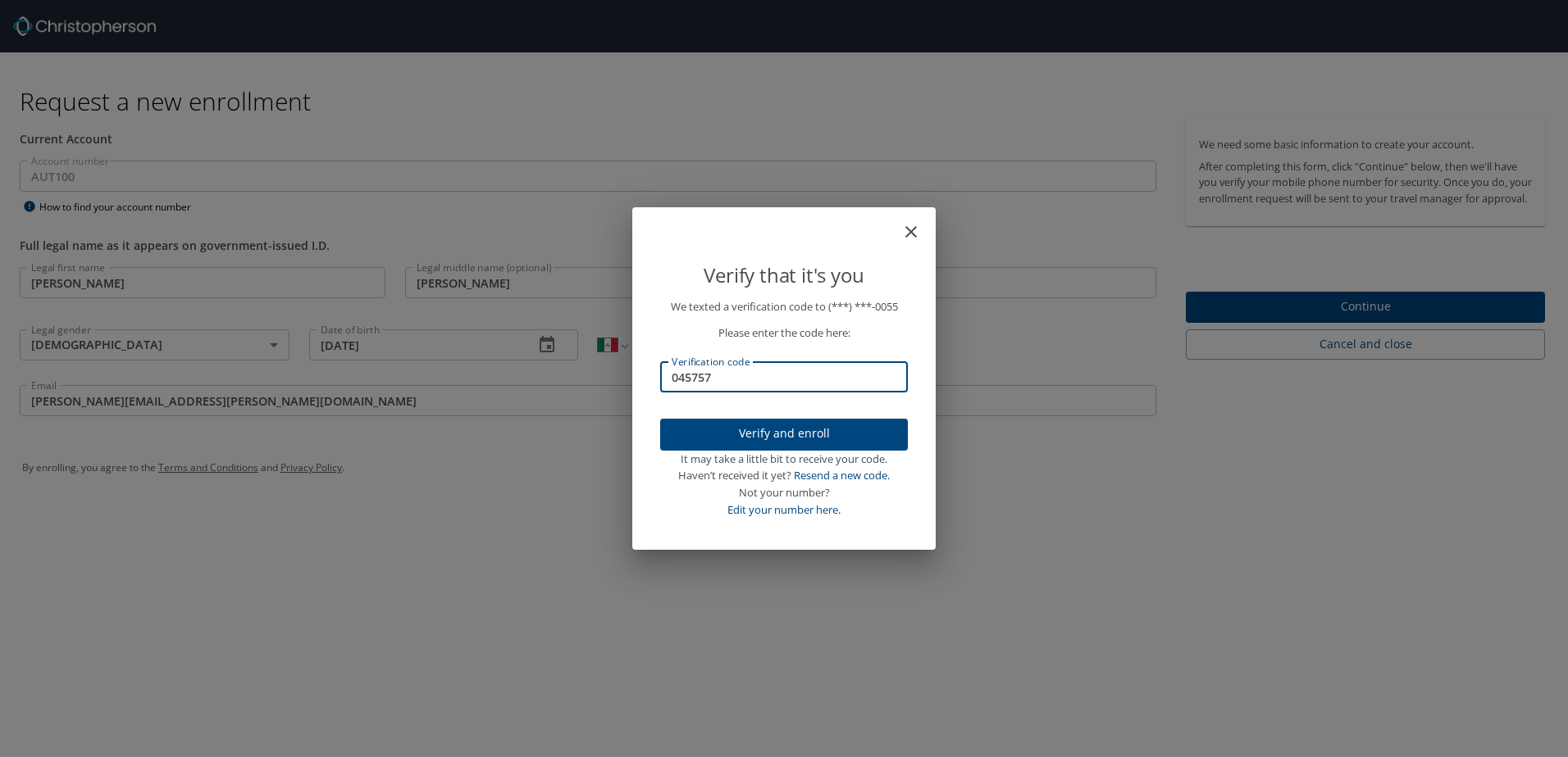
type input "045757"
click at [783, 437] on span "Verify and enroll" at bounding box center [784, 434] width 222 height 20
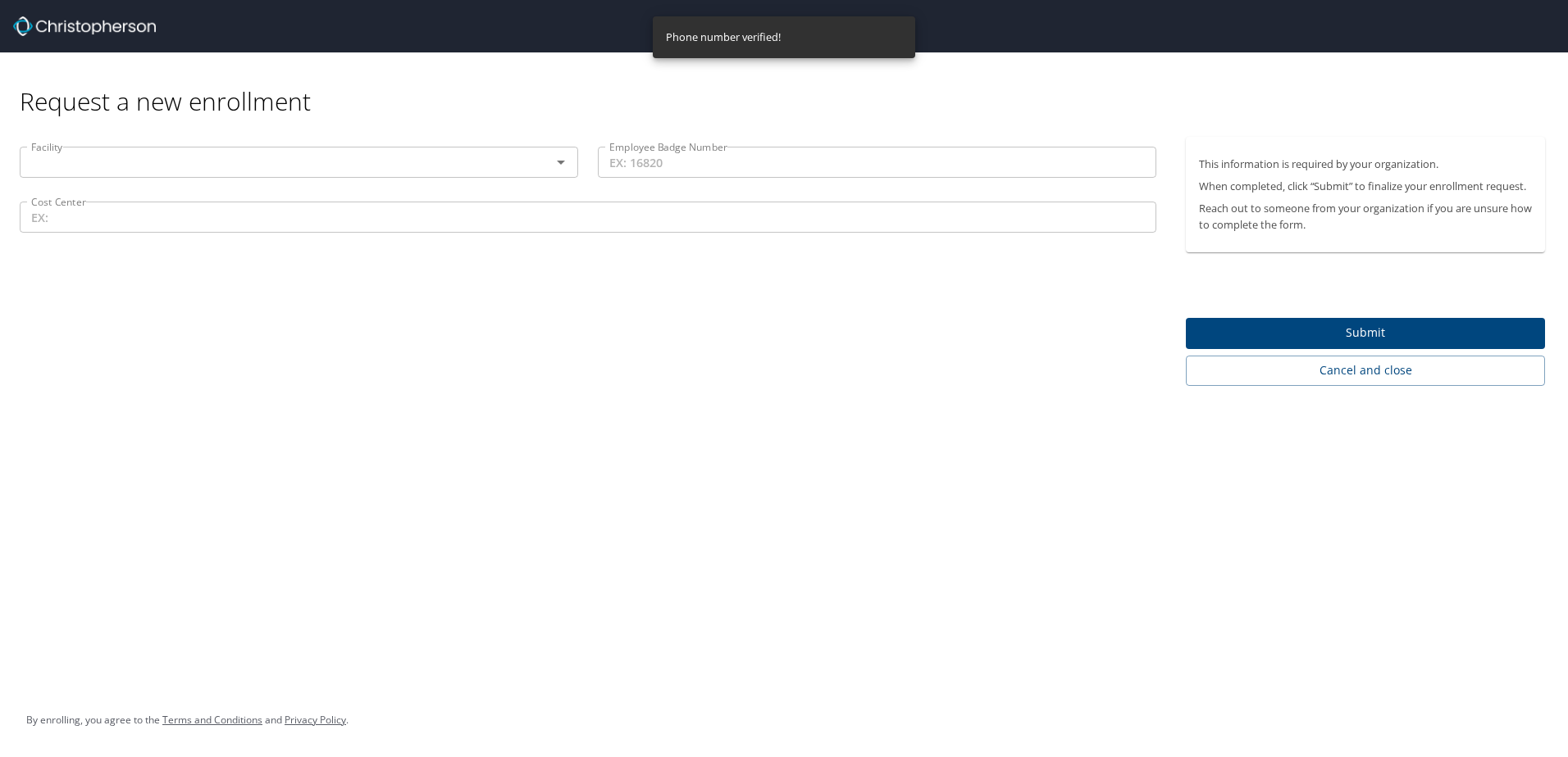
click at [561, 162] on icon "Open" at bounding box center [561, 163] width 8 height 4
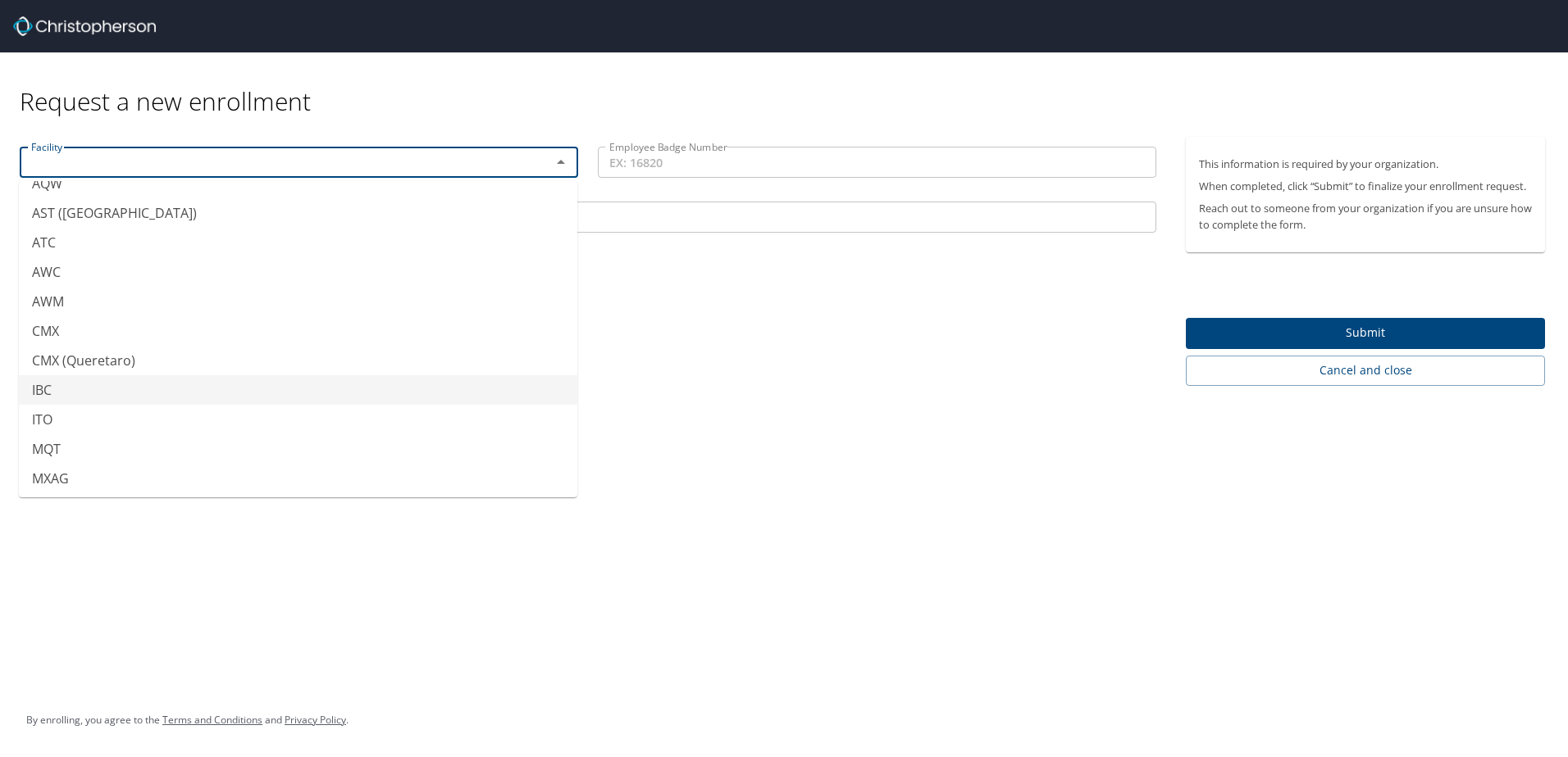
scroll to position [409, 0]
click at [217, 377] on li "MQT" at bounding box center [297, 382] width 559 height 29
type input "MQT"
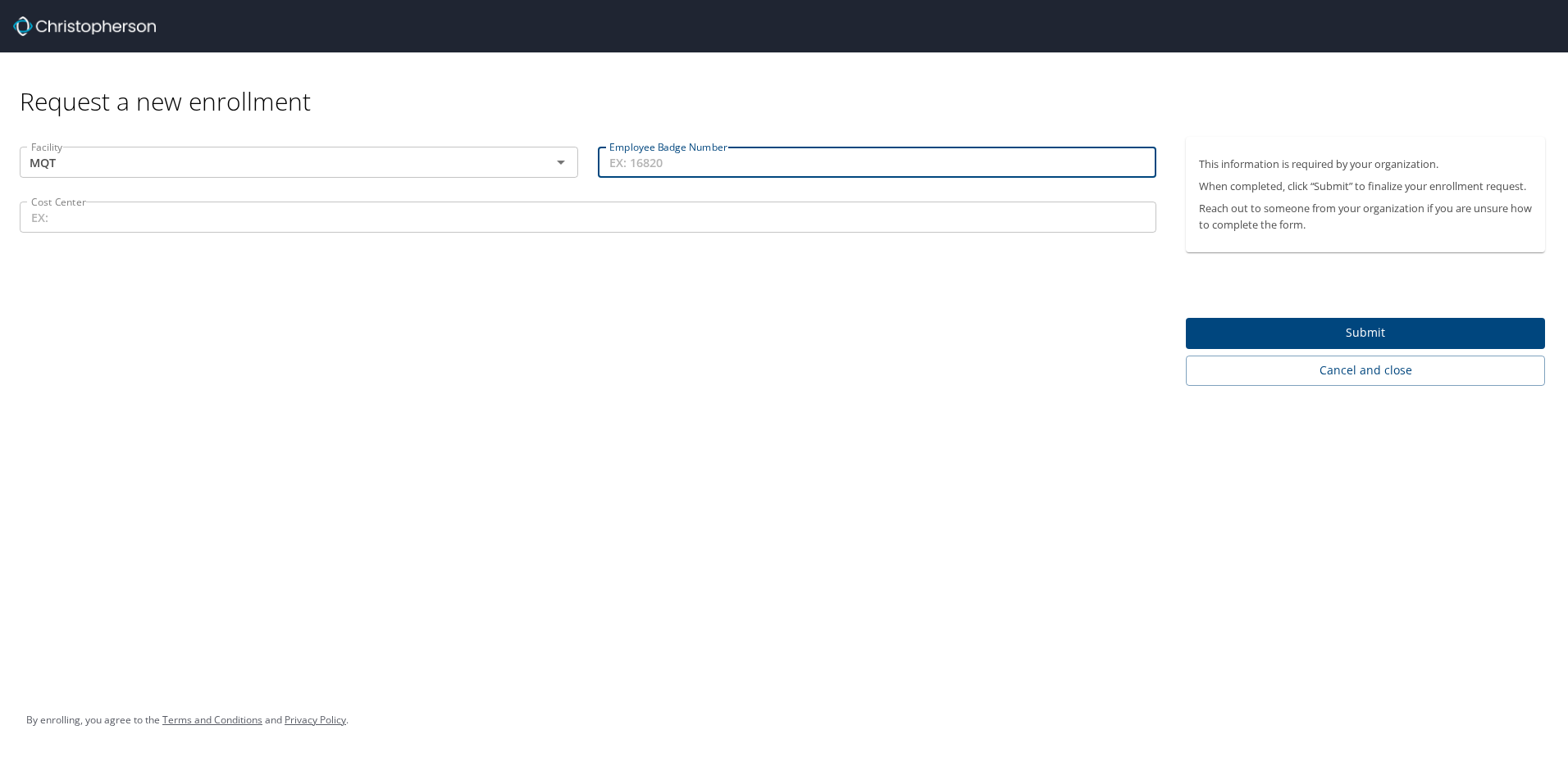
click at [696, 169] on input "Employee Badge Number" at bounding box center [876, 163] width 559 height 31
type input "41970"
click at [202, 216] on input "Cost Center" at bounding box center [588, 217] width 1137 height 31
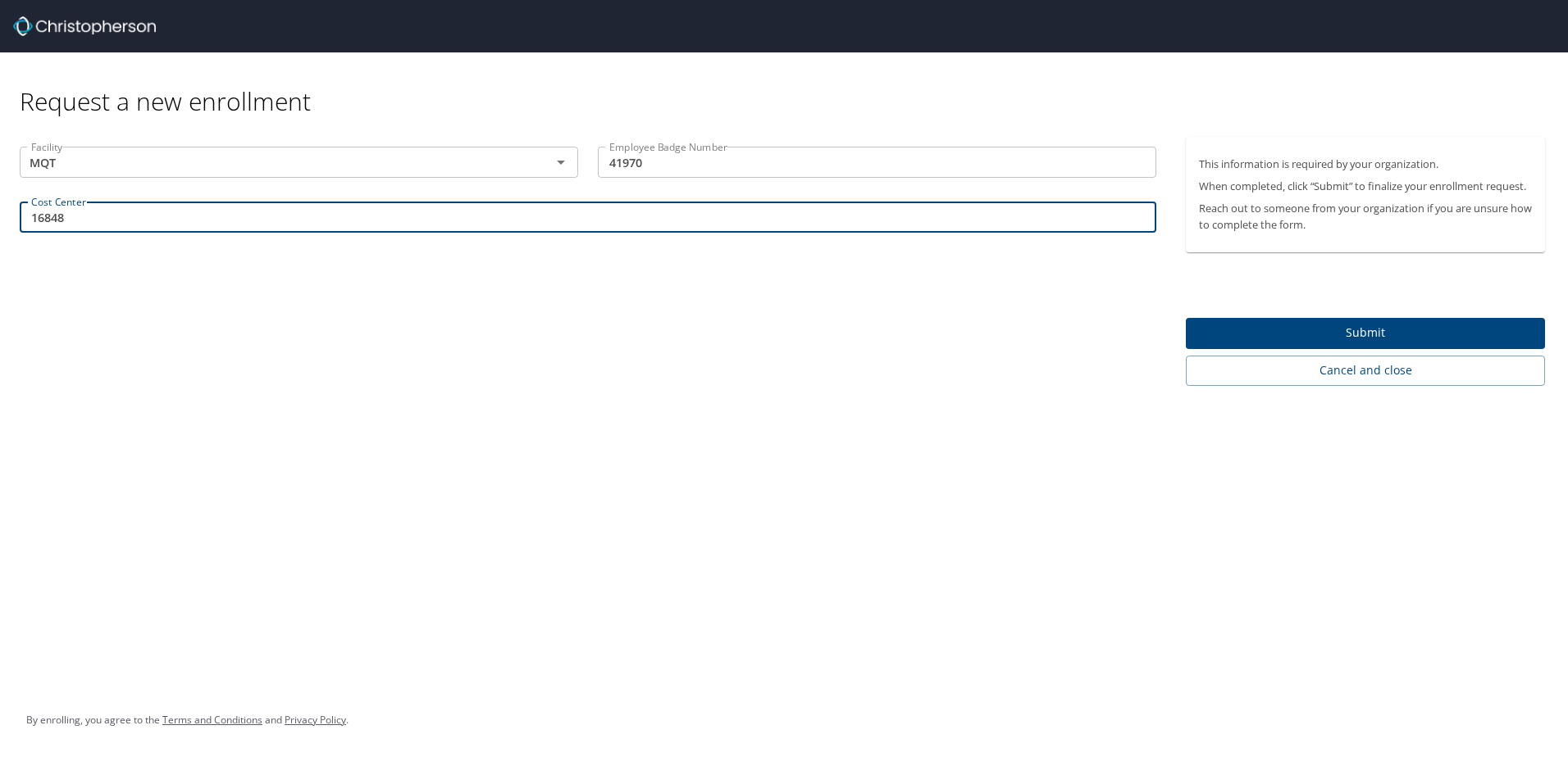
type input "16848"
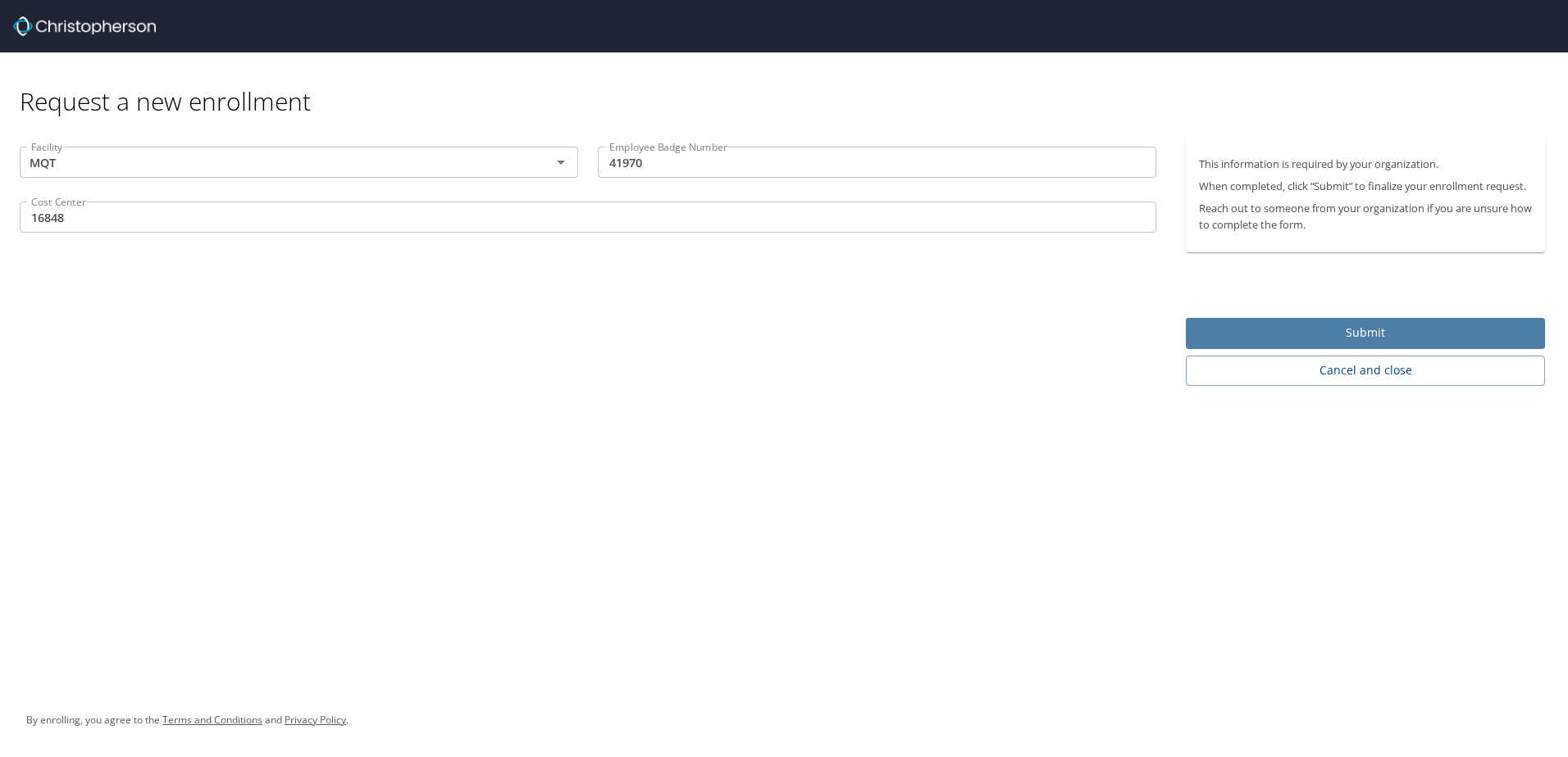
click at [1375, 334] on span "Submit" at bounding box center [1366, 333] width 333 height 20
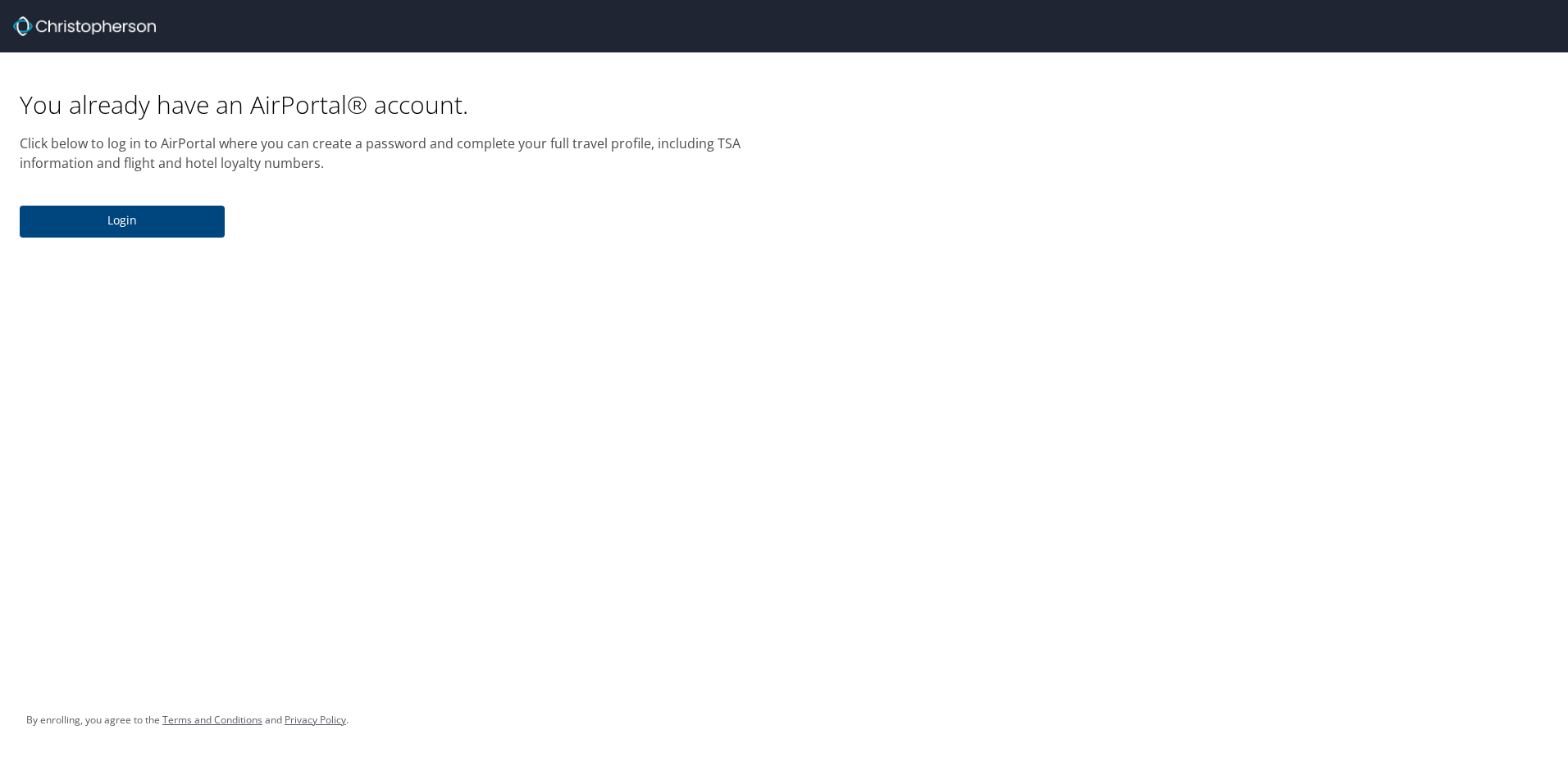
click at [115, 225] on span "Login" at bounding box center [122, 221] width 179 height 20
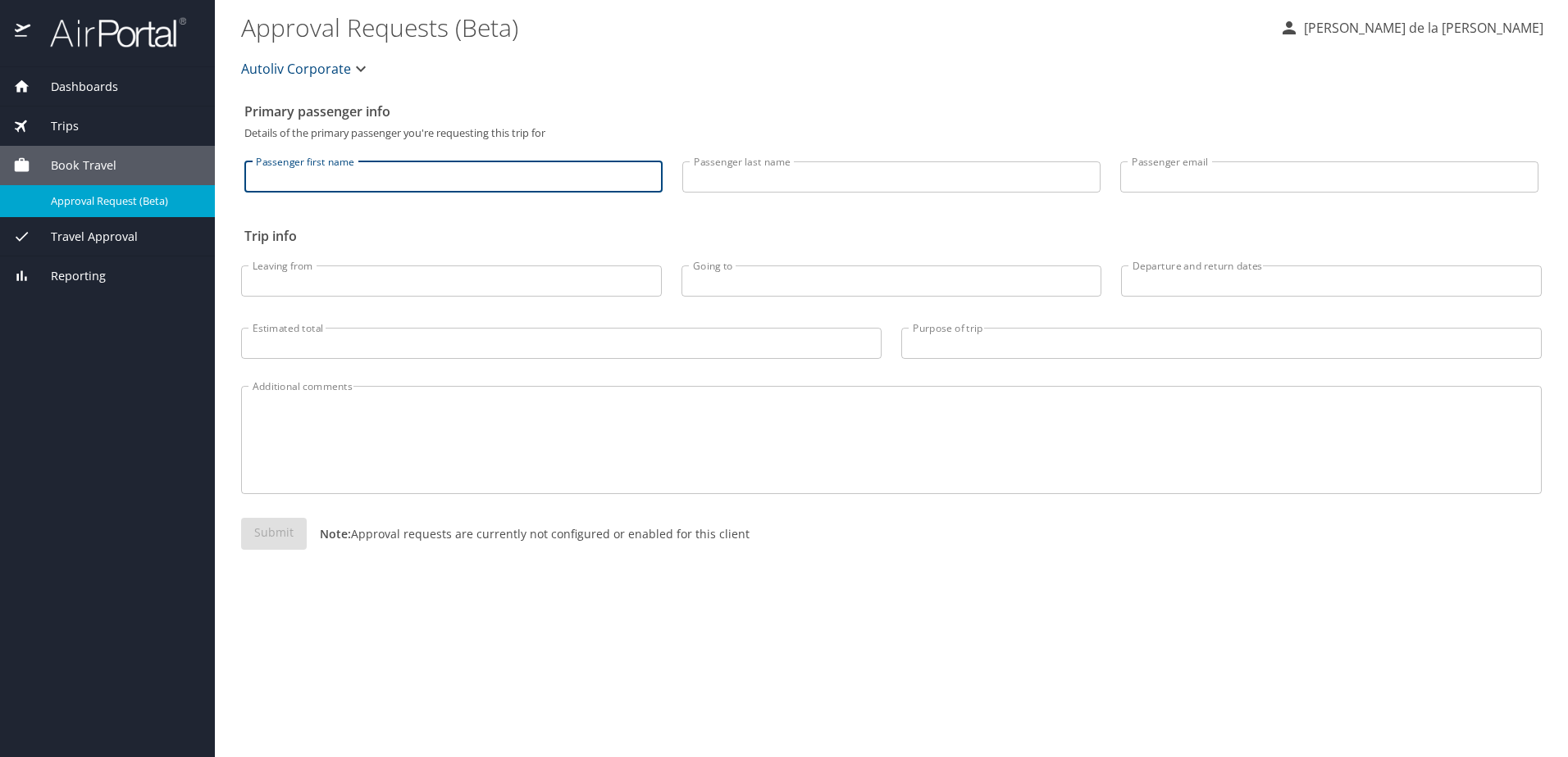
click at [524, 185] on input "Passenger first name" at bounding box center [453, 177] width 418 height 31
type input "OMAR OCTAVIO"
type input "ALFEREZ DE LA ROSA"
type input "omar.alferez@autoliv.com"
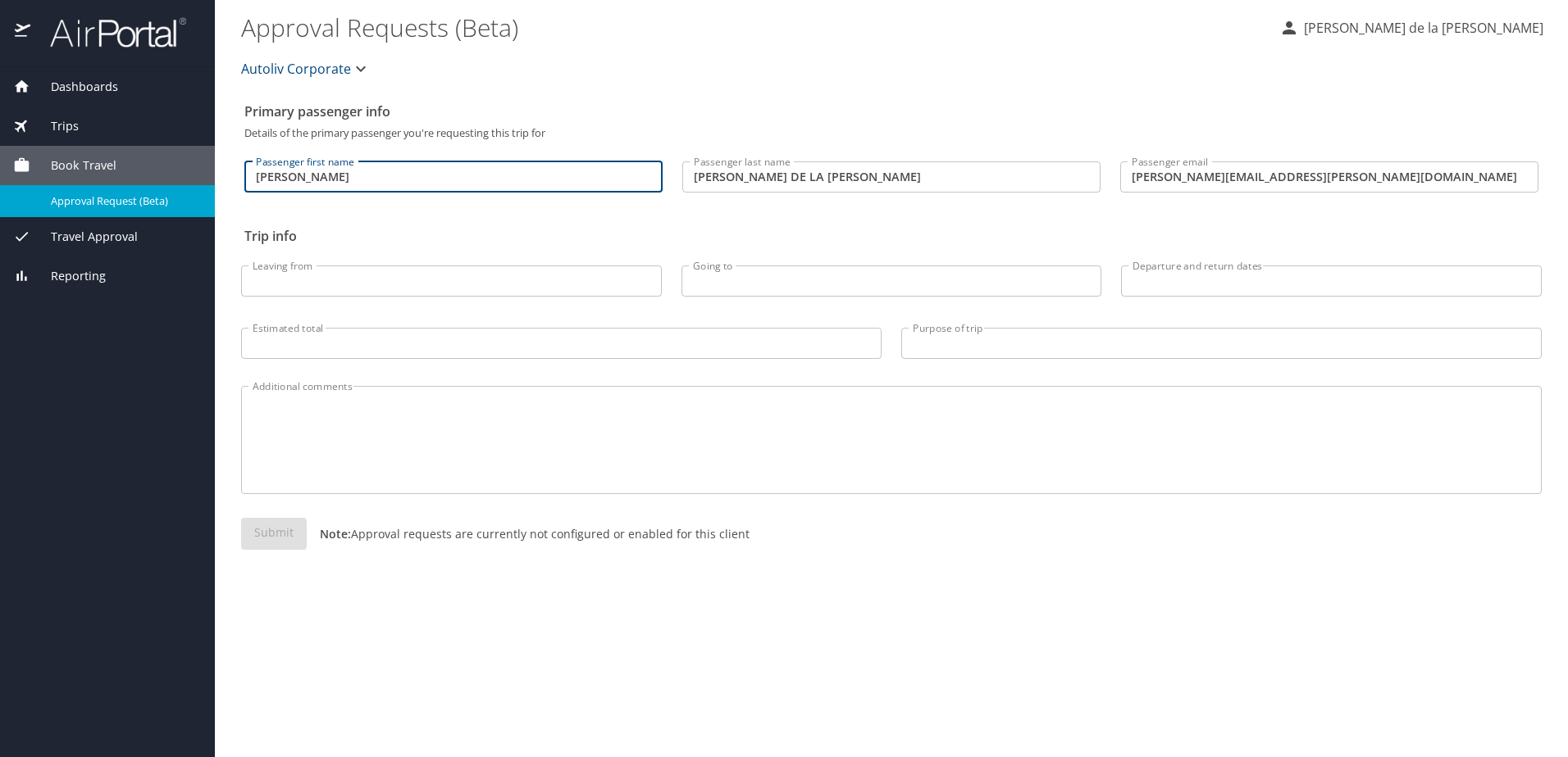
type input "QUERETARO-[GEOGRAPHIC_DATA]"
type input "JAPAN-NARITA"
type input "Honda build car event TKO/LKO at Honda site in Japan for Program PF3 (CR-V)"
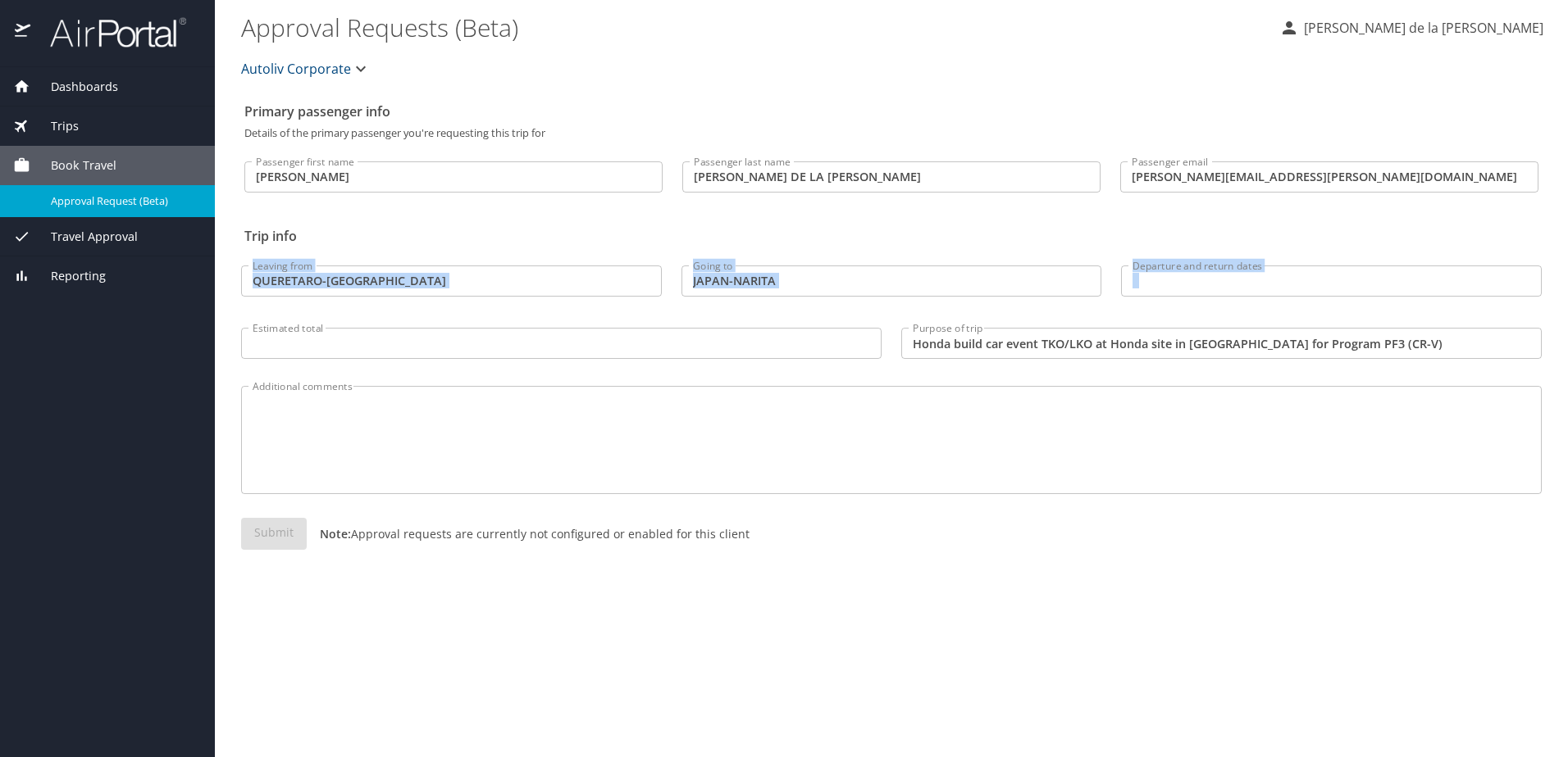
drag, startPoint x: 355, startPoint y: 247, endPoint x: 537, endPoint y: 325, distance: 198.0
click at [537, 325] on div "Leaving from QUERETARO-MEXICO Leaving from Going to JAPAN-NARITA Going to Depar…" at bounding box center [891, 308] width 1320 height 131
click at [859, 230] on h2 "Trip info" at bounding box center [891, 235] width 1294 height 26
click at [1165, 282] on input "Departure and return dates" at bounding box center [1331, 281] width 420 height 31
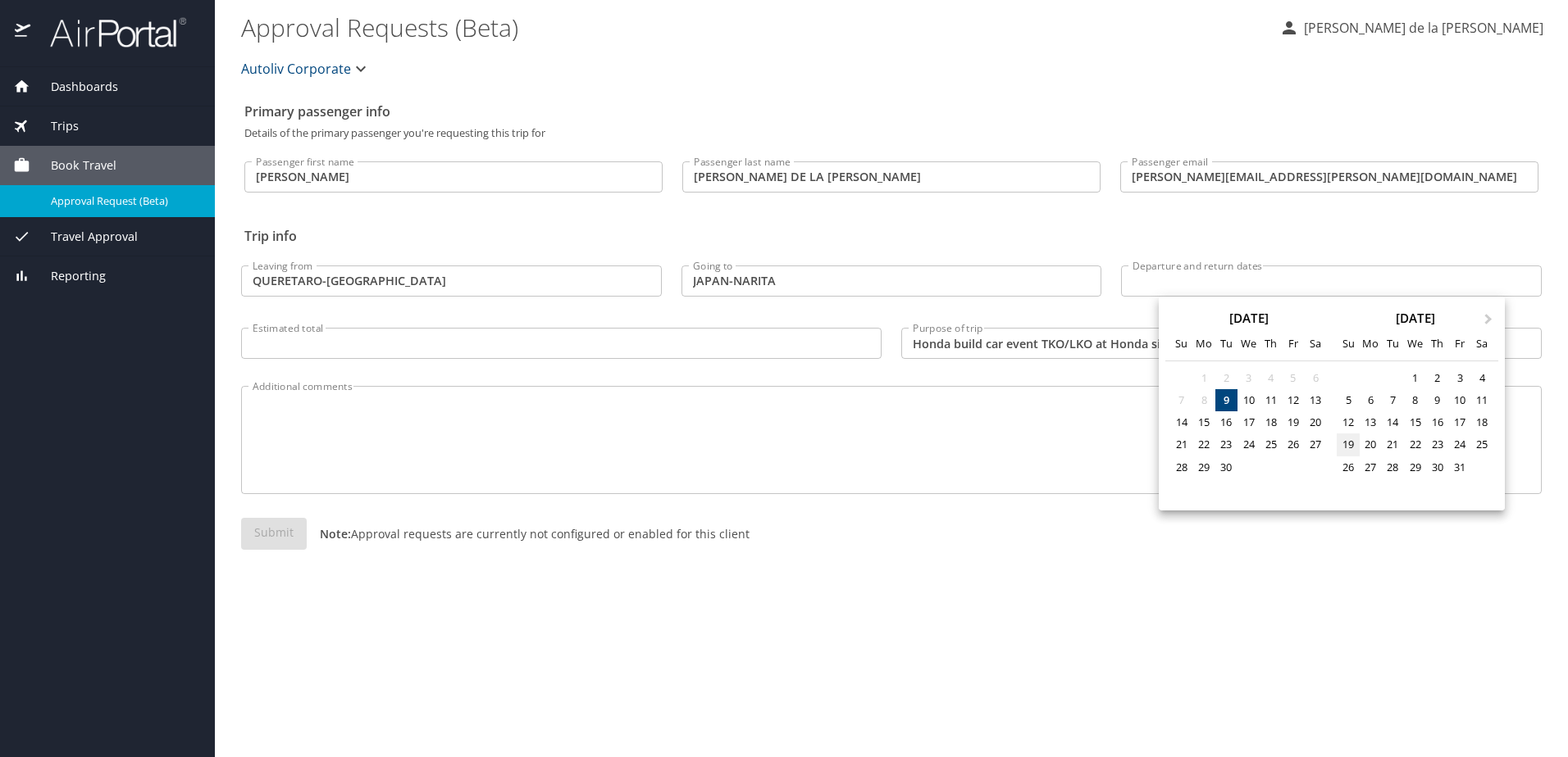
click at [1352, 442] on div "19" at bounding box center [1347, 444] width 22 height 22
click at [1459, 467] on div "31" at bounding box center [1459, 468] width 22 height 22
type input "10/19/2025 🠦 10/31/2025"
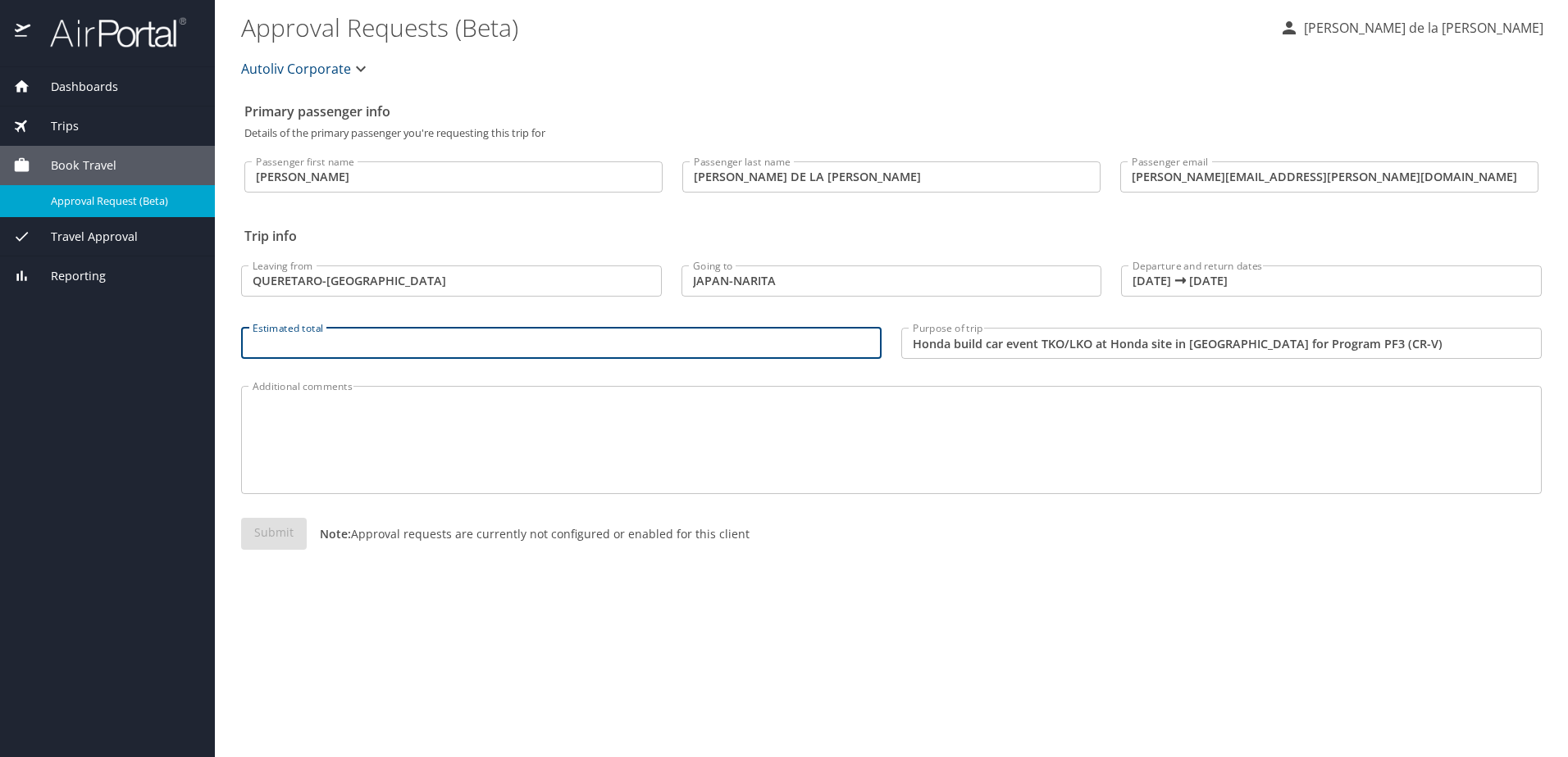
click at [346, 349] on input "Estimated total" at bounding box center [561, 344] width 640 height 31
click at [333, 439] on textarea "Additional comments" at bounding box center [891, 440] width 1277 height 77
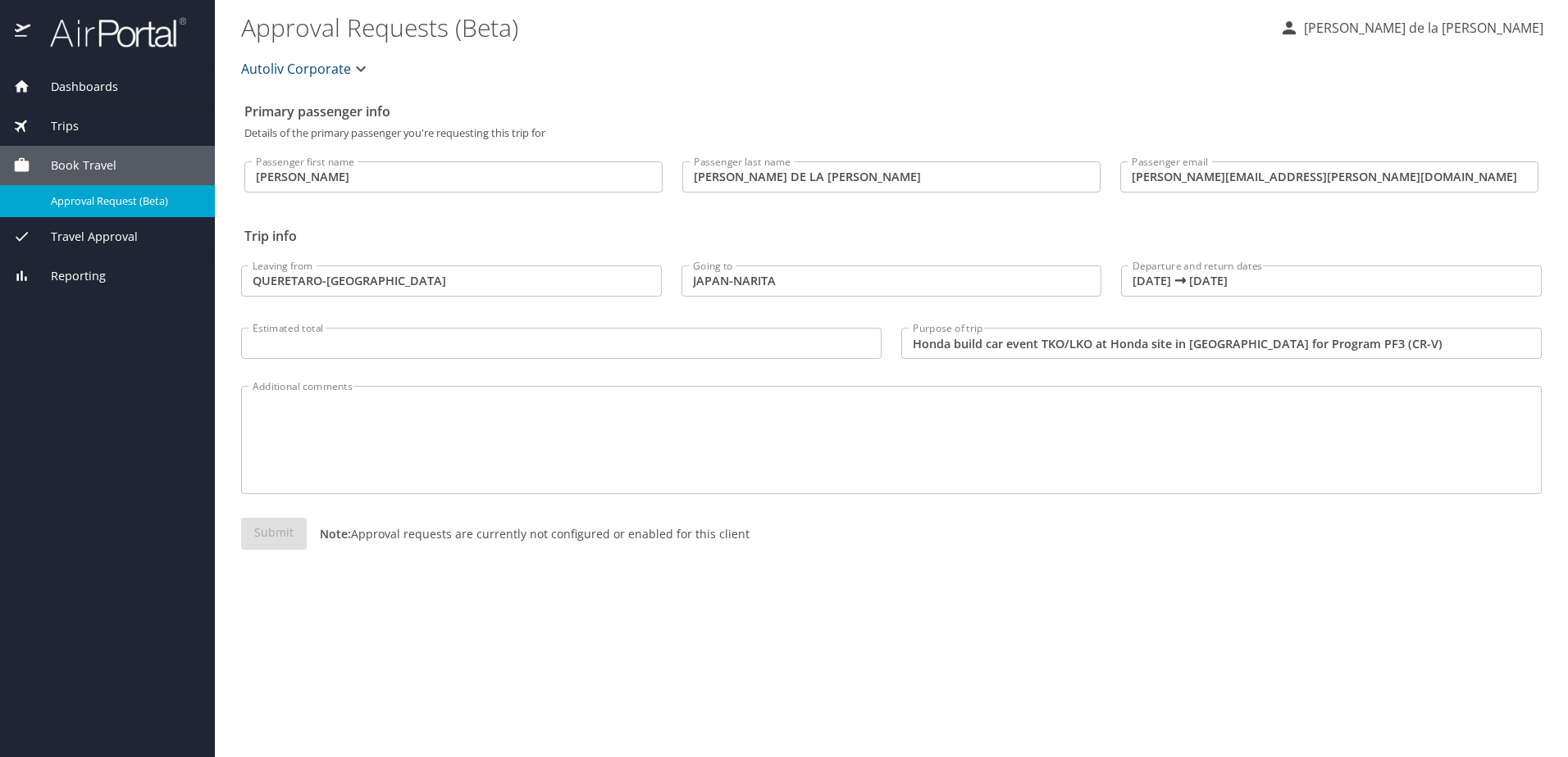
click at [475, 455] on textarea "Additional comments" at bounding box center [891, 440] width 1277 height 77
click at [254, 538] on div "Submit Note: Approval requests are currently not configured or enabled for this…" at bounding box center [891, 547] width 1301 height 58
click at [265, 536] on div "Submit Note: Approval requests are currently not configured or enabled for this…" at bounding box center [891, 547] width 1301 height 58
drag, startPoint x: 463, startPoint y: 29, endPoint x: 514, endPoint y: 40, distance: 52.2
click at [514, 40] on \(Beta\) "Approval Requests (Beta)" at bounding box center [753, 27] width 1025 height 50
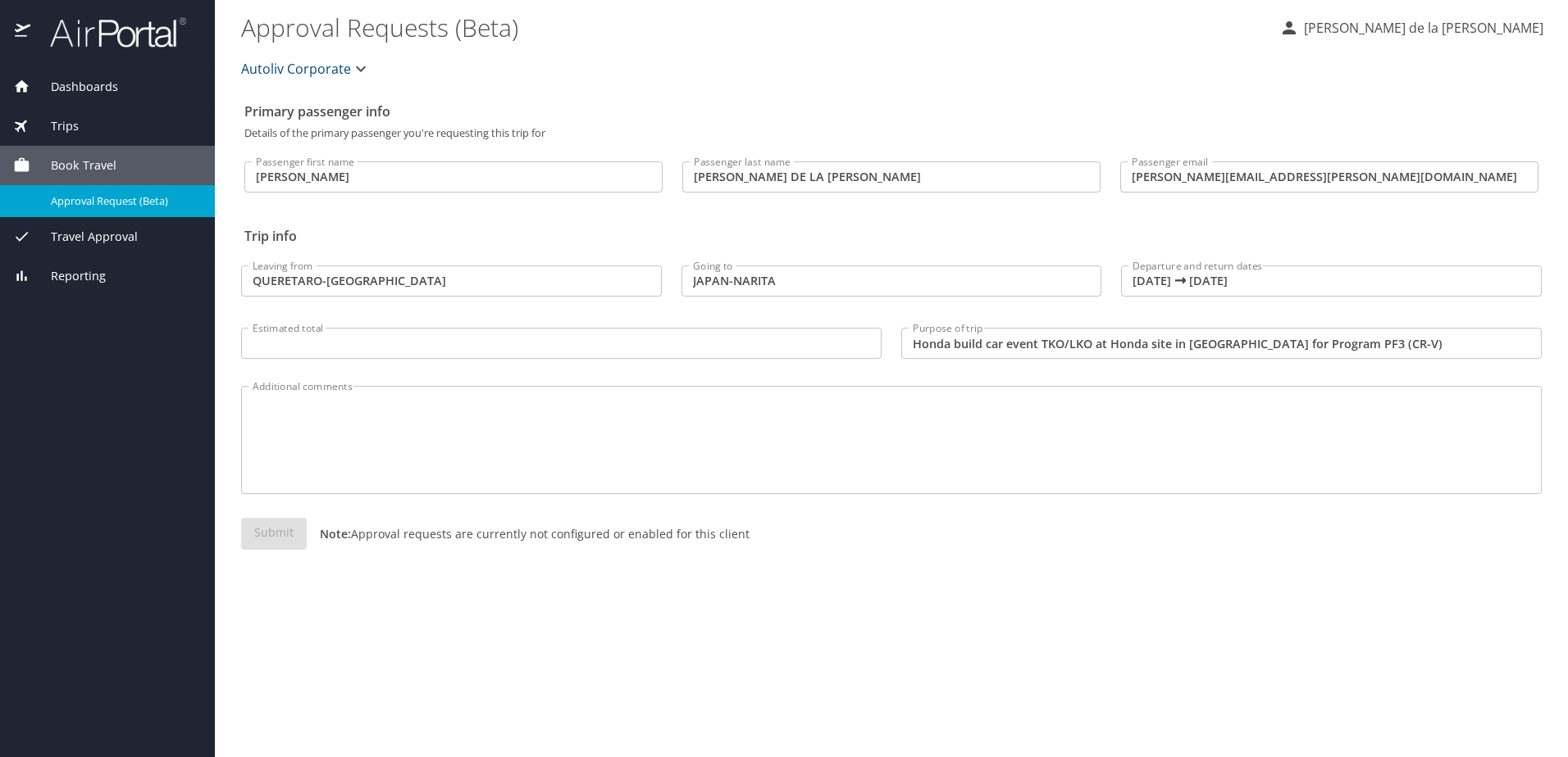
drag, startPoint x: 514, startPoint y: 40, endPoint x: 453, endPoint y: 63, distance: 65.2
click at [453, 63] on div "Autoliv Corporate" at bounding box center [891, 69] width 1320 height 52
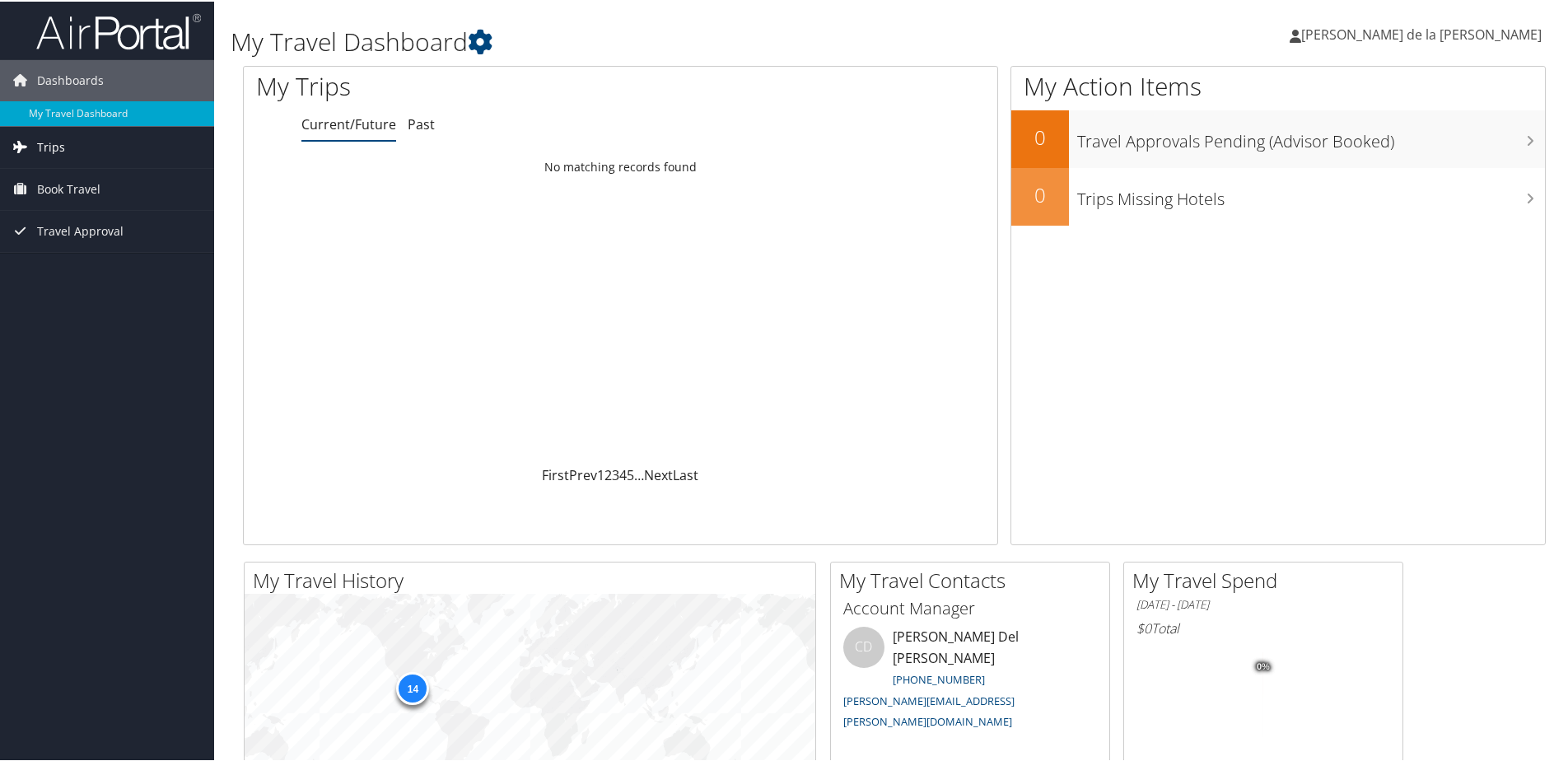
click at [40, 147] on span "Trips" at bounding box center [51, 146] width 28 height 41
click at [51, 255] on span "Book Travel" at bounding box center [68, 262] width 63 height 41
click at [58, 378] on span "Travel Approval" at bounding box center [80, 378] width 87 height 41
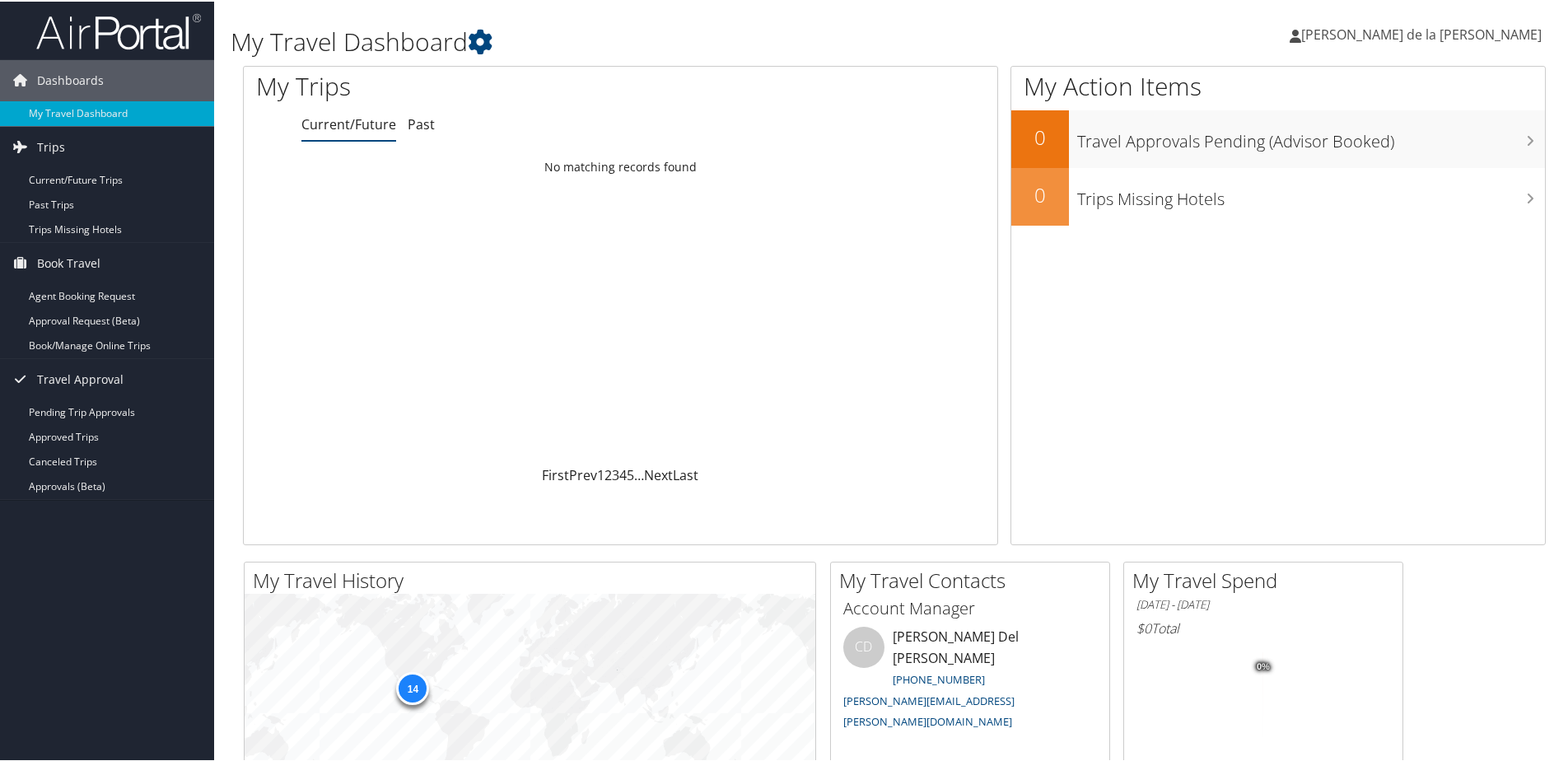
drag, startPoint x: 1461, startPoint y: 38, endPoint x: 1265, endPoint y: 36, distance: 196.0
click at [1265, 36] on div "[PERSON_NAME] de la [PERSON_NAME] de la [PERSON_NAME] My Settings Travel Agency…" at bounding box center [1312, 39] width 524 height 63
drag, startPoint x: 1387, startPoint y: 37, endPoint x: 1292, endPoint y: 323, distance: 301.4
click at [1292, 323] on div "My Action Items 0 Travel Approvals Pending (Advisor Booked) 0 Trips Missing Hot…" at bounding box center [1278, 304] width 535 height 480
click at [1408, 29] on span "[PERSON_NAME] de la [PERSON_NAME]" at bounding box center [1421, 33] width 240 height 18
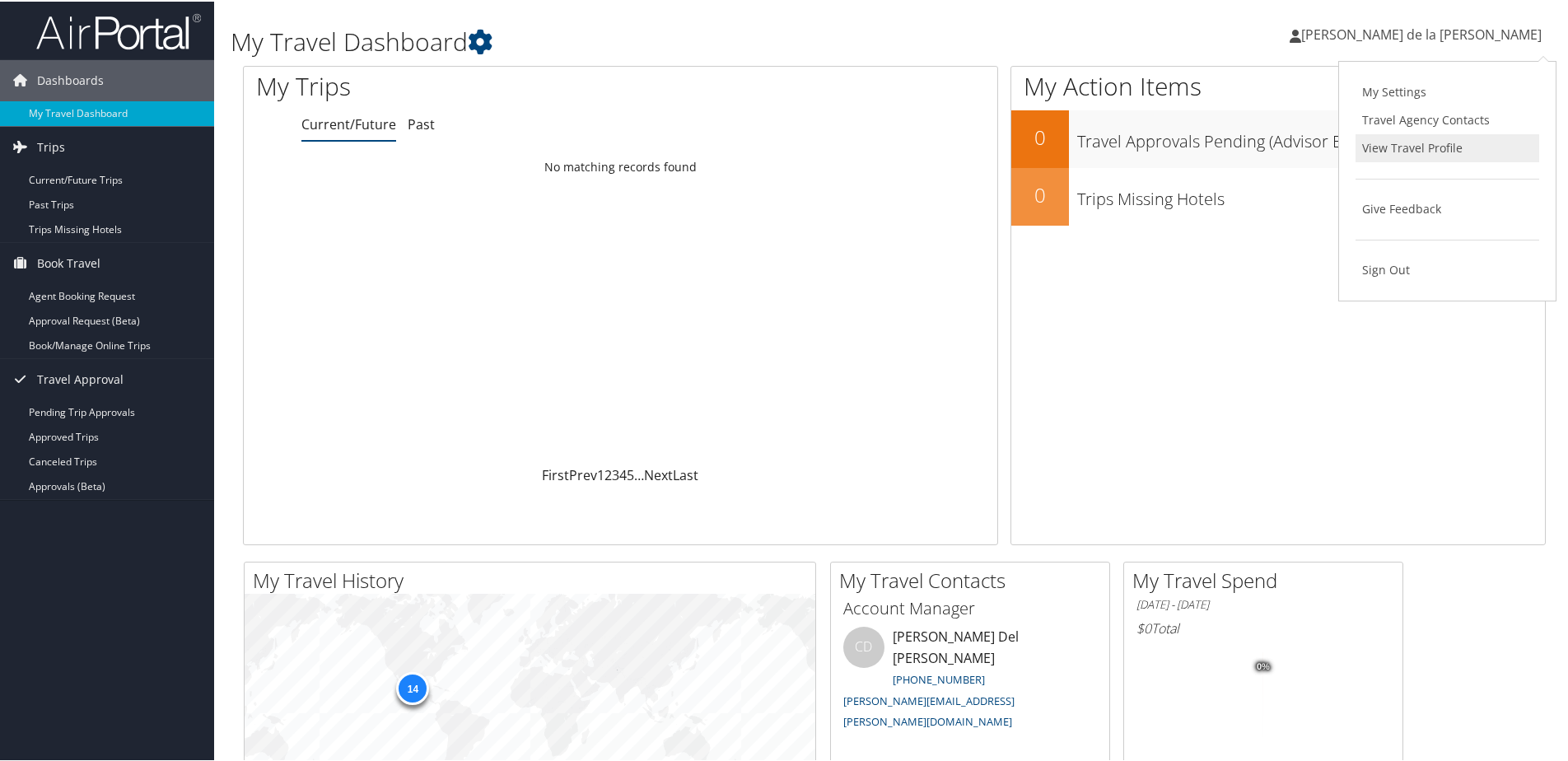
click at [1402, 146] on link "View Travel Profile" at bounding box center [1447, 146] width 184 height 28
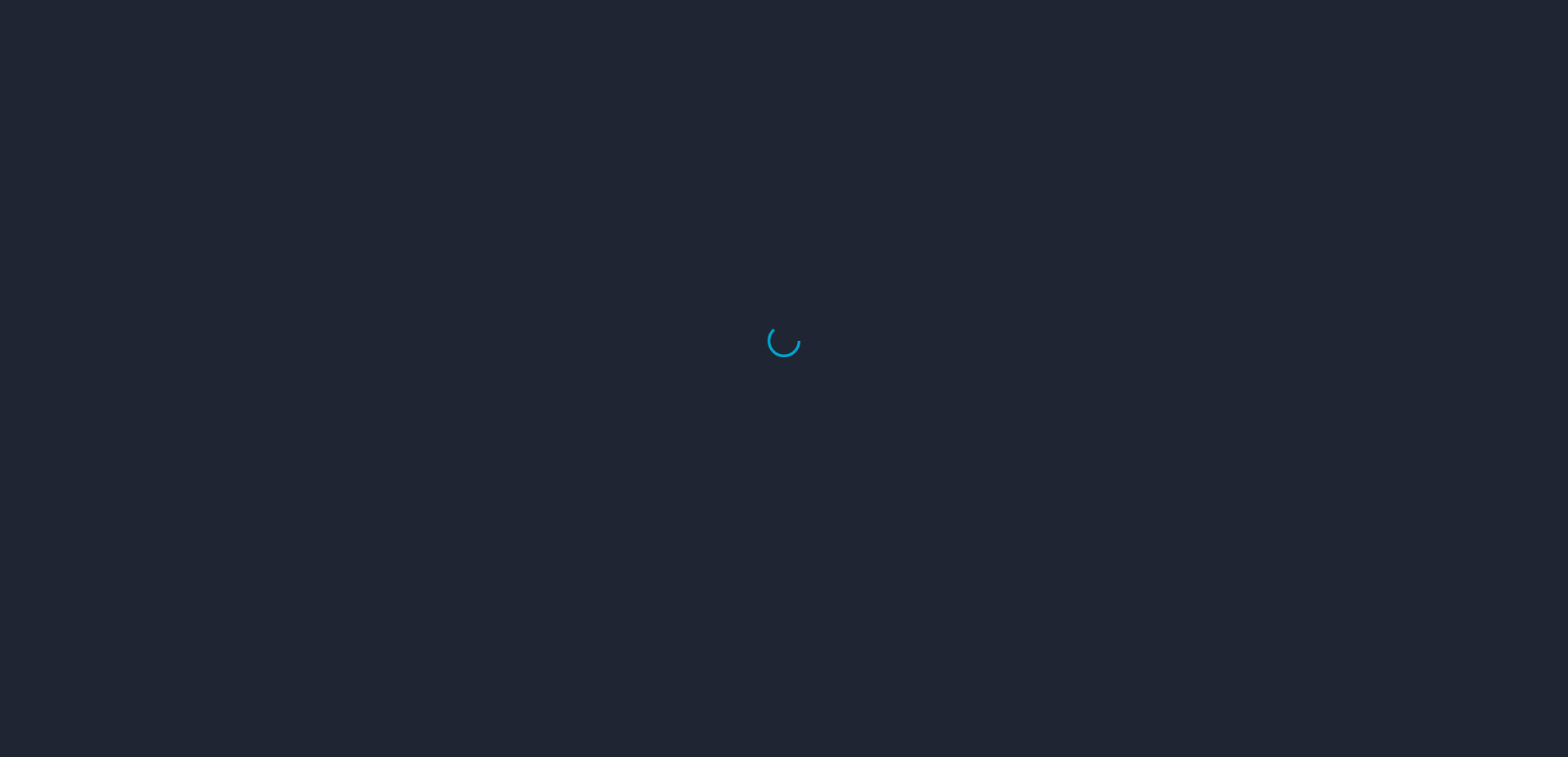
select select "US"
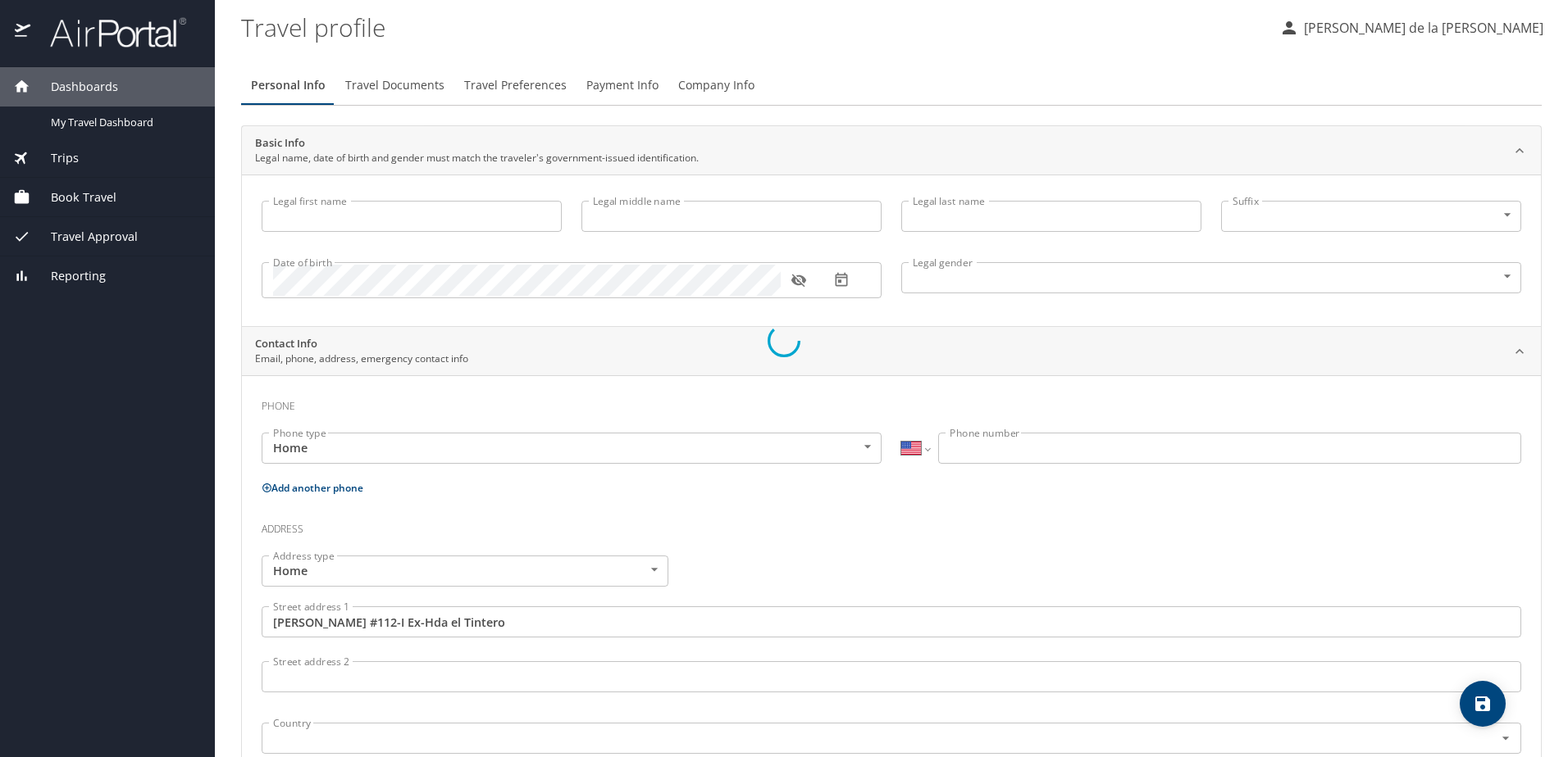
type input "[PERSON_NAME]"
type input "[PERSON_NAME] de la [PERSON_NAME]"
type input "[DEMOGRAPHIC_DATA]"
type input "[PERSON_NAME]"
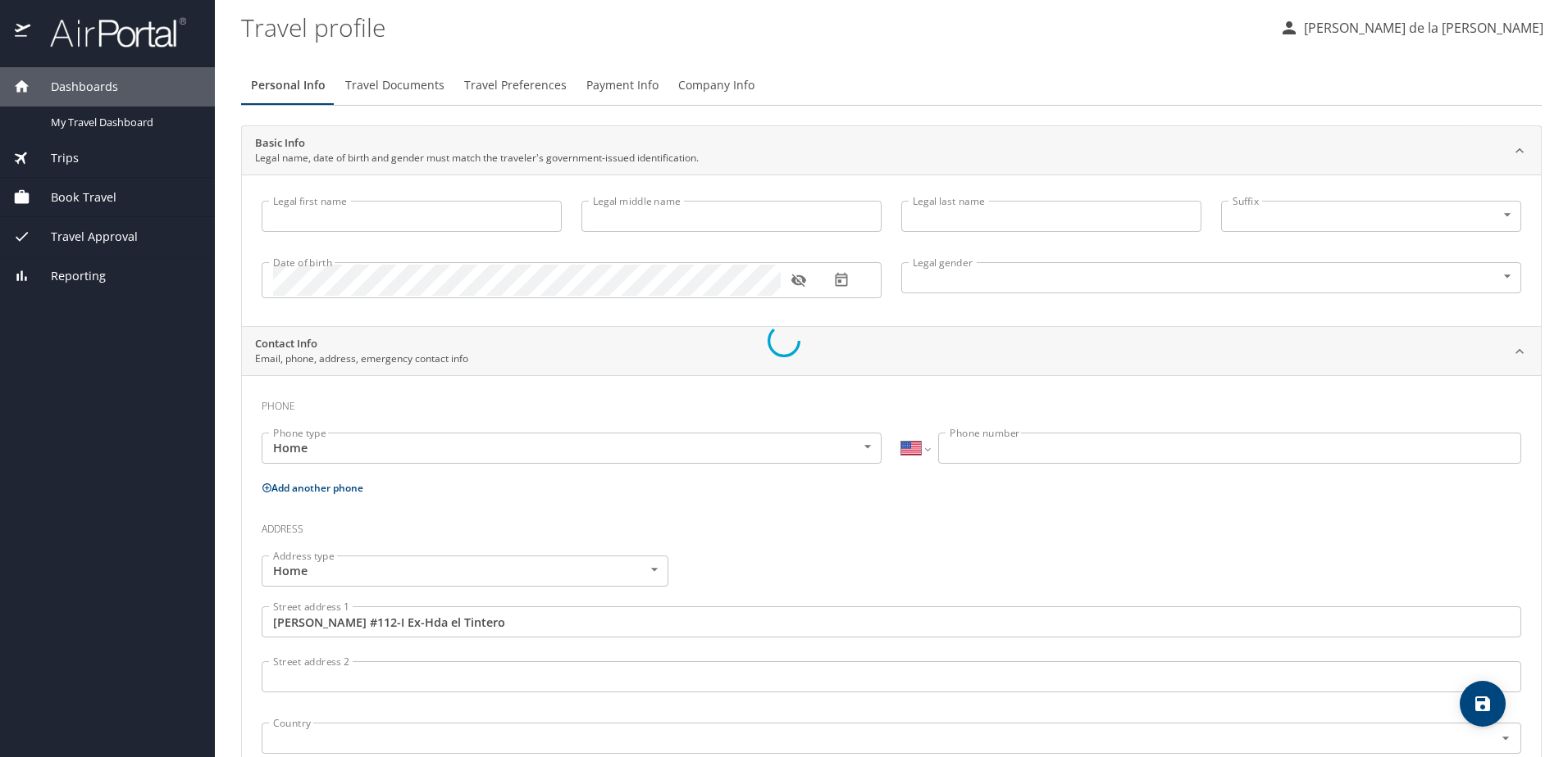
type input "[PERSON_NAME]"
select select "MX"
type input "[PHONE_NUMBER]"
type input "[EMAIL_ADDRESS][DOMAIN_NAME]"
type input "[GEOGRAPHIC_DATA]"
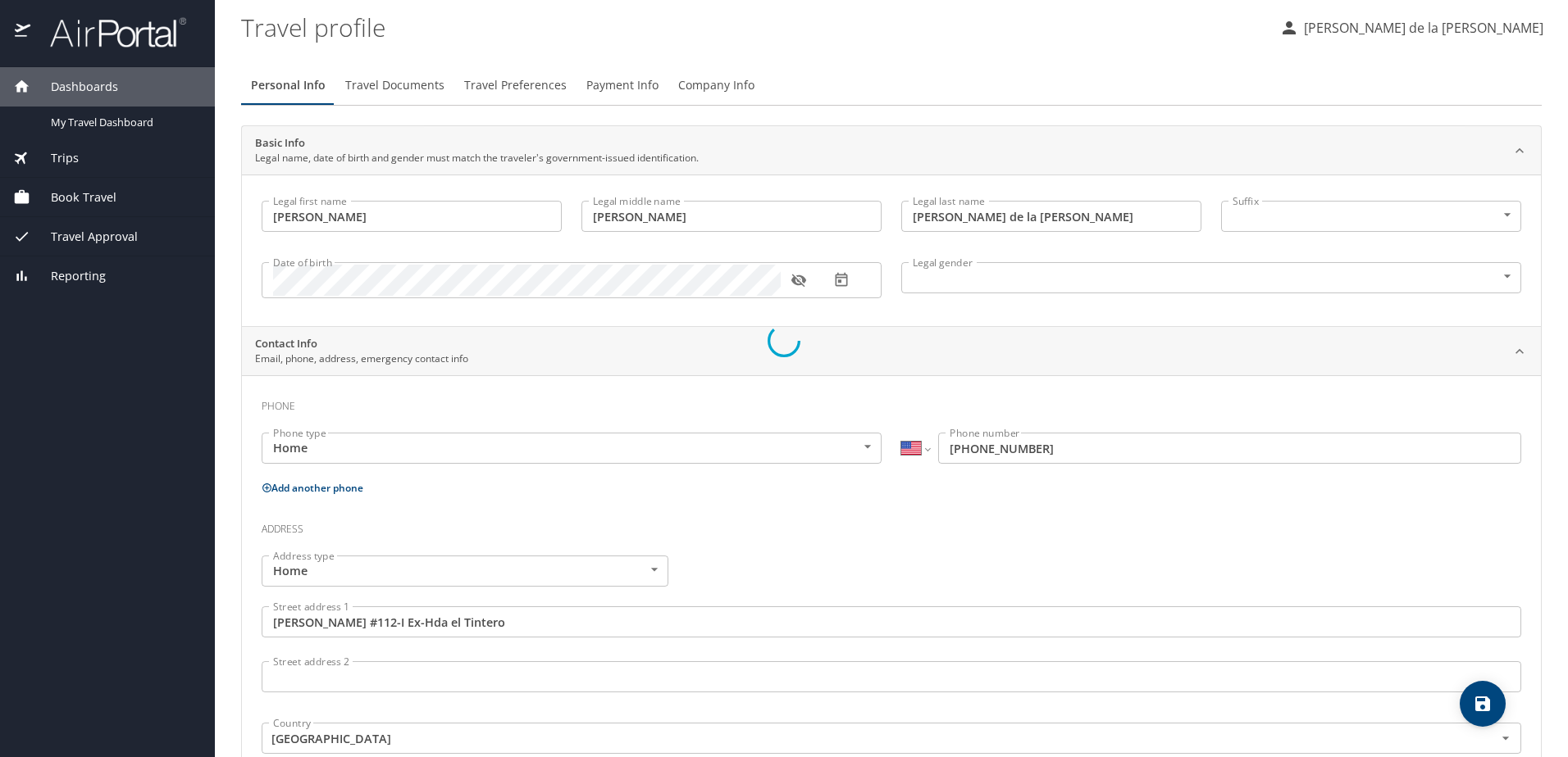
select select "MX"
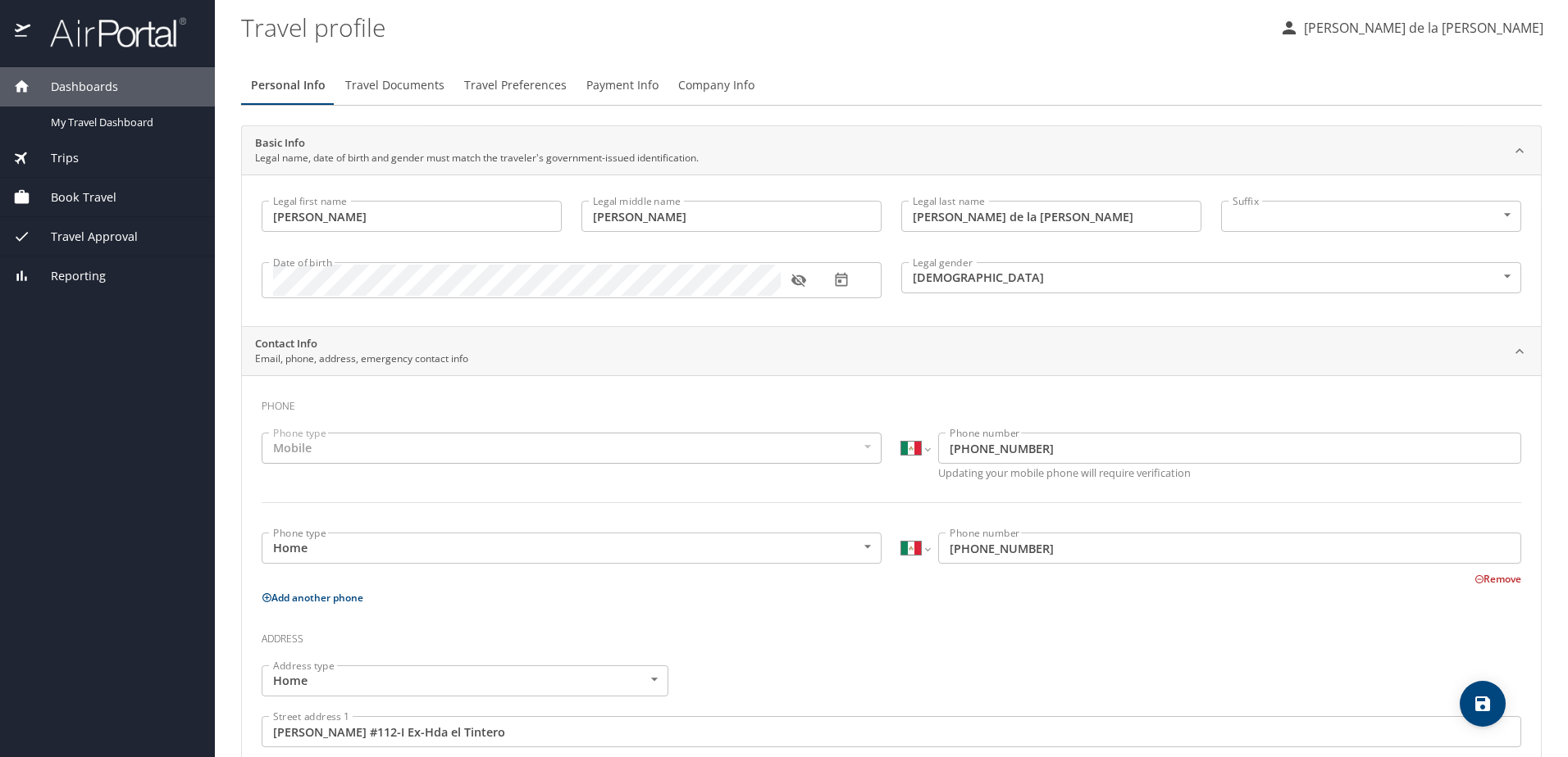
click at [398, 85] on span "Travel Documents" at bounding box center [394, 85] width 99 height 20
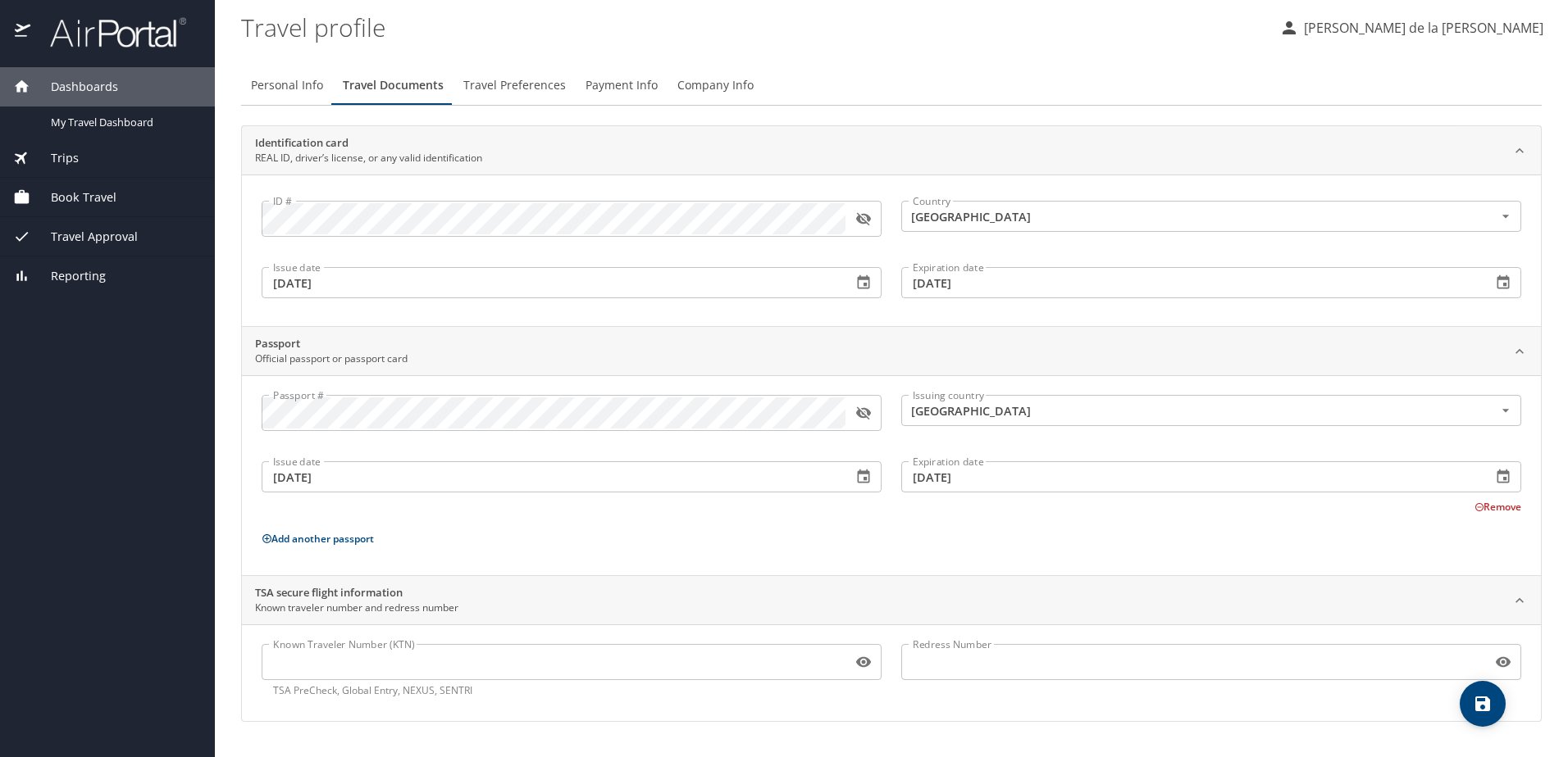
click at [862, 216] on icon "button" at bounding box center [863, 219] width 16 height 16
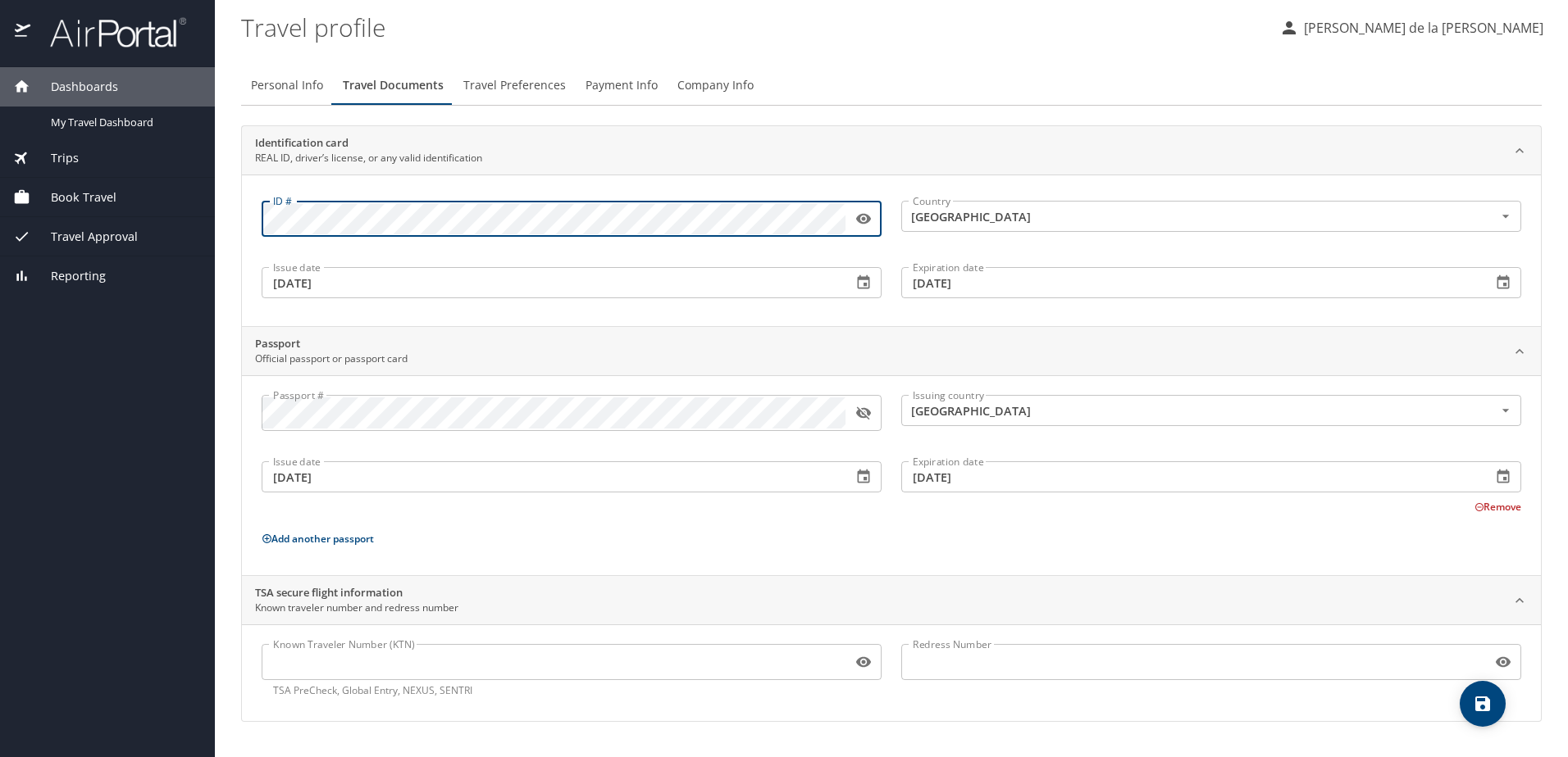
click at [247, 221] on div "ID # ID # Country [GEOGRAPHIC_DATA] Country Issue date [DATE] Issue date Expira…" at bounding box center [891, 250] width 1299 height 152
click at [867, 416] on icon "button" at bounding box center [863, 414] width 15 height 14
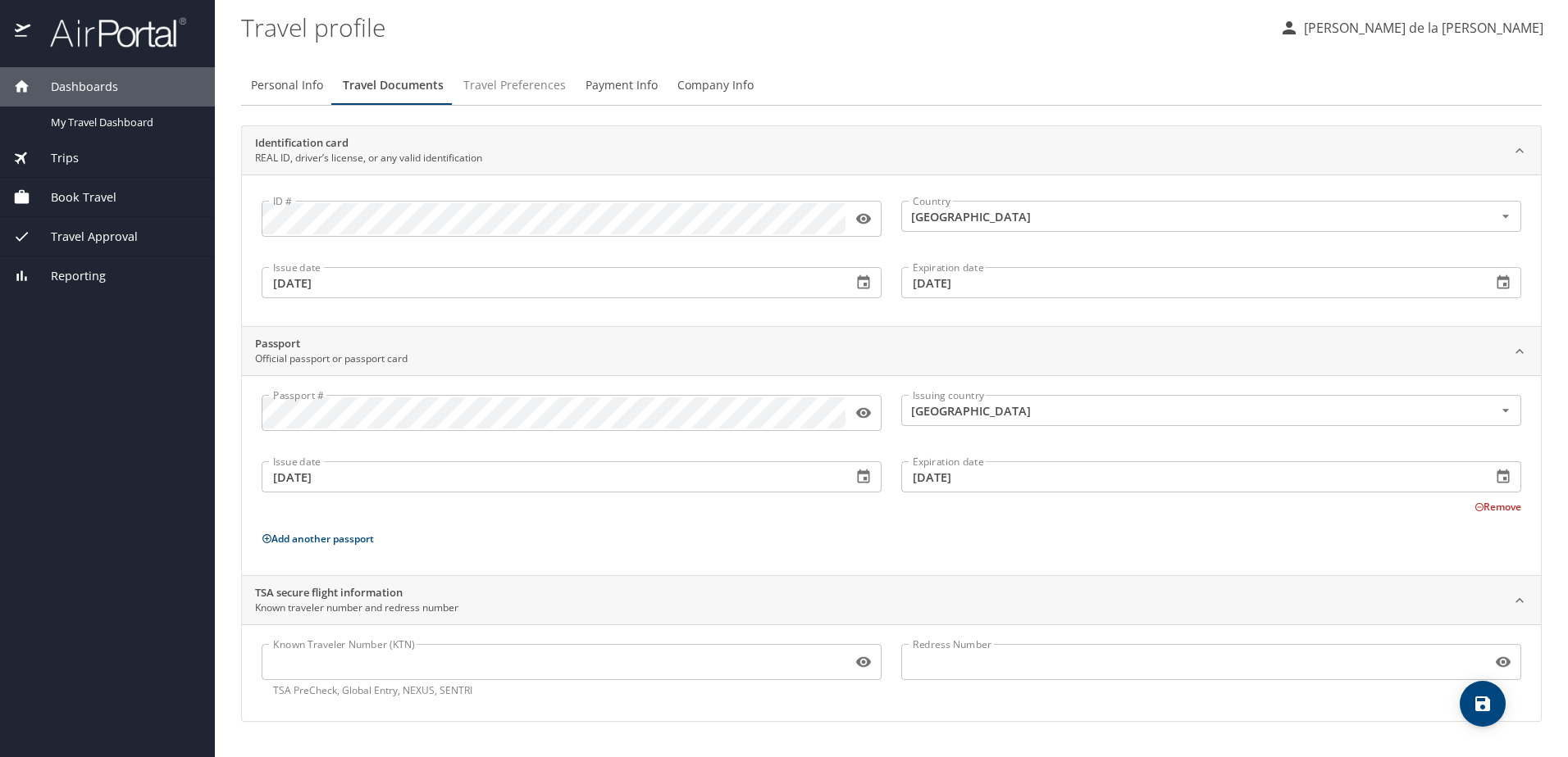
click at [529, 83] on span "Travel Preferences" at bounding box center [514, 85] width 103 height 20
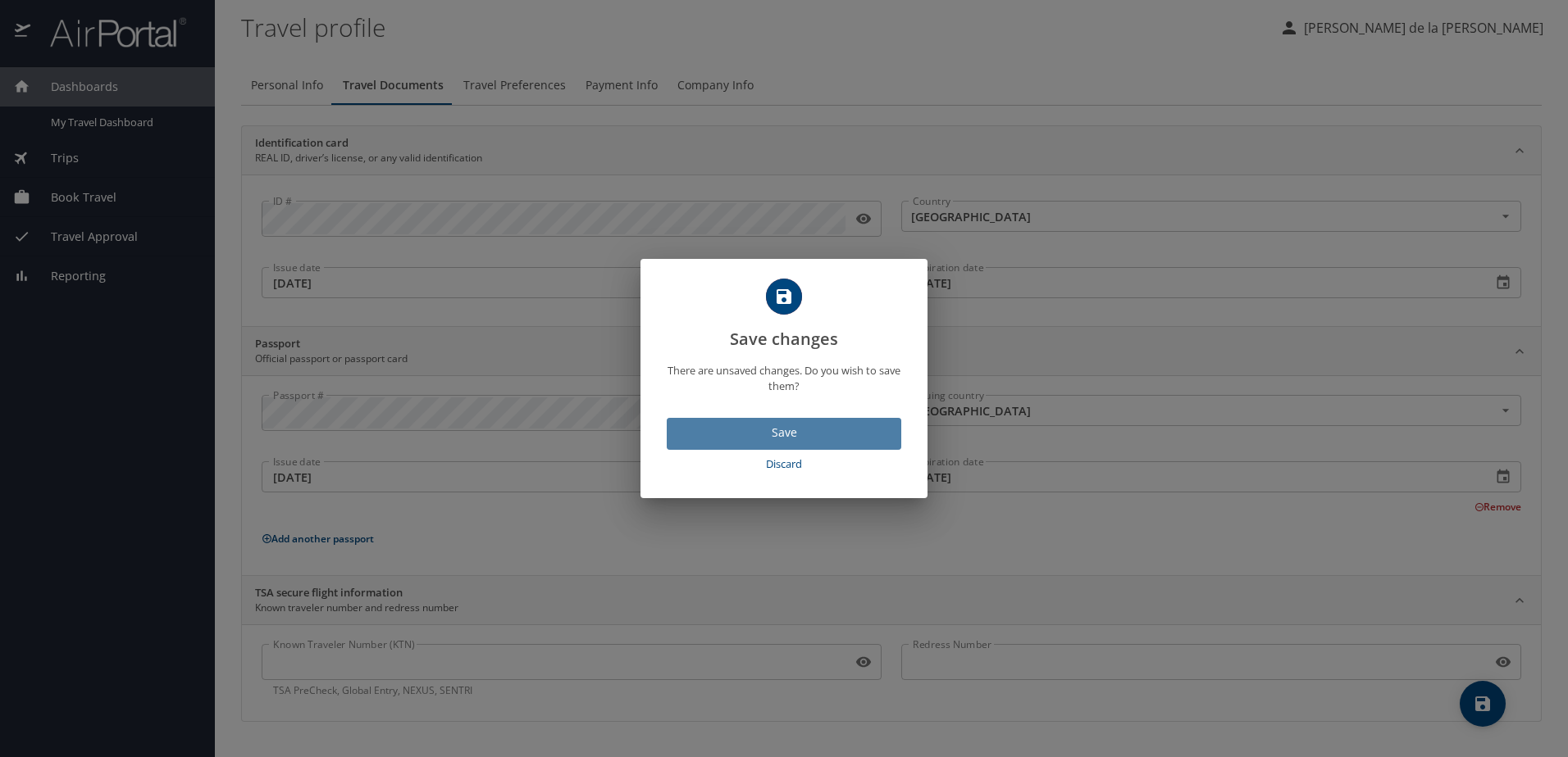
click at [763, 441] on span "Save" at bounding box center [784, 433] width 208 height 20
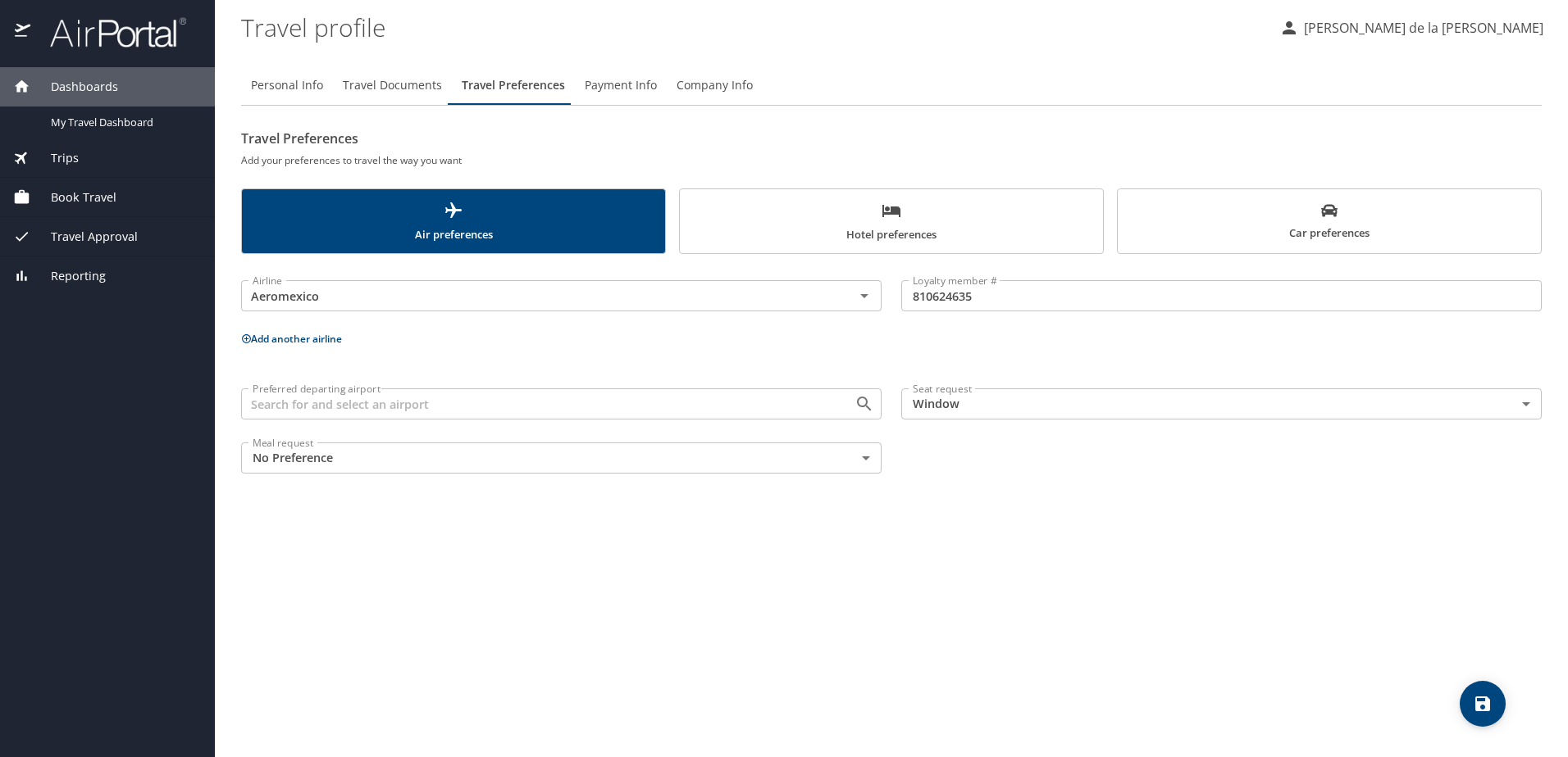
click at [243, 340] on icon at bounding box center [246, 339] width 11 height 11
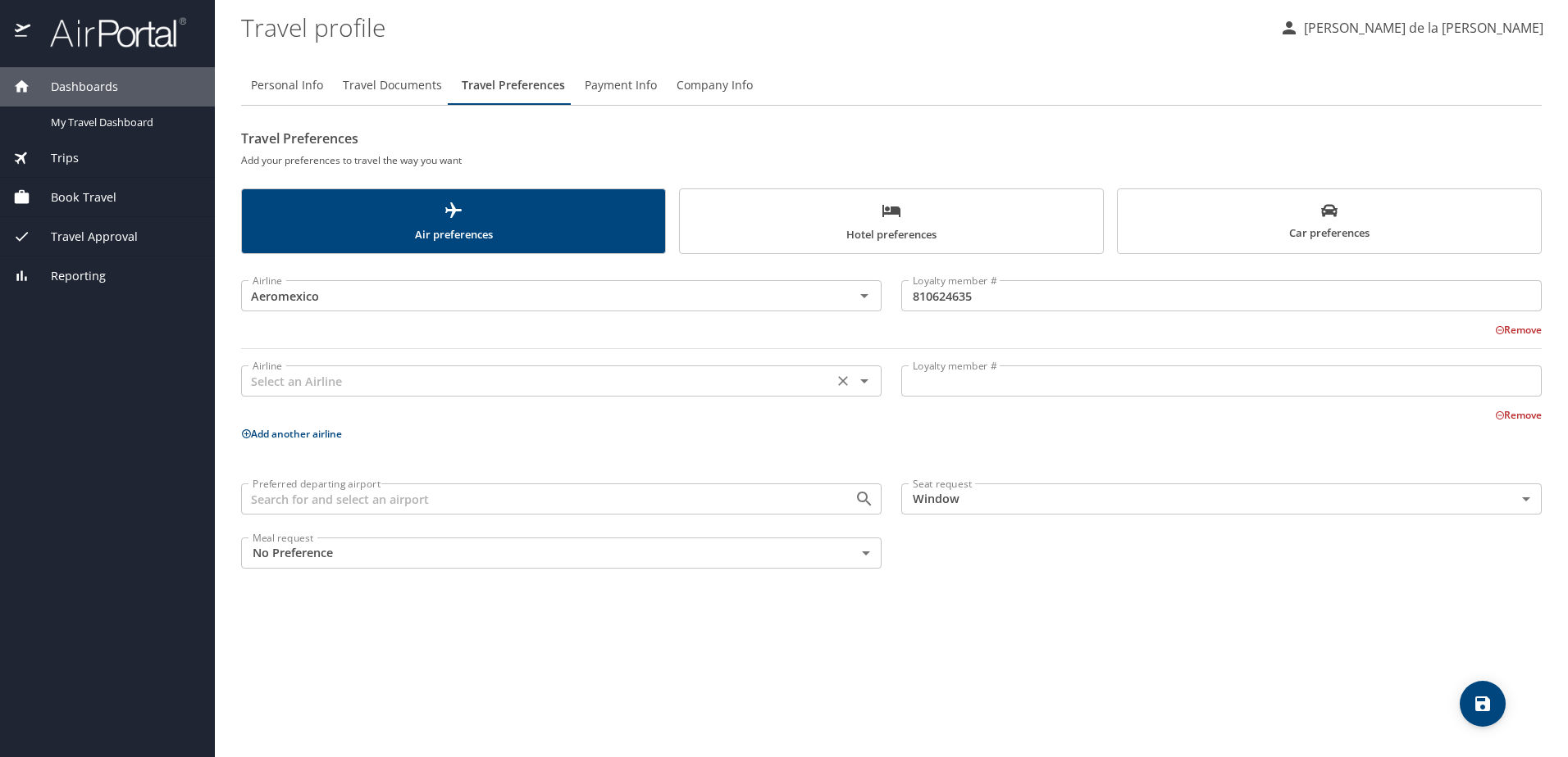
click at [302, 388] on input "text" at bounding box center [537, 381] width 582 height 21
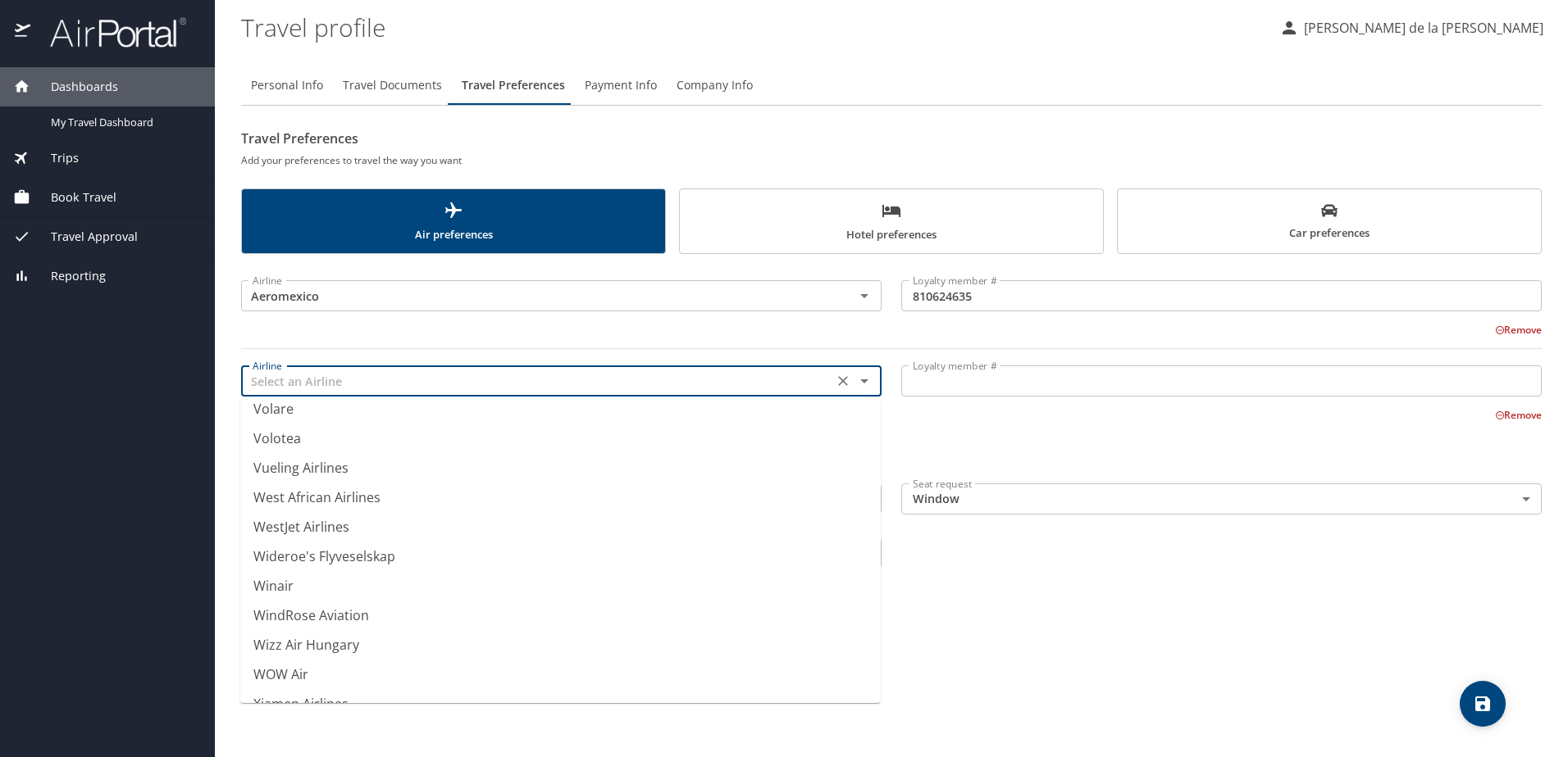
scroll to position [12381, 0]
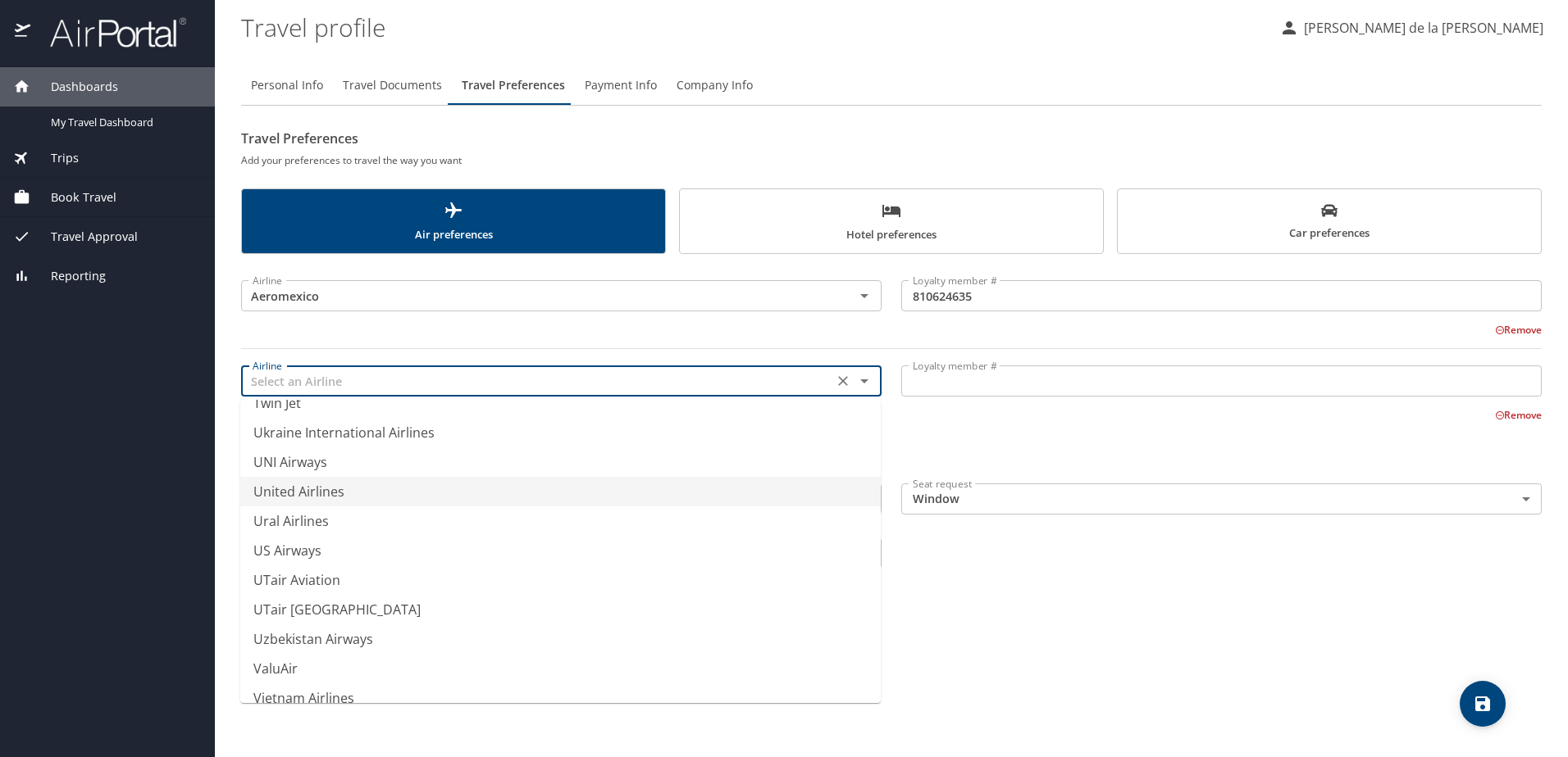
click at [579, 479] on li "United Airlines" at bounding box center [560, 492] width 640 height 29
type input "United Airlines"
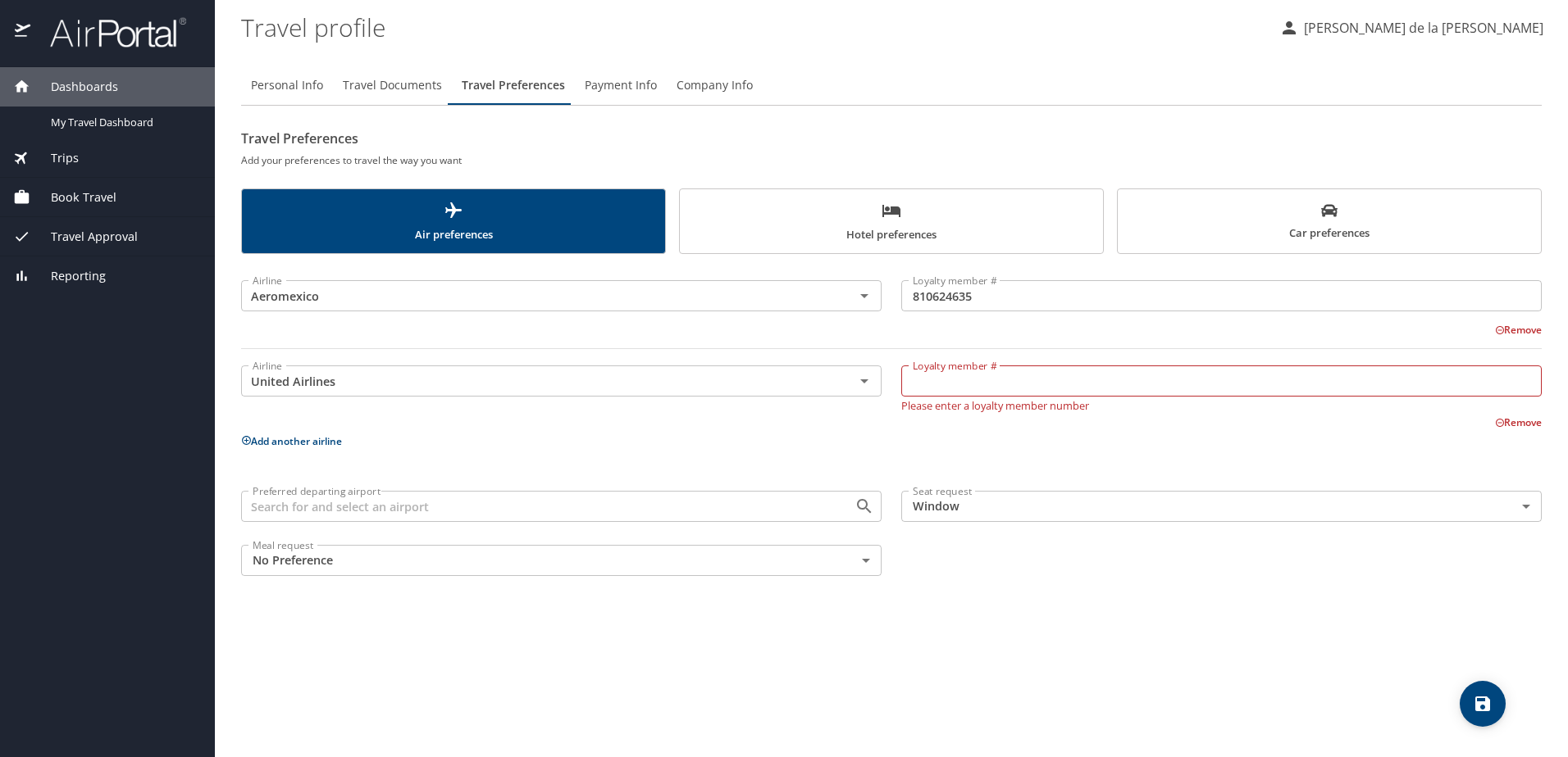
click at [755, 428] on div "Airline Aeromexico Airline Loyalty member # 810624635 Loyalty member # Remove A…" at bounding box center [891, 425] width 1301 height 322
click at [789, 451] on p "Add another airline" at bounding box center [891, 440] width 1301 height 20
click at [821, 506] on input "Preferred departing airport" at bounding box center [537, 506] width 582 height 21
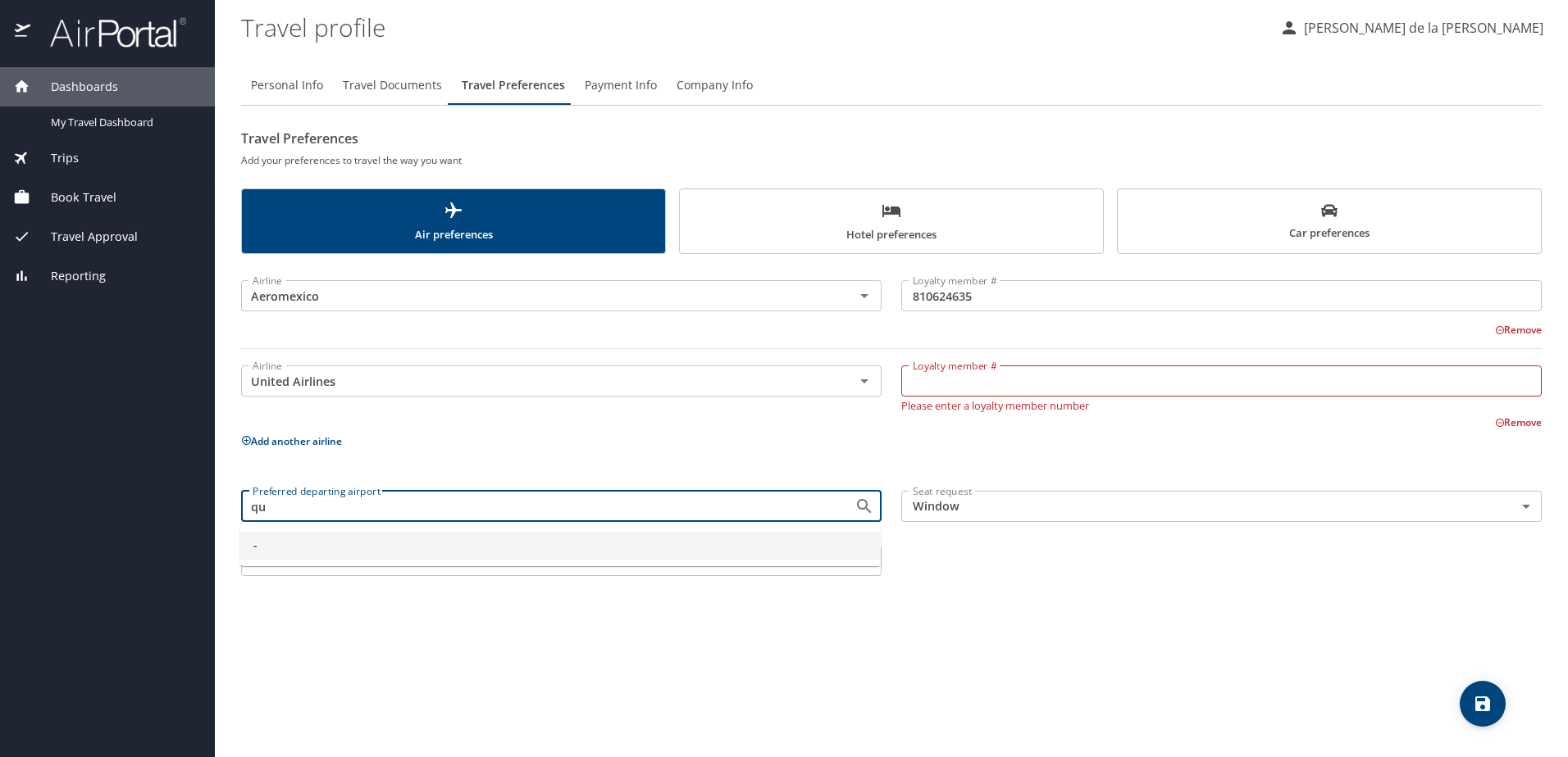
type input "q"
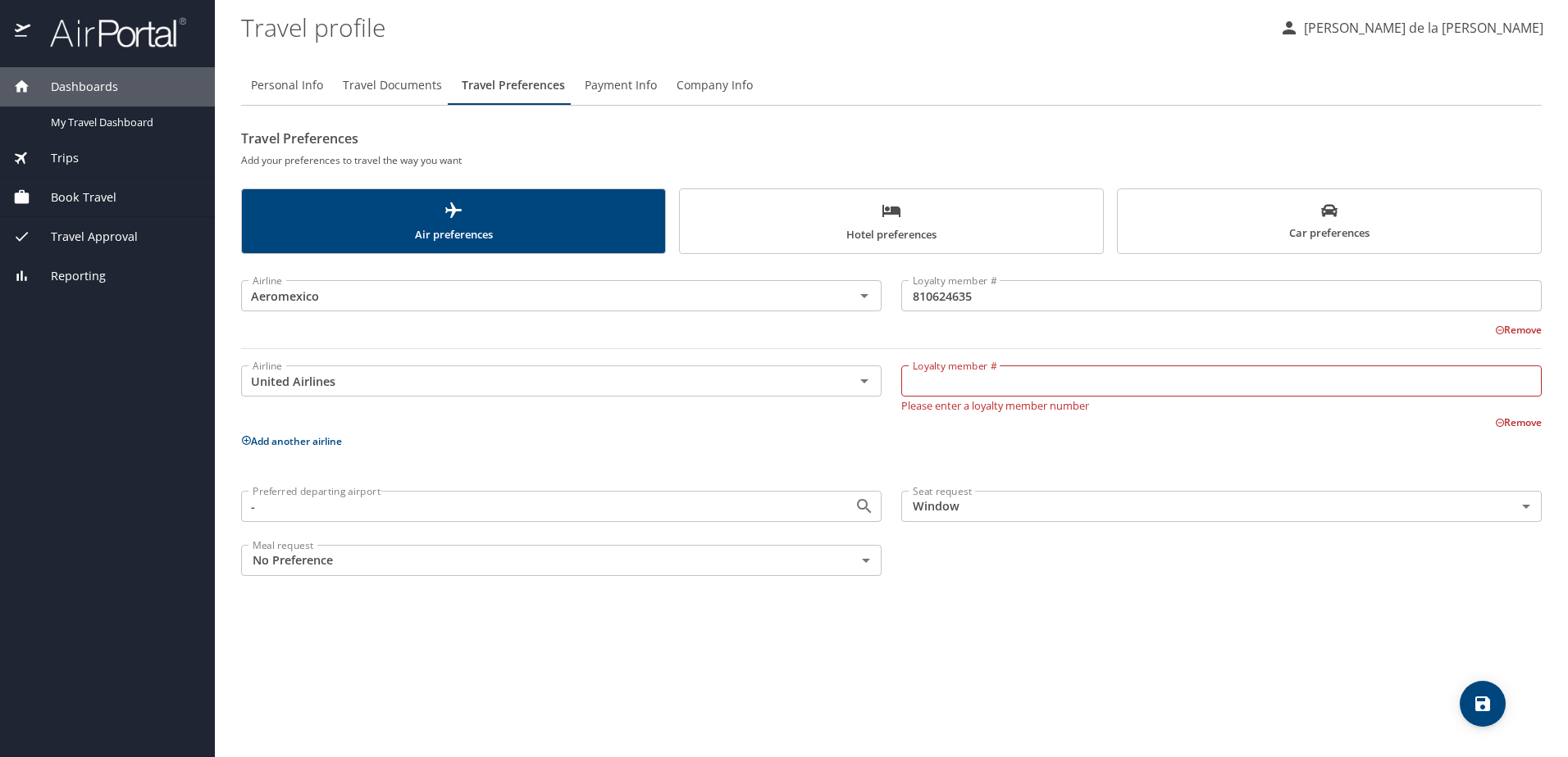
click at [931, 560] on div "Preferred departing airport - Preferred departing airport Seat request Window W…" at bounding box center [891, 533] width 1320 height 105
click at [862, 506] on icon "Open" at bounding box center [864, 506] width 19 height 19
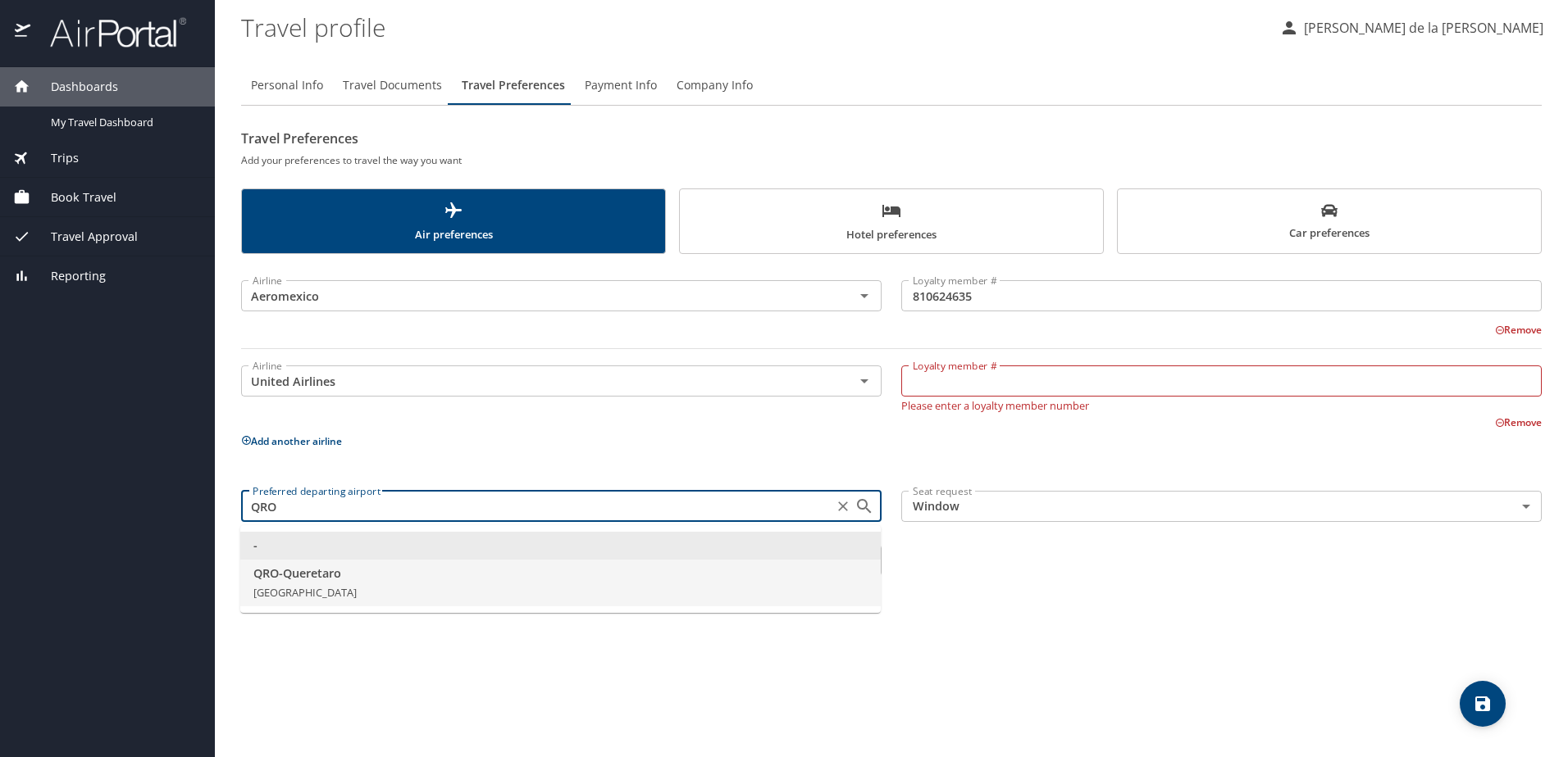
click at [319, 577] on span "QRO - Queretaro" at bounding box center [561, 573] width 614 height 18
type input "QRO - Queretaro"
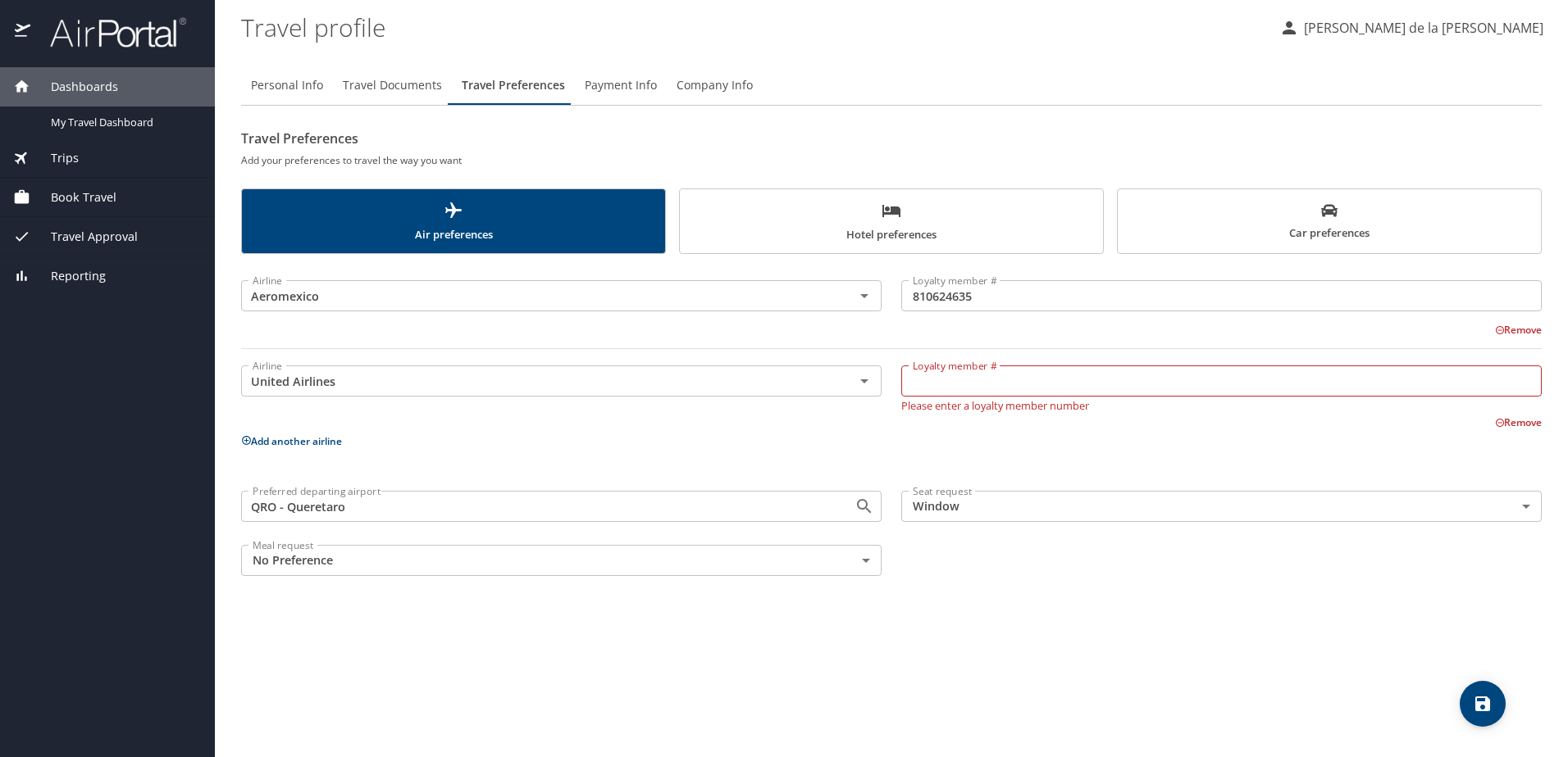
click at [867, 564] on body "Dashboards My Travel Dashboard Trips Current / Future Trips Past Trips Trips Mi…" at bounding box center [784, 378] width 1568 height 757
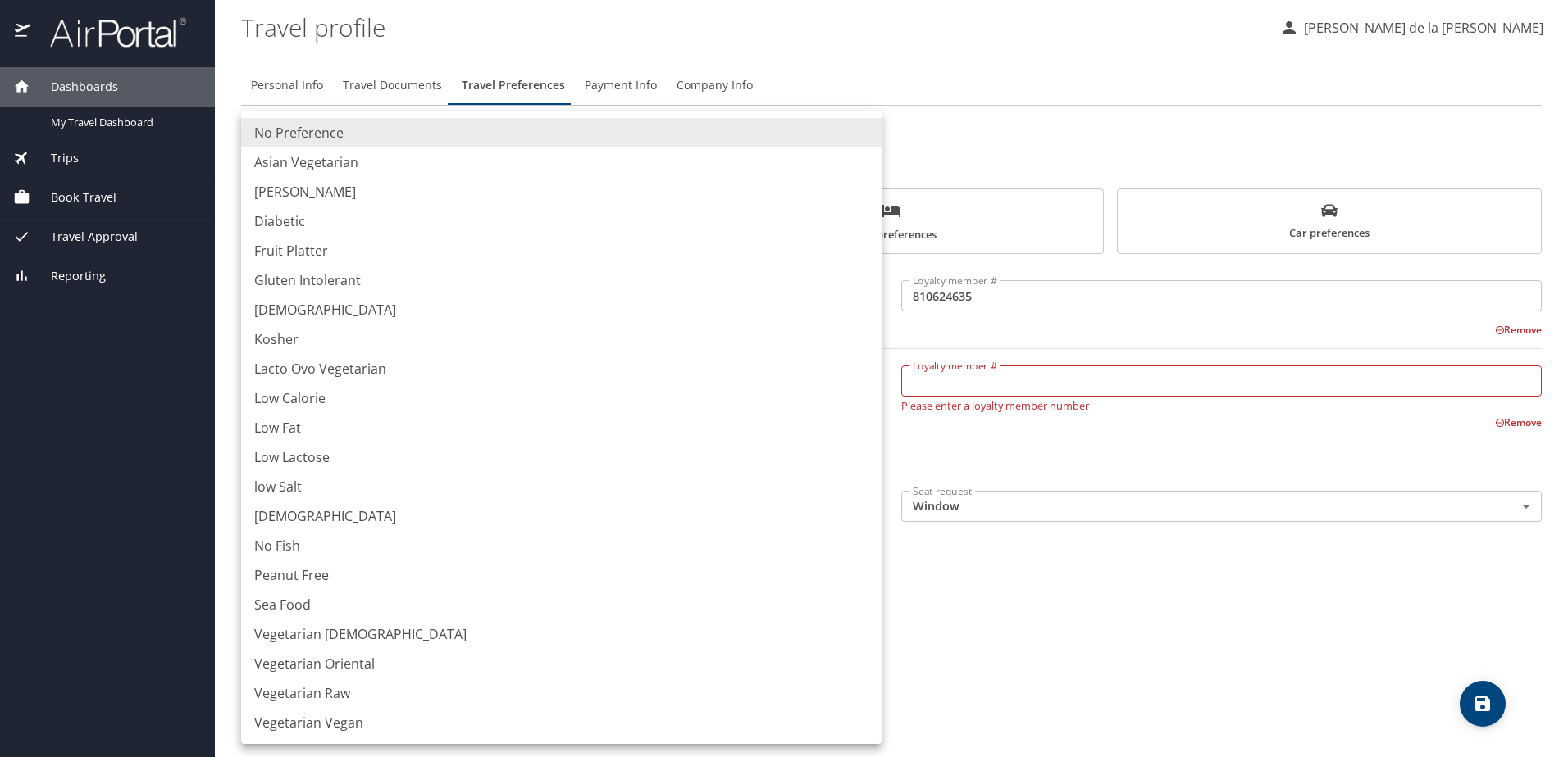
click at [304, 131] on li "No Preference" at bounding box center [561, 133] width 640 height 29
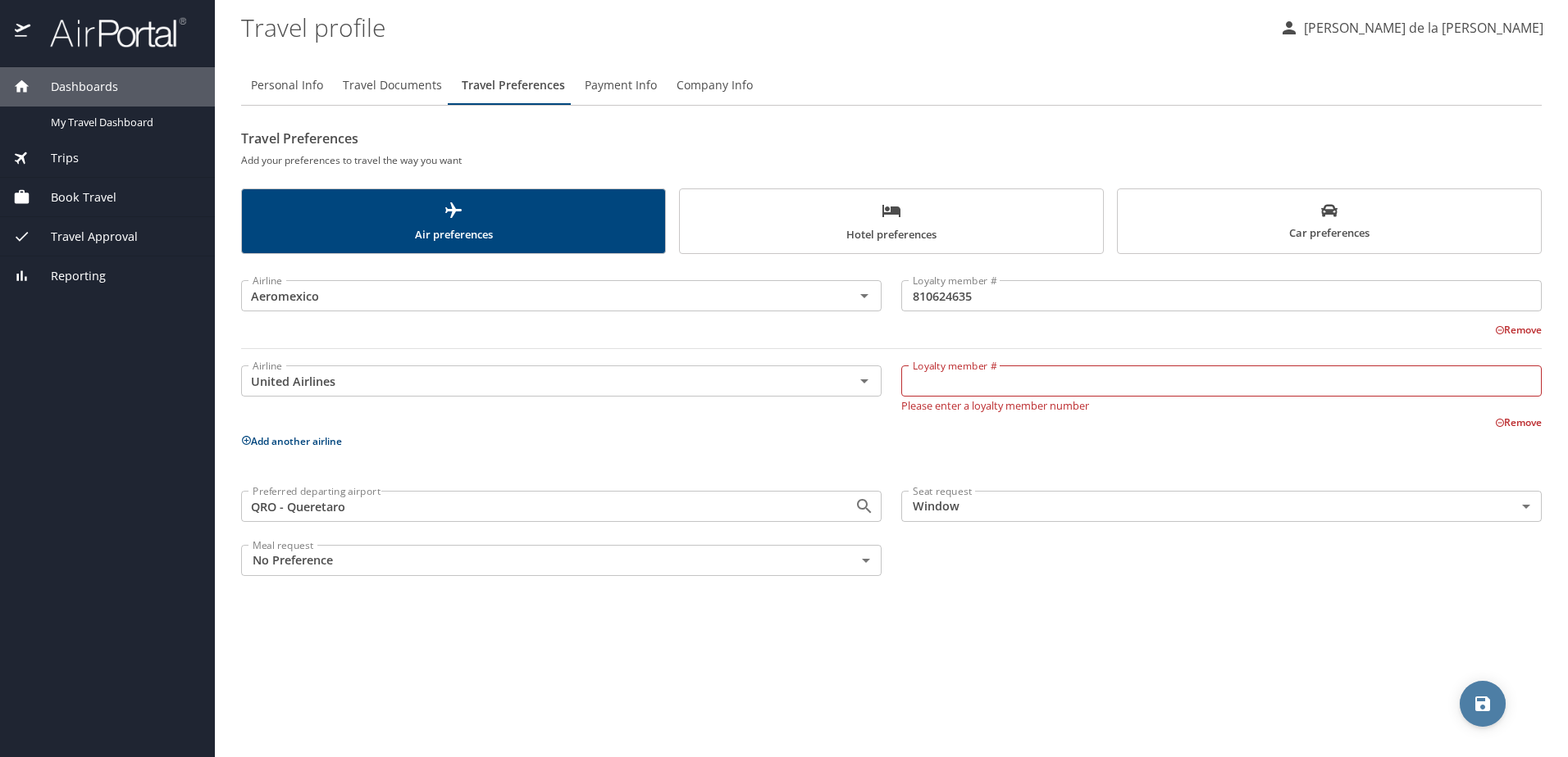
click at [1495, 703] on span "save" at bounding box center [1482, 704] width 46 height 19
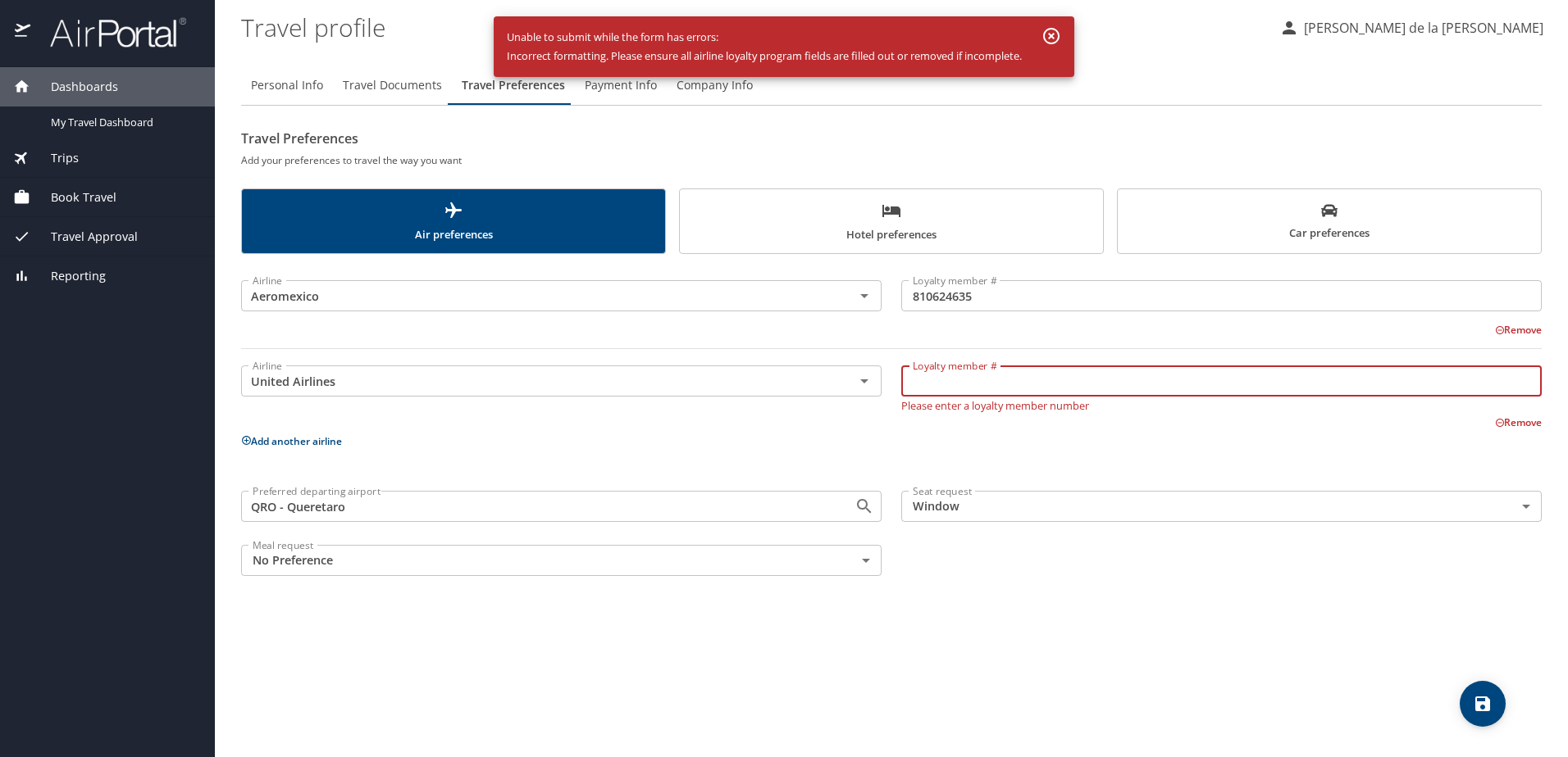
click at [971, 381] on input "Loyalty member #" at bounding box center [1221, 381] width 640 height 31
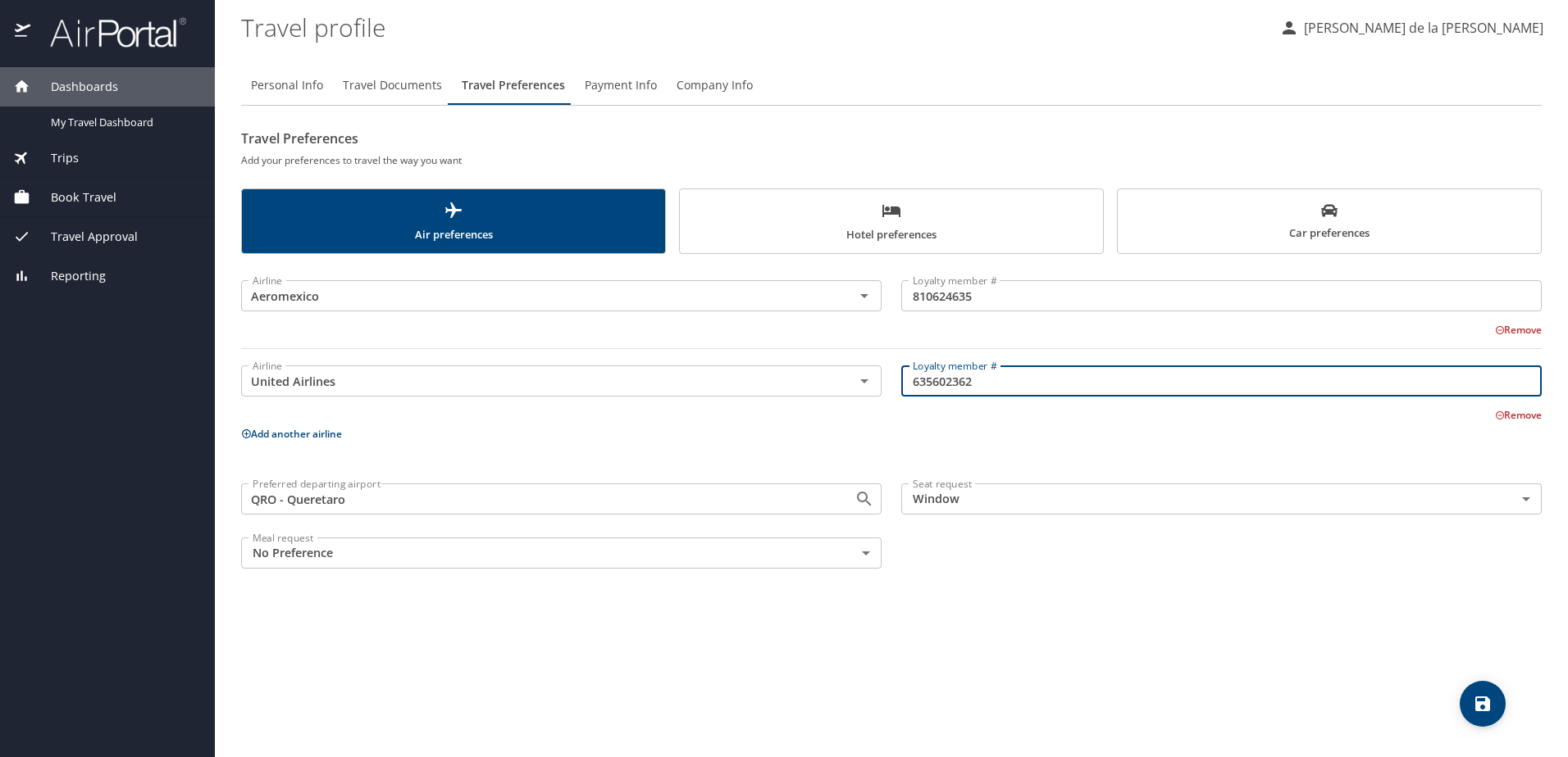
type input "635602362"
click at [1491, 712] on icon "save" at bounding box center [1483, 704] width 19 height 19
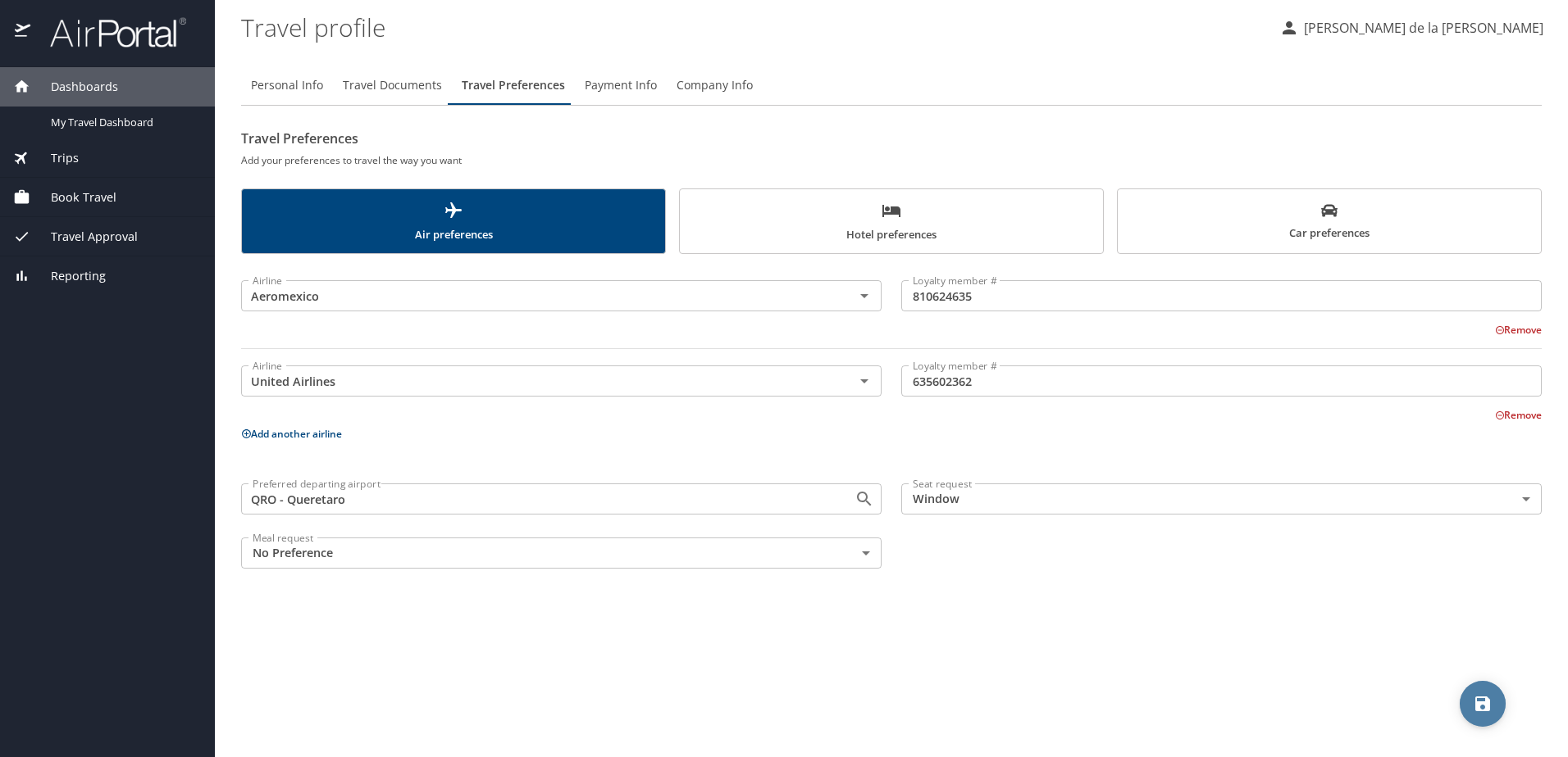
click at [1486, 703] on icon "save" at bounding box center [1482, 704] width 15 height 15
click at [625, 83] on span "Payment Info" at bounding box center [621, 85] width 73 height 20
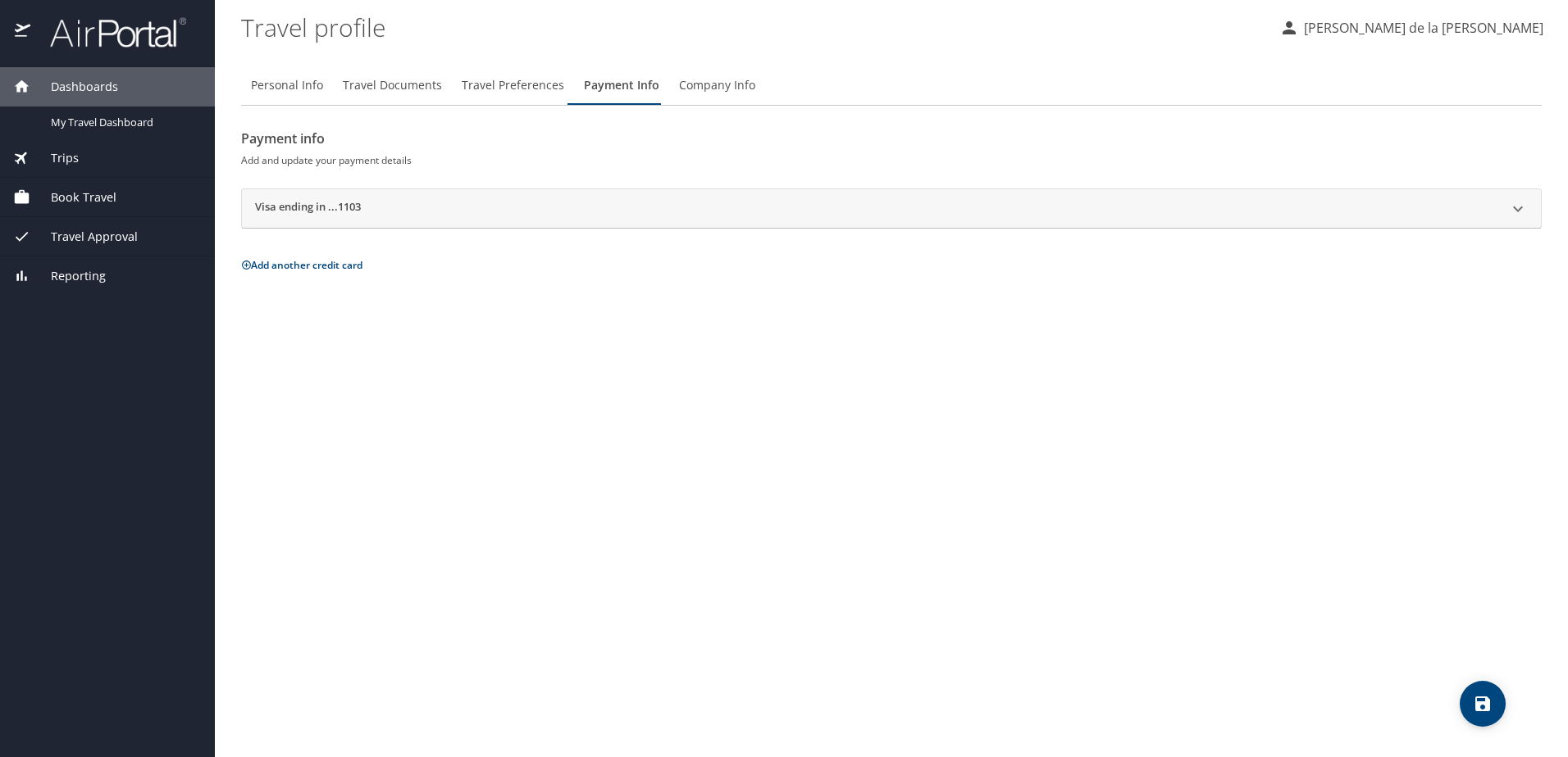
click at [354, 209] on h2 "Visa ending in ...1103" at bounding box center [307, 209] width 106 height 19
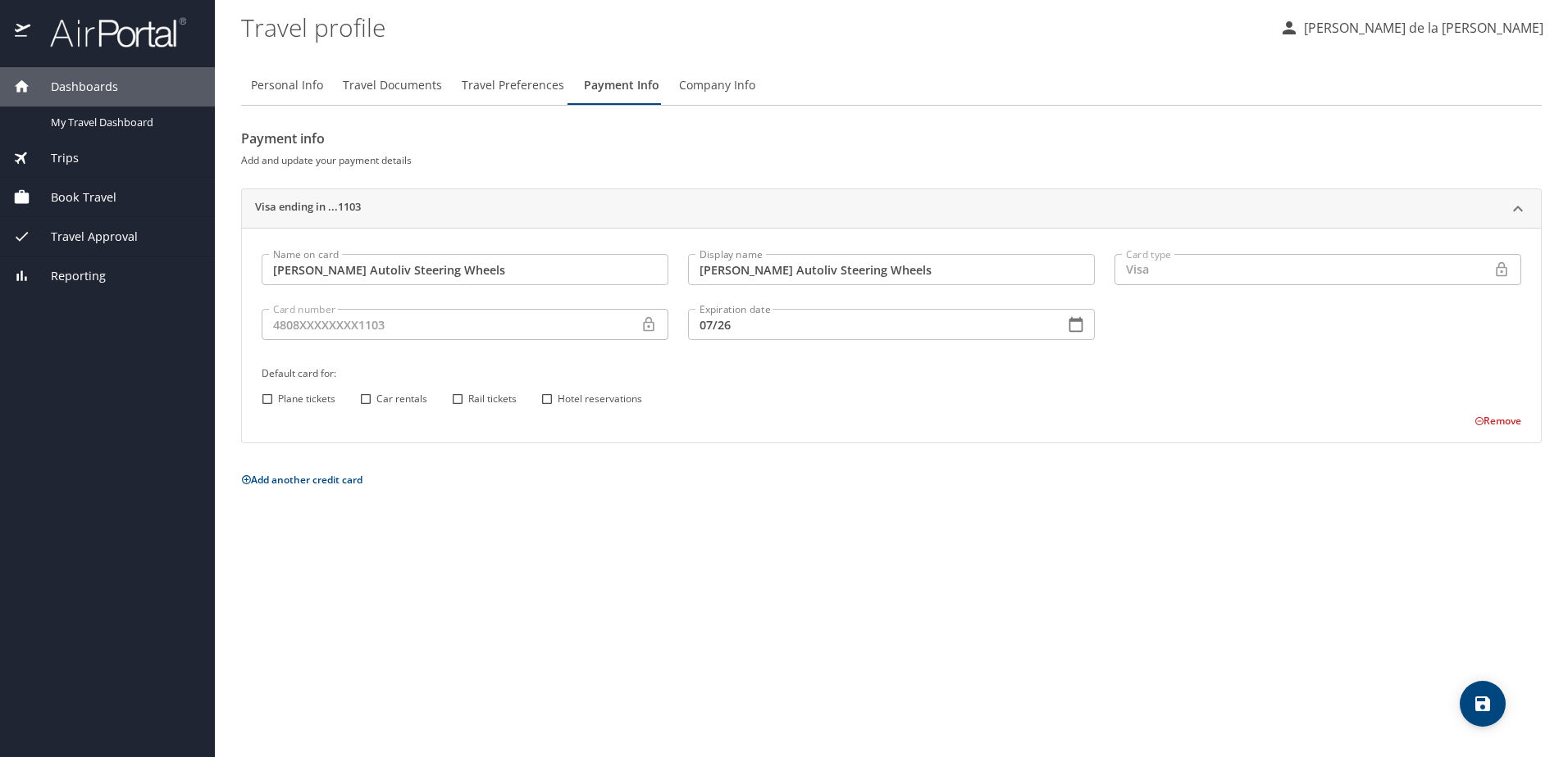
click at [366, 401] on input "Car rentals" at bounding box center [366, 399] width 21 height 21
checkbox input "true"
click at [547, 399] on input "Hotel reservations" at bounding box center [547, 399] width 21 height 21
checkbox input "true"
click at [458, 401] on input "Rail tickets" at bounding box center [457, 399] width 21 height 21
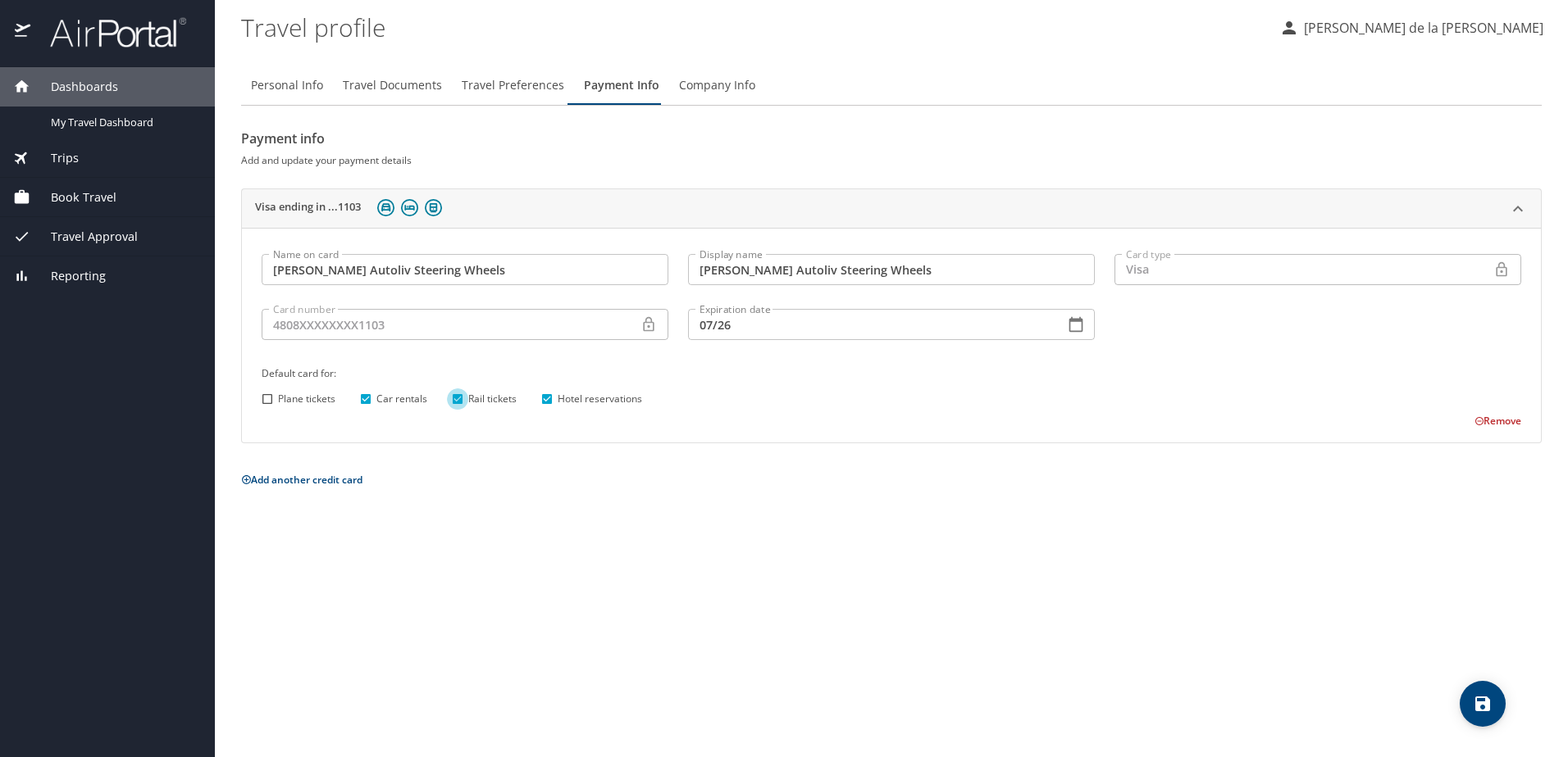
click at [458, 398] on input "Rail tickets" at bounding box center [457, 399] width 21 height 21
checkbox input "true"
click at [1480, 704] on icon "save" at bounding box center [1482, 704] width 15 height 15
click at [710, 92] on span "Company Info" at bounding box center [717, 85] width 77 height 20
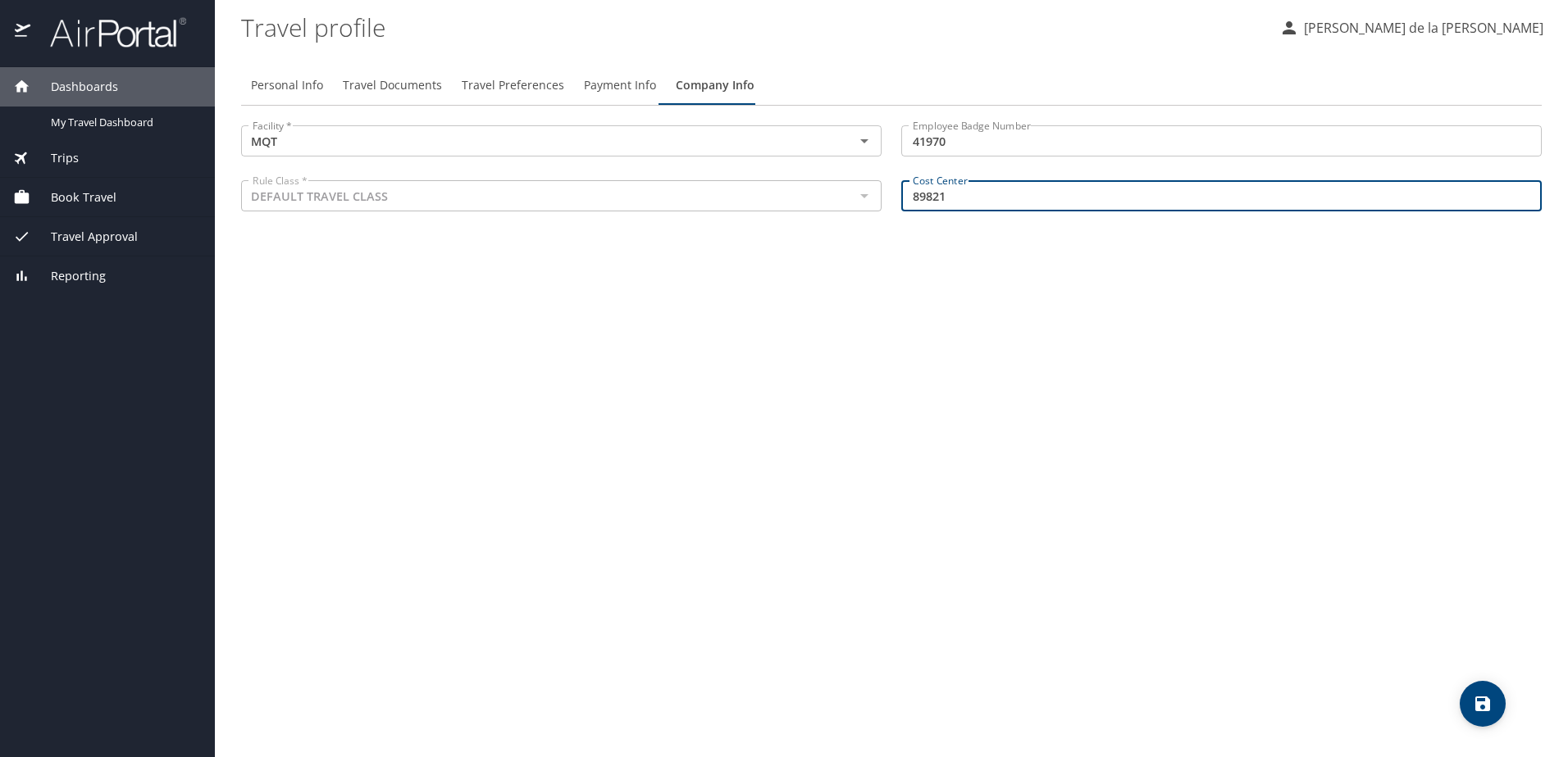
drag, startPoint x: 975, startPoint y: 198, endPoint x: 885, endPoint y: 197, distance: 90.0
click at [885, 197] on div "Facility * MQT Facility * Employee Badge Number 41970 Employee Badge Number Rul…" at bounding box center [891, 169] width 1320 height 109
type input "16848"
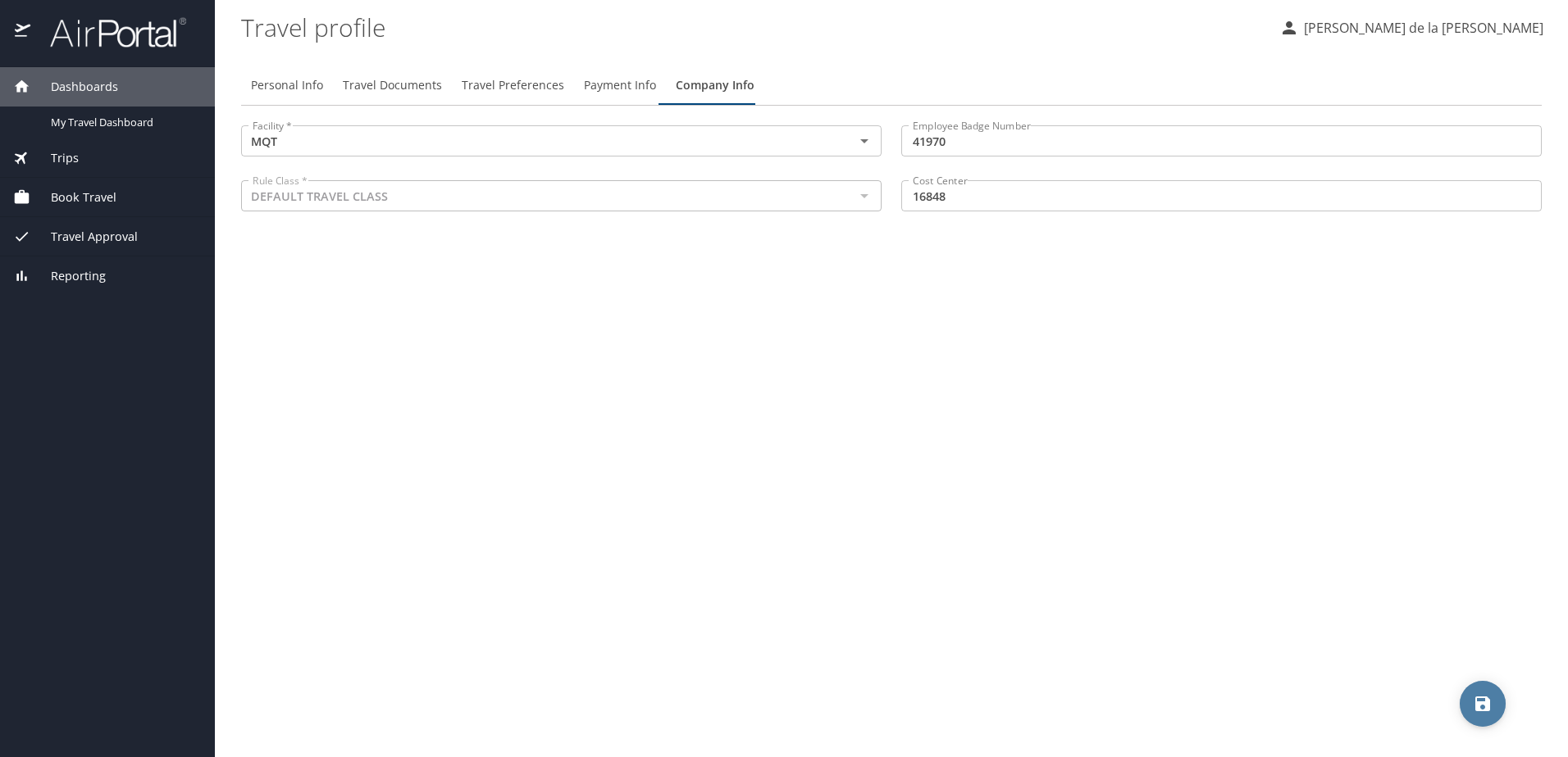
click at [1490, 708] on icon "save" at bounding box center [1482, 704] width 15 height 15
